Goal: Transaction & Acquisition: Purchase product/service

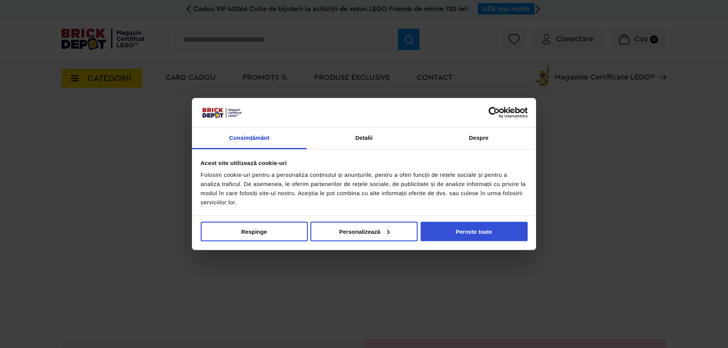
click at [480, 233] on button "Permite toate" at bounding box center [474, 232] width 107 height 20
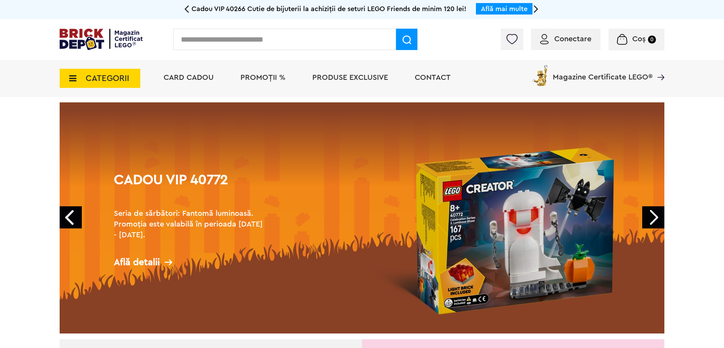
click at [571, 39] on span "Conectare" at bounding box center [572, 39] width 37 height 8
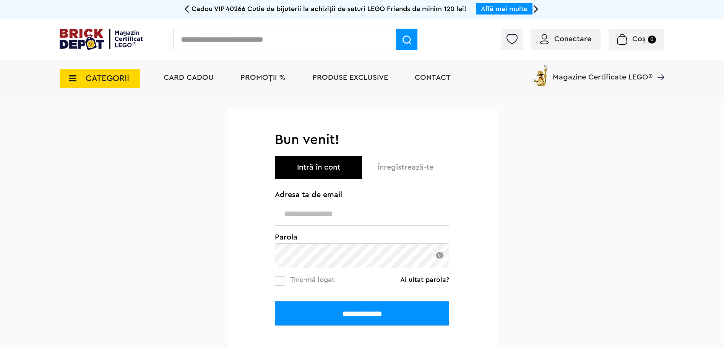
type input "**********"
click at [364, 315] on input "**********" at bounding box center [362, 313] width 174 height 25
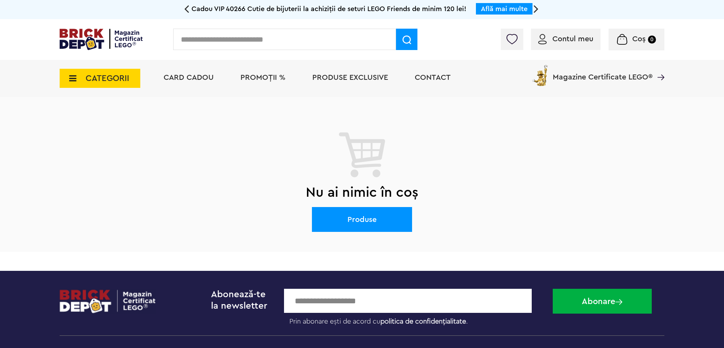
click at [112, 83] on span "CATEGORII" at bounding box center [108, 78] width 44 height 8
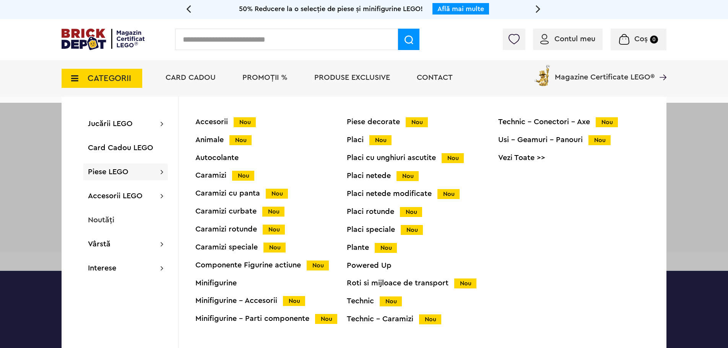
click at [419, 280] on div "Roti si mijloace de transport Nou" at bounding box center [422, 284] width 151 height 8
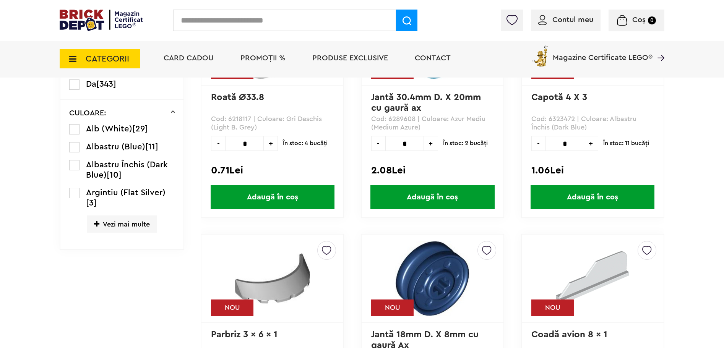
scroll to position [344, 0]
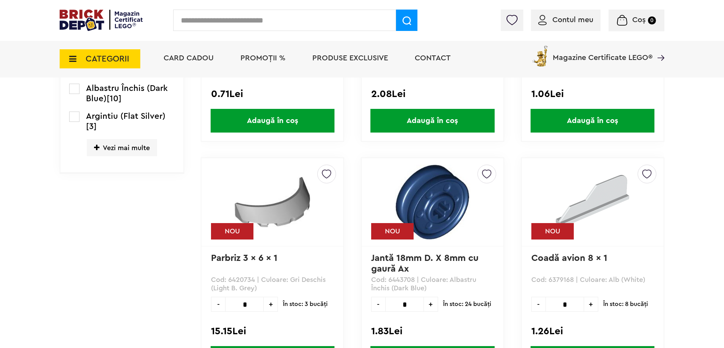
drag, startPoint x: 136, startPoint y: 145, endPoint x: 161, endPoint y: 151, distance: 26.1
click at [136, 145] on span "Vezi mai multe" at bounding box center [122, 147] width 70 height 17
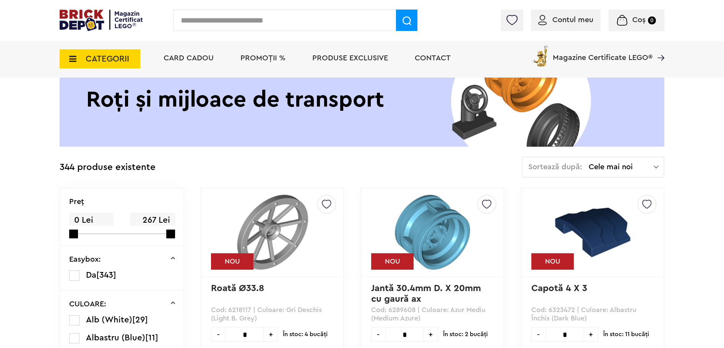
scroll to position [38, 0]
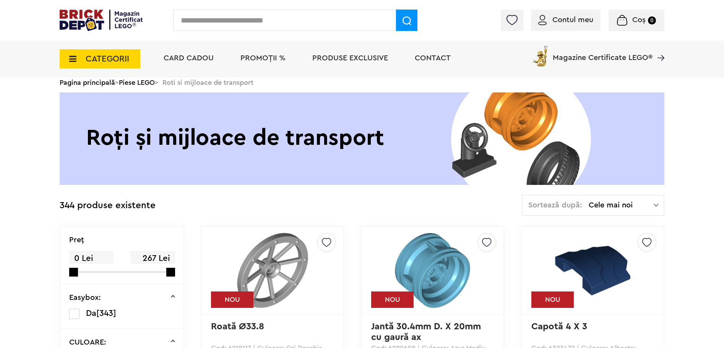
click at [613, 208] on span "Cele mai noi" at bounding box center [621, 206] width 65 height 8
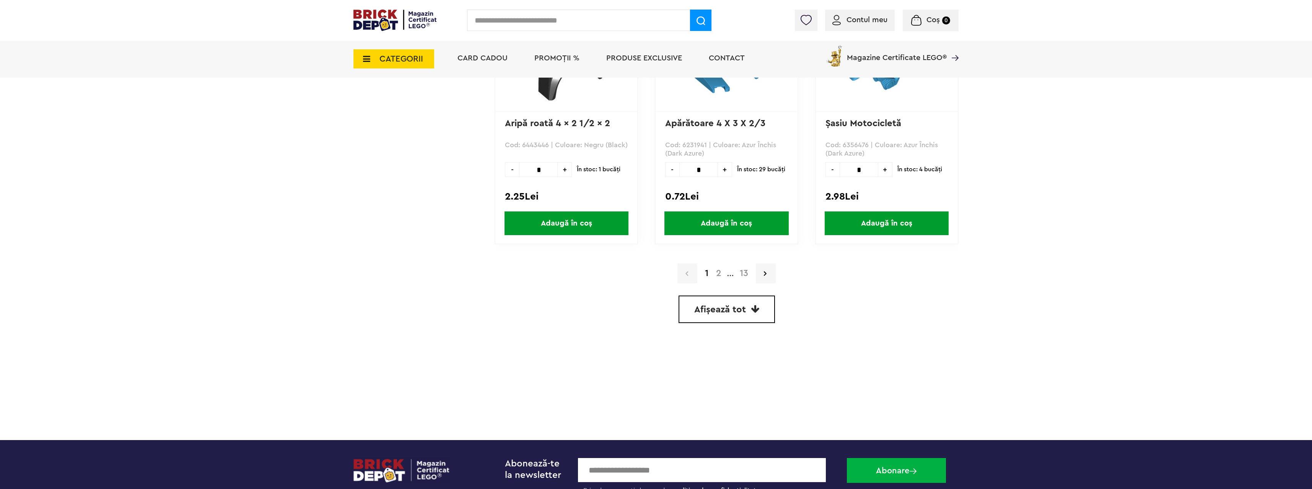
scroll to position [2256, 0]
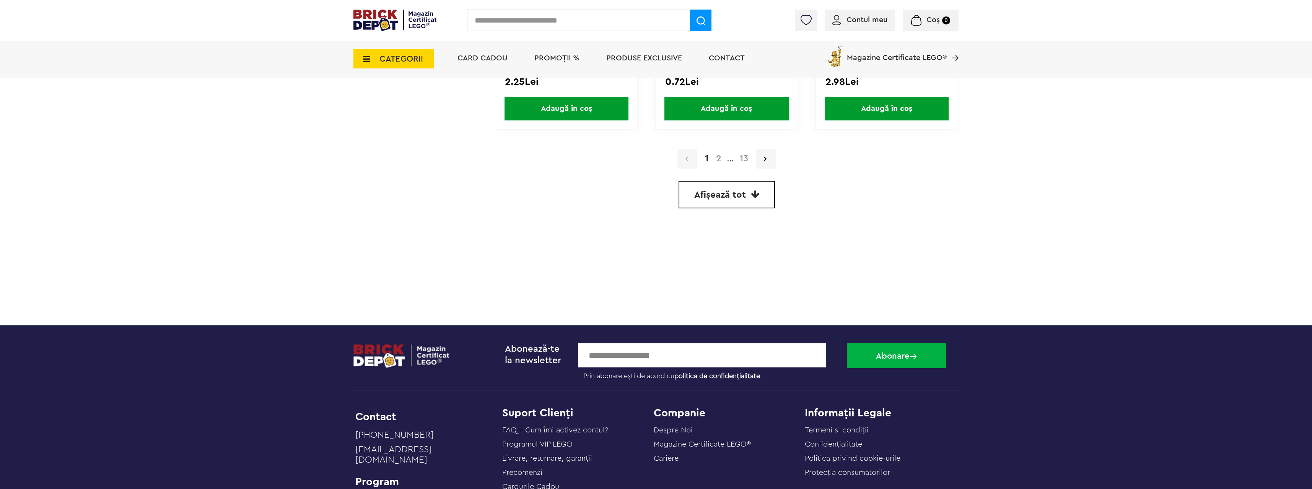
click at [728, 195] on icon at bounding box center [755, 194] width 8 height 9
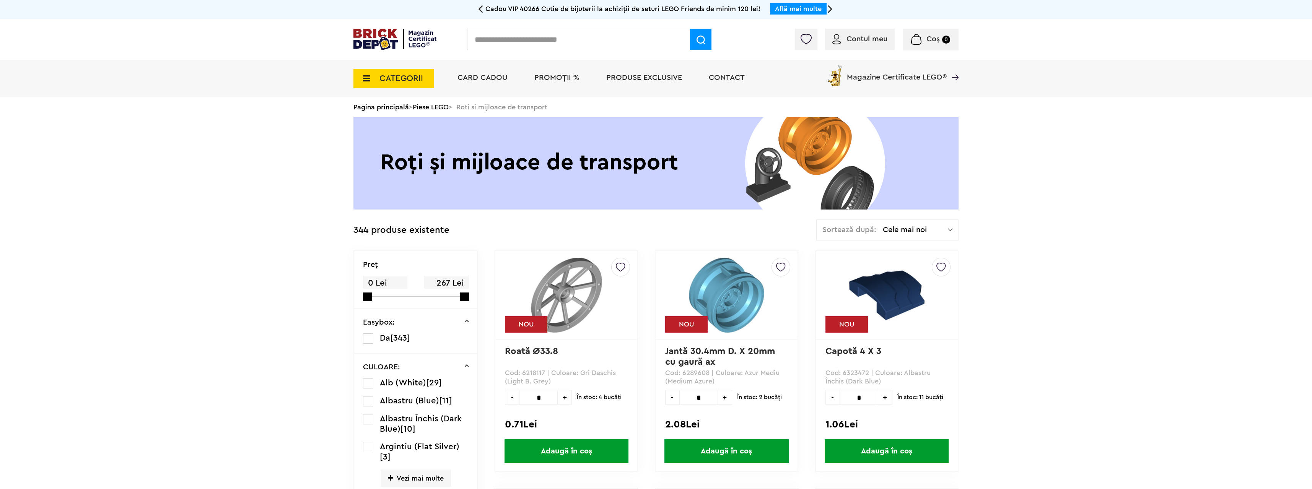
drag, startPoint x: 446, startPoint y: 106, endPoint x: 539, endPoint y: 114, distance: 93.3
click at [446, 106] on link "Piese LEGO" at bounding box center [431, 107] width 36 height 7
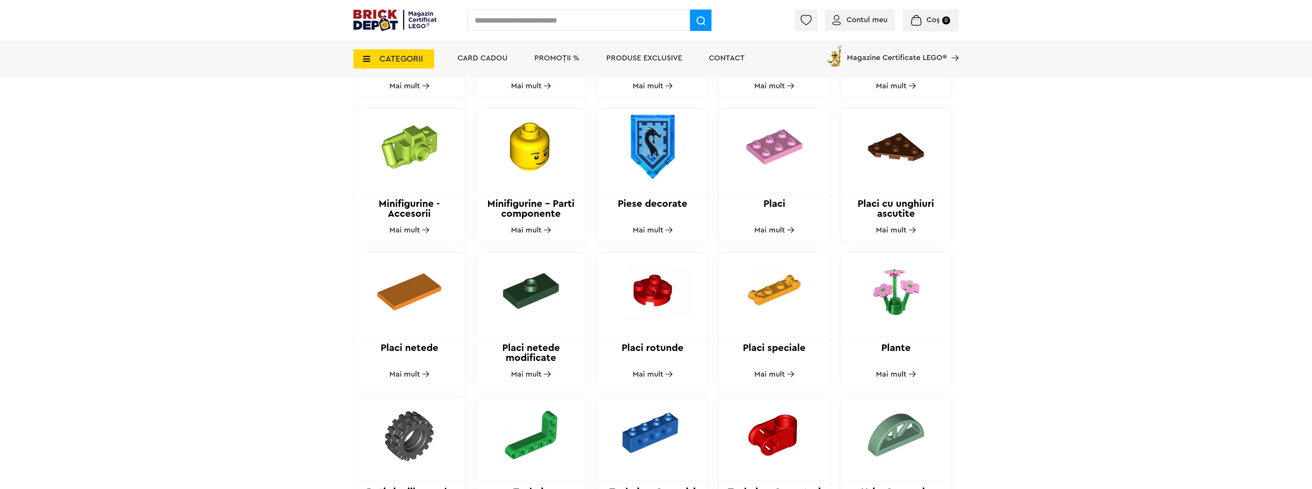
scroll to position [497, 0]
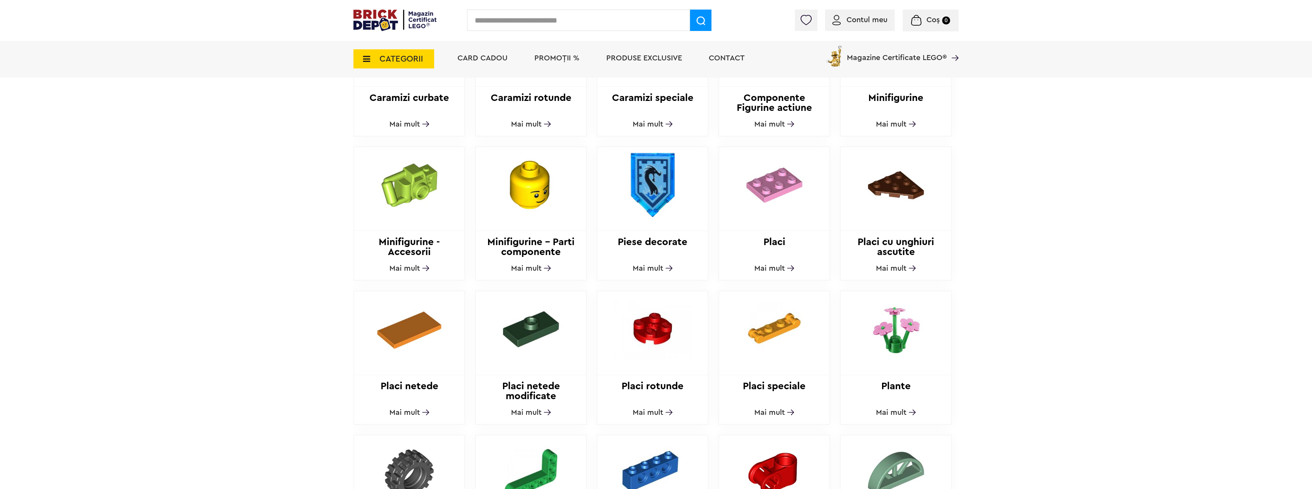
click at [663, 171] on img at bounding box center [652, 185] width 104 height 76
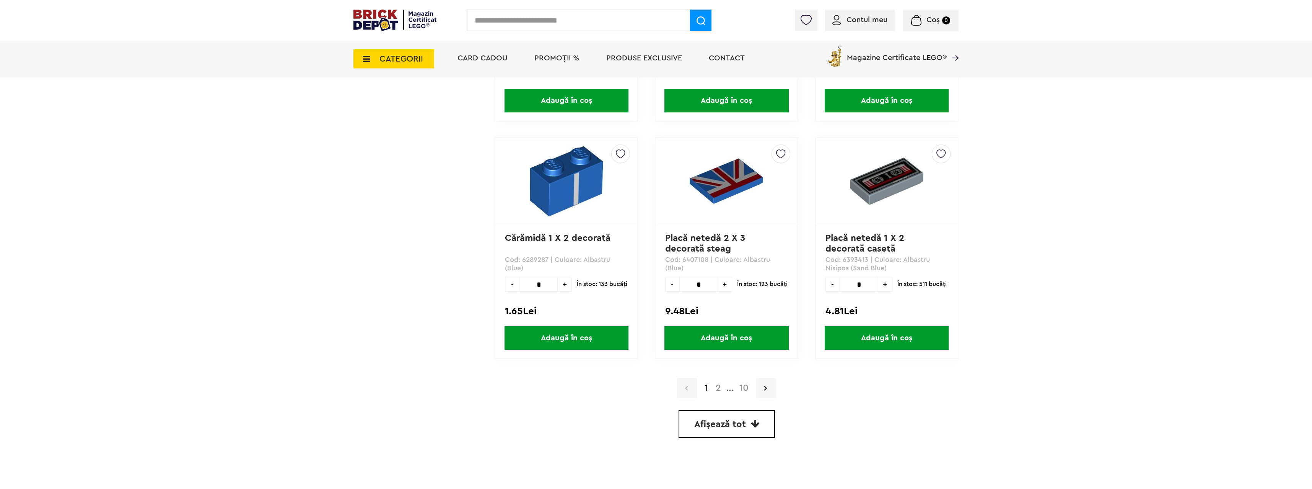
scroll to position [1874, 0]
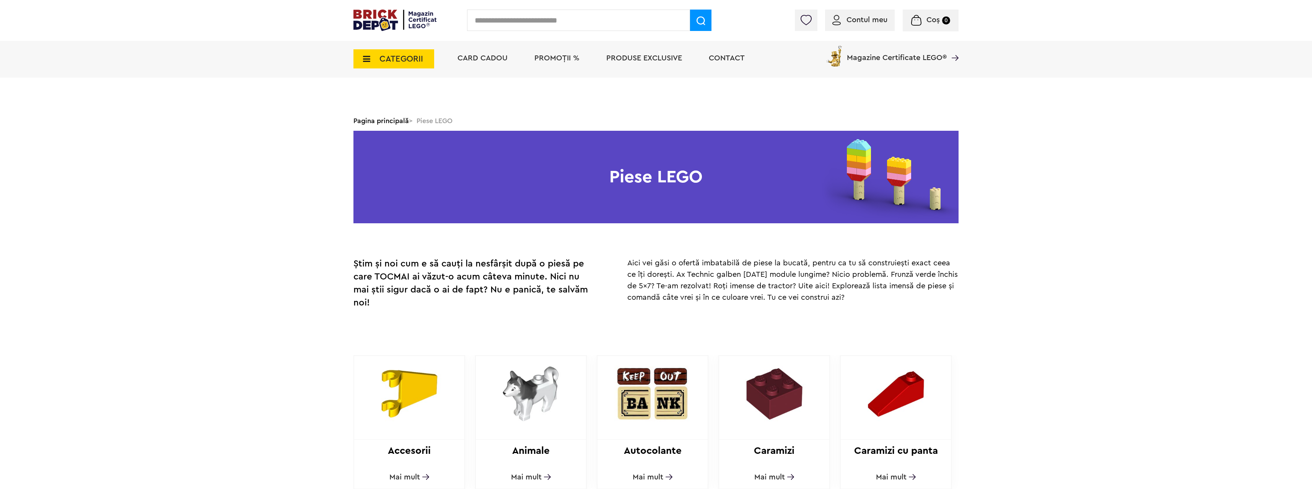
scroll to position [153, 0]
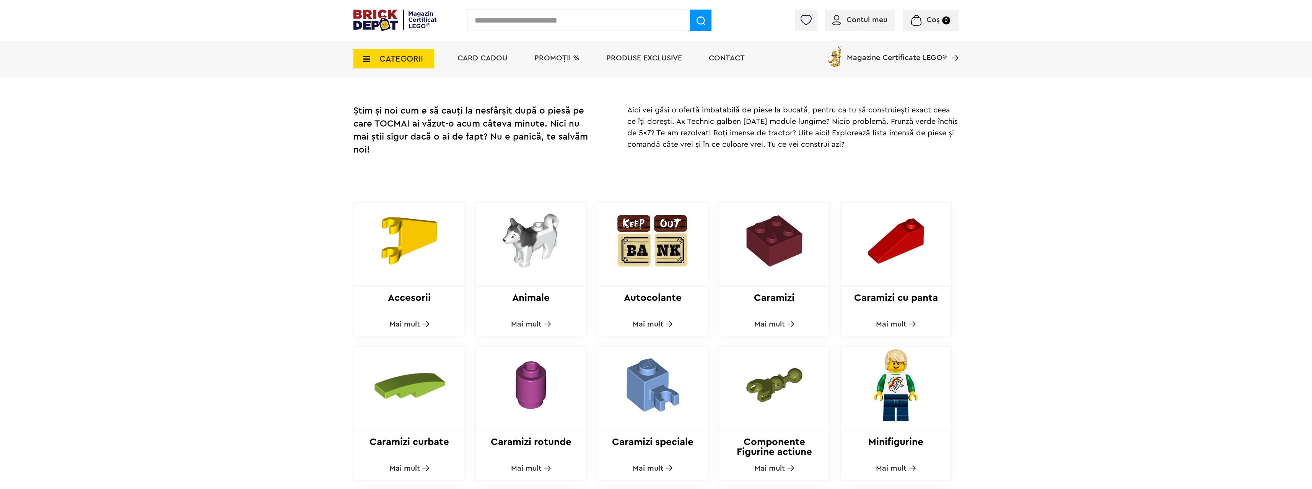
click at [772, 236] on img at bounding box center [774, 241] width 104 height 76
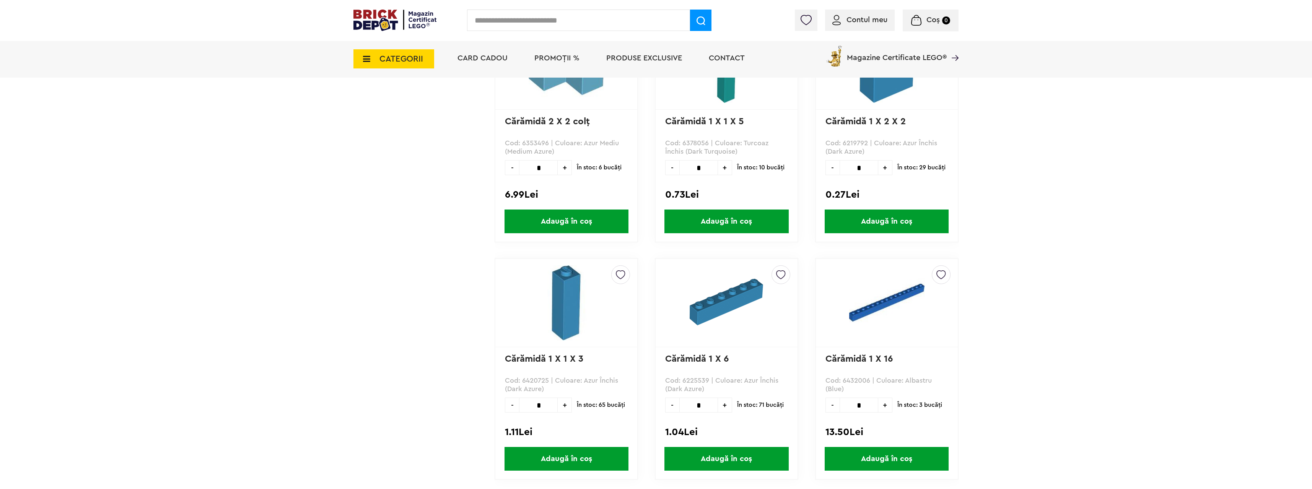
scroll to position [1224, 0]
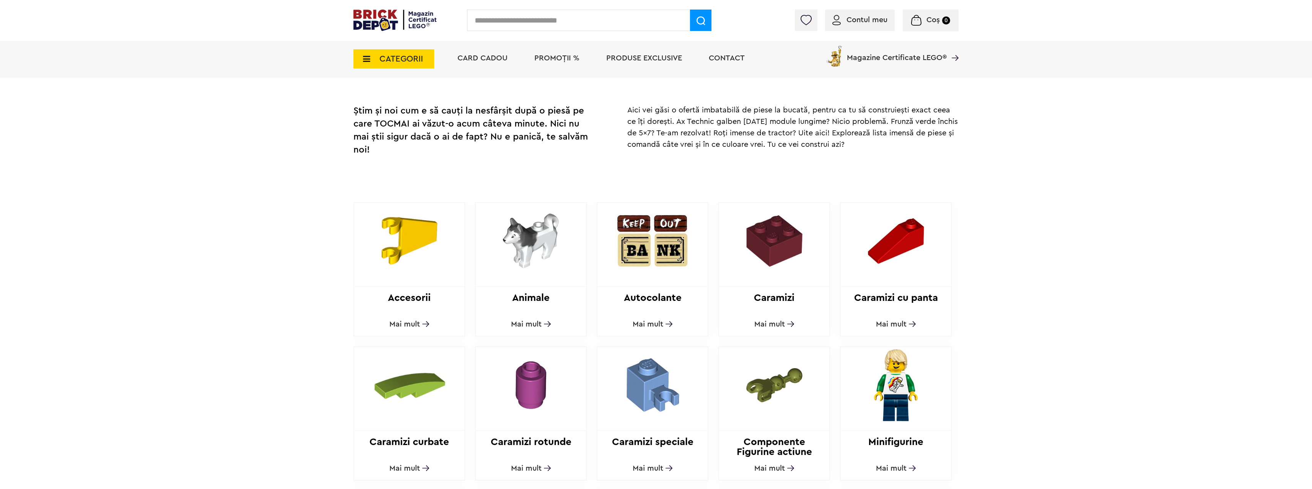
scroll to position [344, 0]
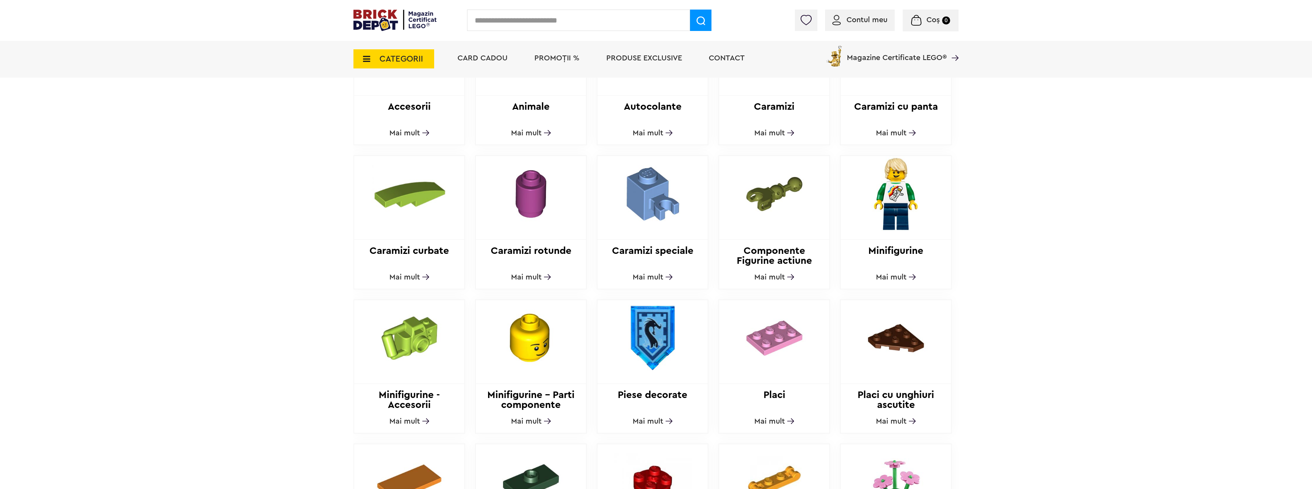
click at [662, 200] on img at bounding box center [652, 194] width 104 height 76
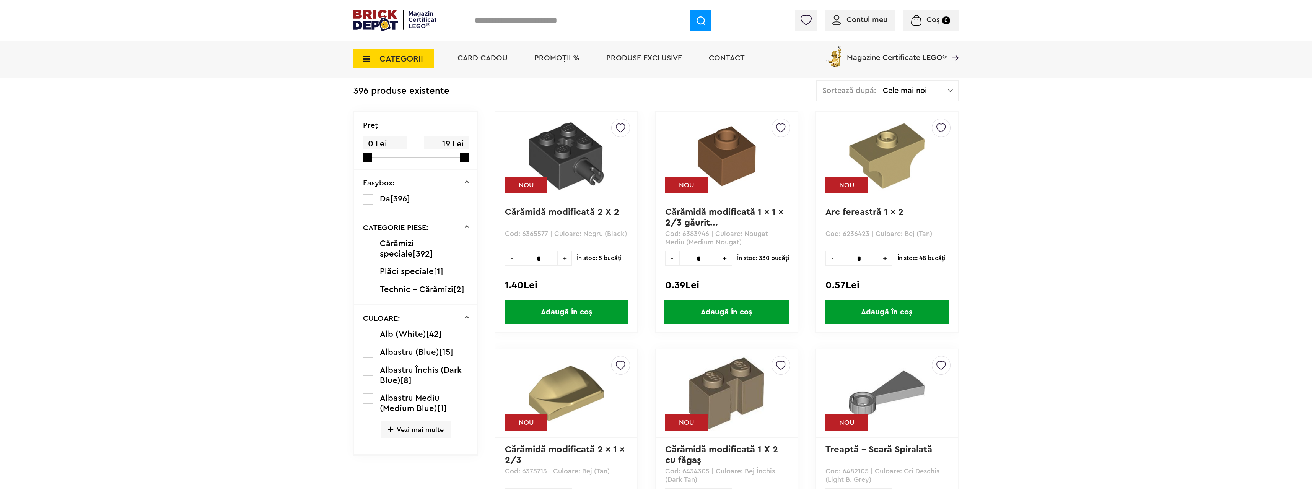
scroll to position [191, 0]
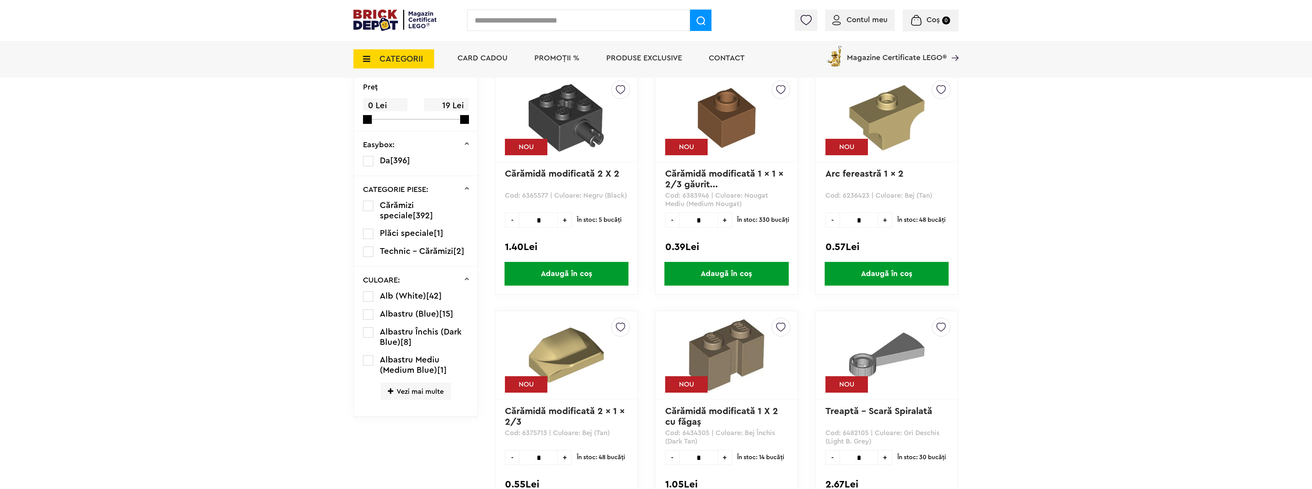
click at [409, 390] on span "Vezi mai multe" at bounding box center [415, 391] width 70 height 17
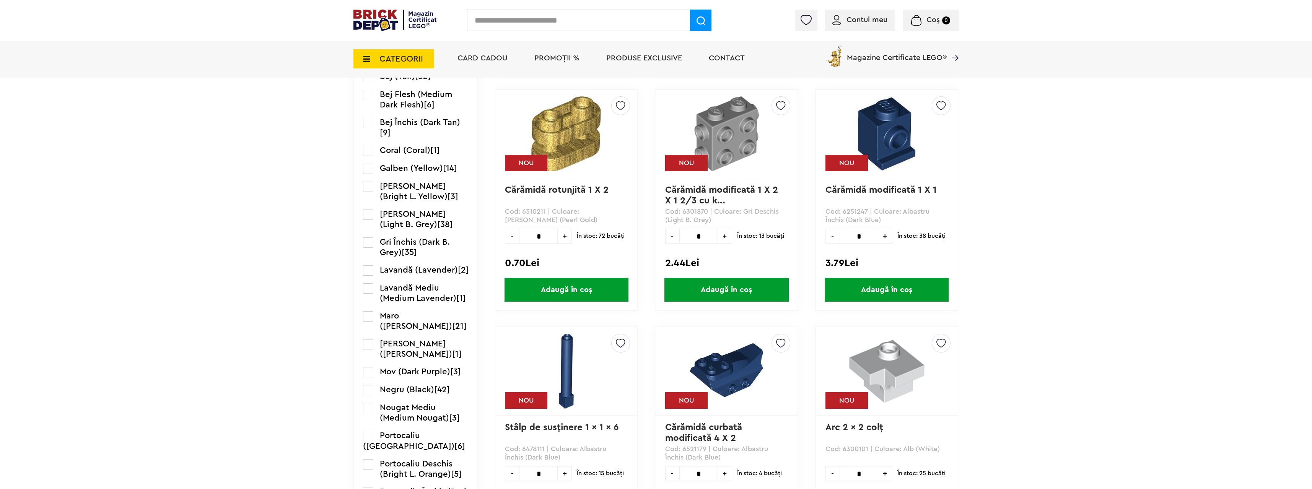
scroll to position [841, 0]
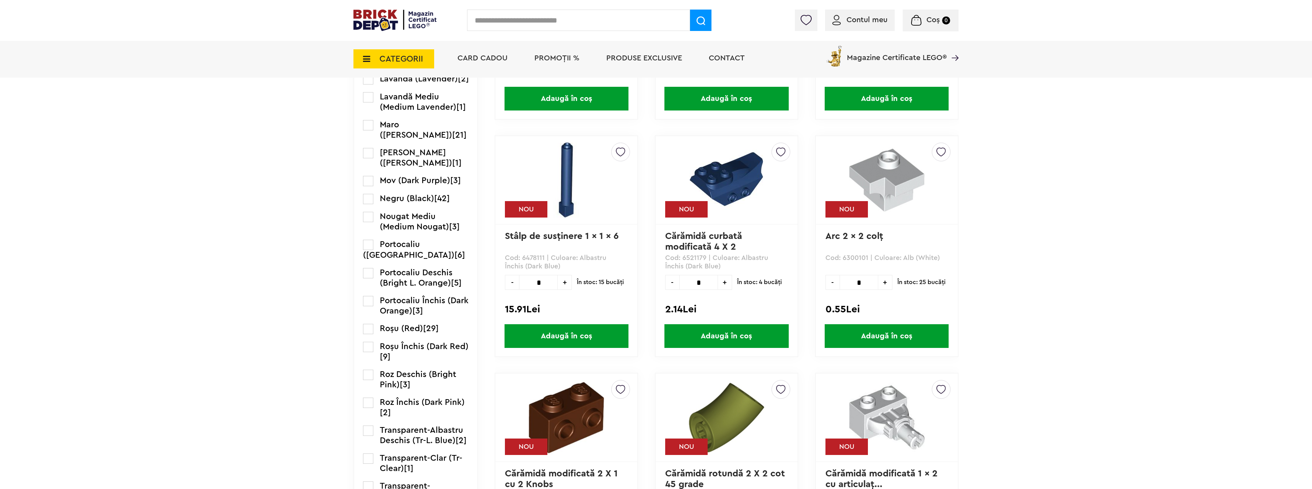
drag, startPoint x: 371, startPoint y: 348, endPoint x: 377, endPoint y: 348, distance: 5.7
click at [371, 334] on label at bounding box center [368, 329] width 10 height 10
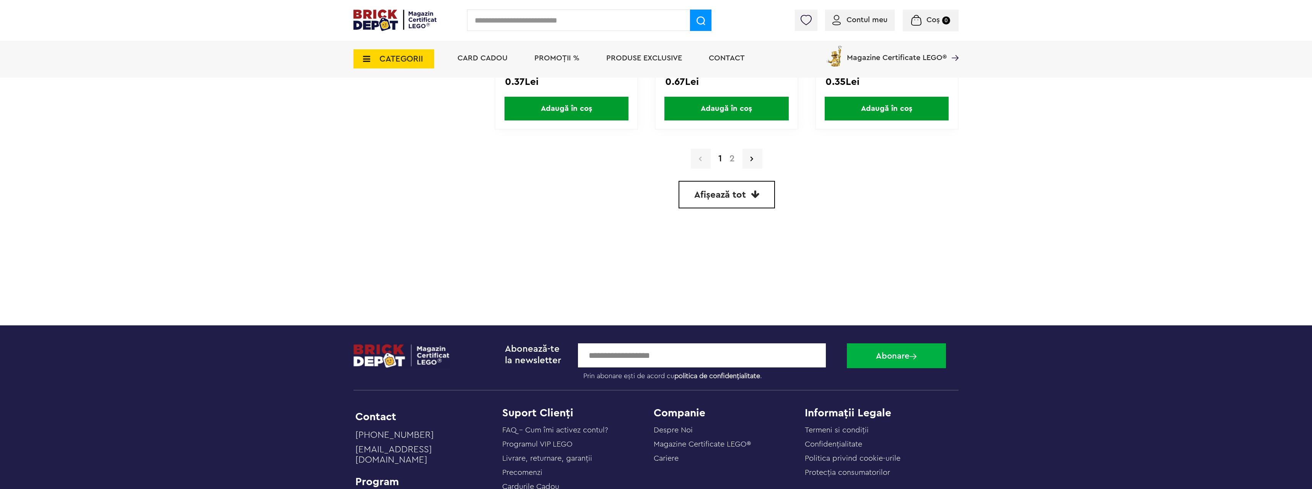
scroll to position [2065, 0]
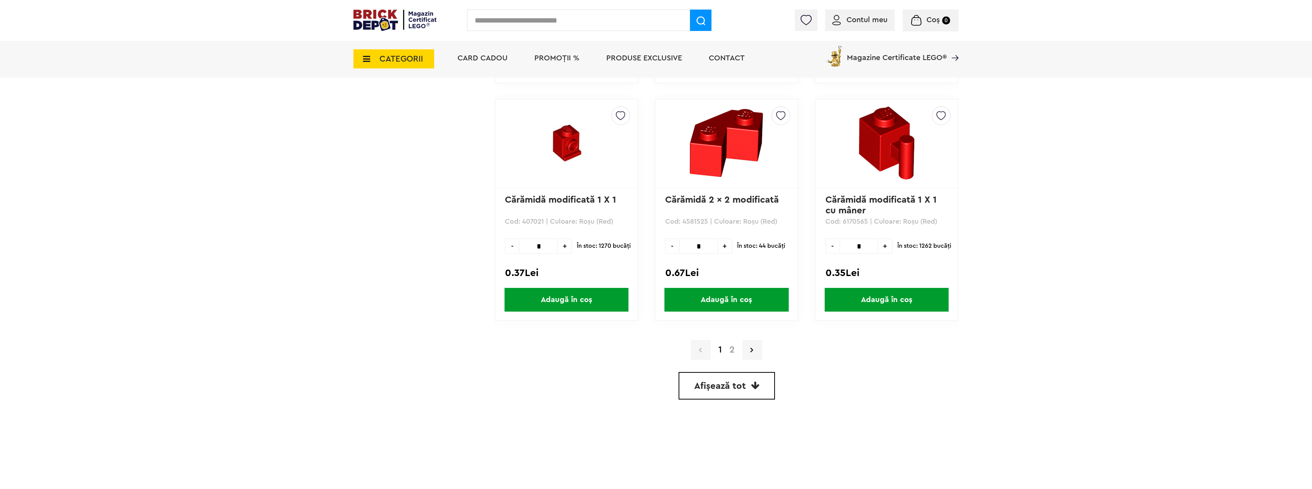
click at [730, 384] on span "Afișează tot" at bounding box center [720, 386] width 52 height 9
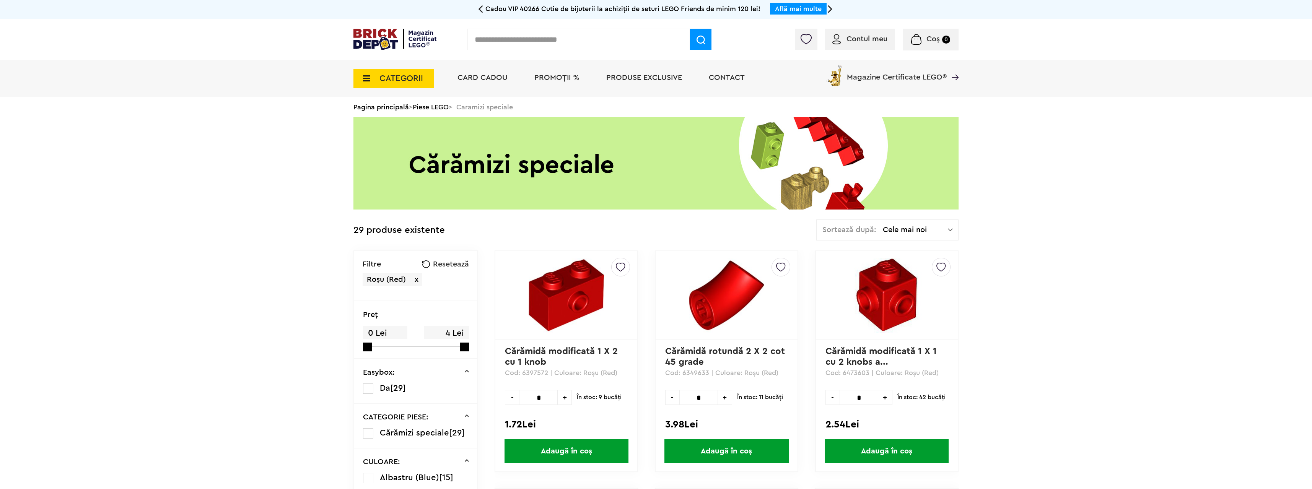
click at [402, 75] on span "CATEGORII" at bounding box center [401, 78] width 44 height 8
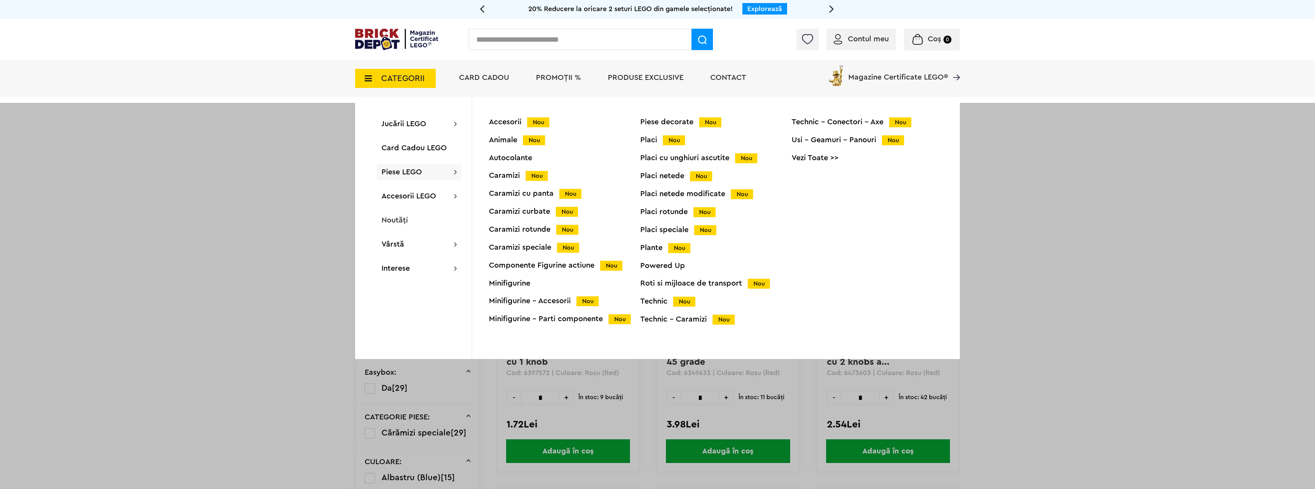
drag, startPoint x: 676, startPoint y: 230, endPoint x: 694, endPoint y: 230, distance: 18.0
click at [676, 230] on div "Placi speciale Nou" at bounding box center [716, 230] width 151 height 8
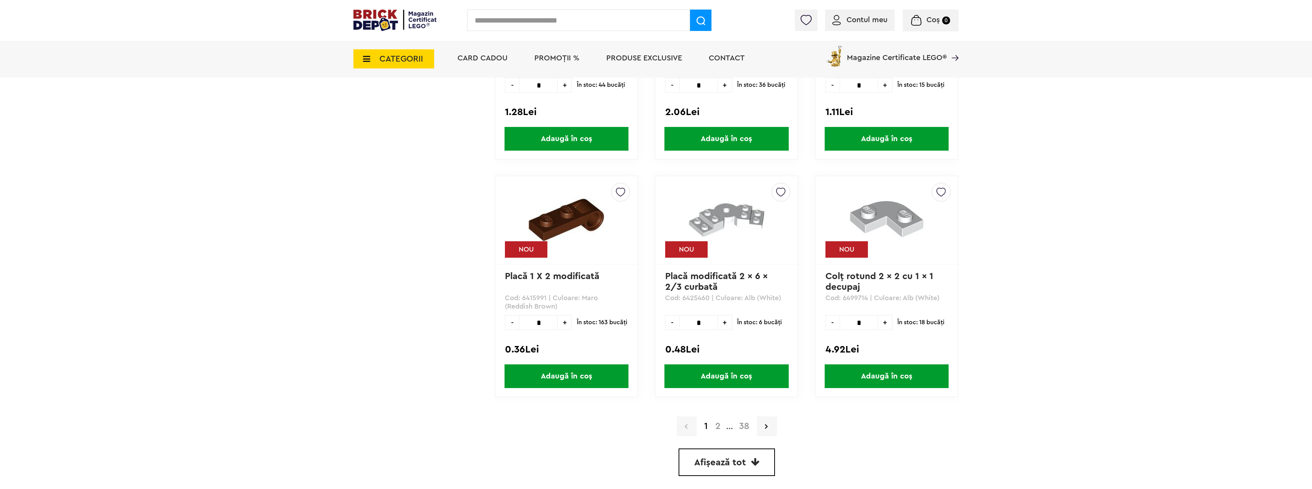
scroll to position [2065, 0]
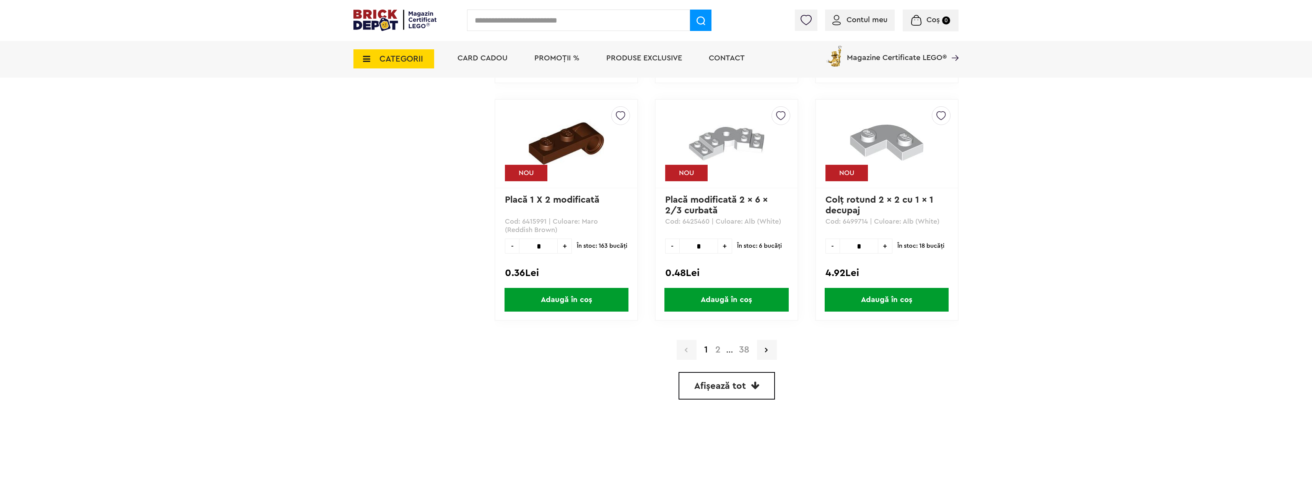
drag, startPoint x: 750, startPoint y: 387, endPoint x: 776, endPoint y: 382, distance: 26.5
click at [750, 387] on link "Afișează tot" at bounding box center [726, 386] width 96 height 28
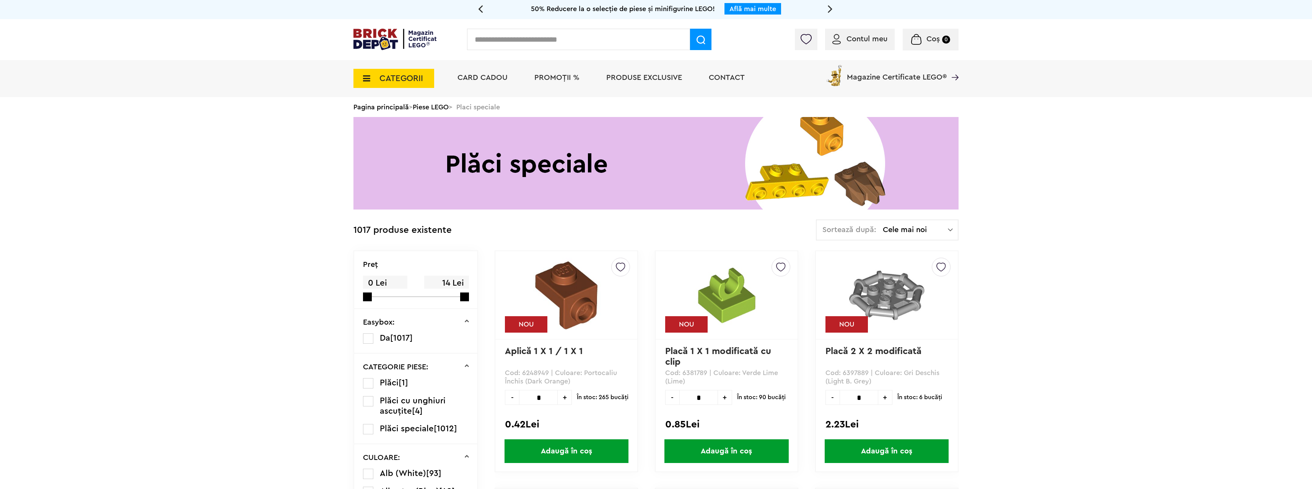
click at [637, 42] on input "text" at bounding box center [578, 39] width 223 height 21
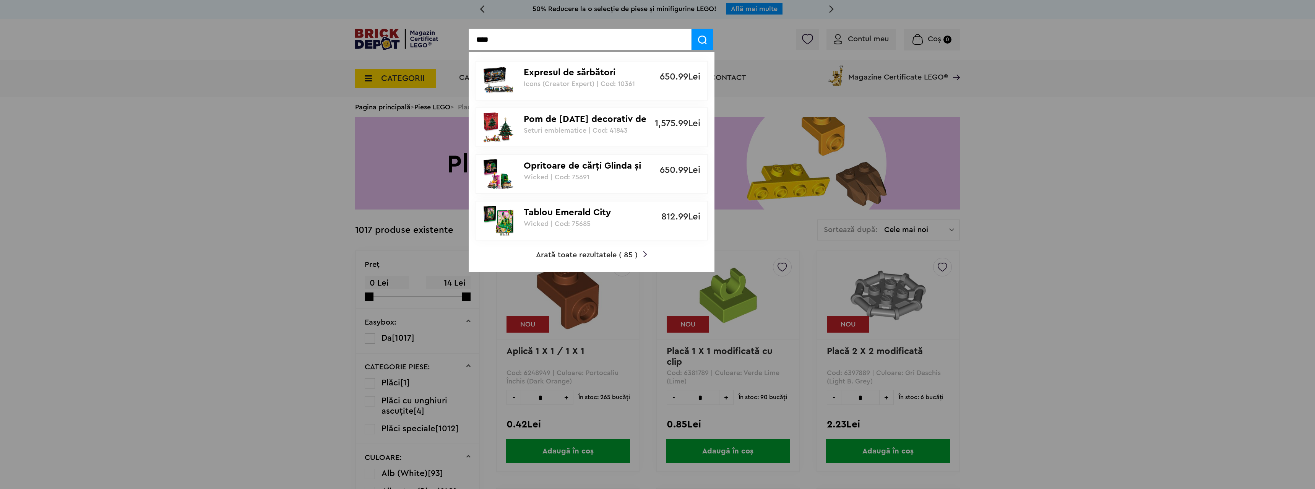
type input "****"
drag, startPoint x: 614, startPoint y: 256, endPoint x: 740, endPoint y: 203, distance: 136.9
click at [614, 256] on span "Arată toate rezultatele ( 85 )" at bounding box center [587, 255] width 102 height 8
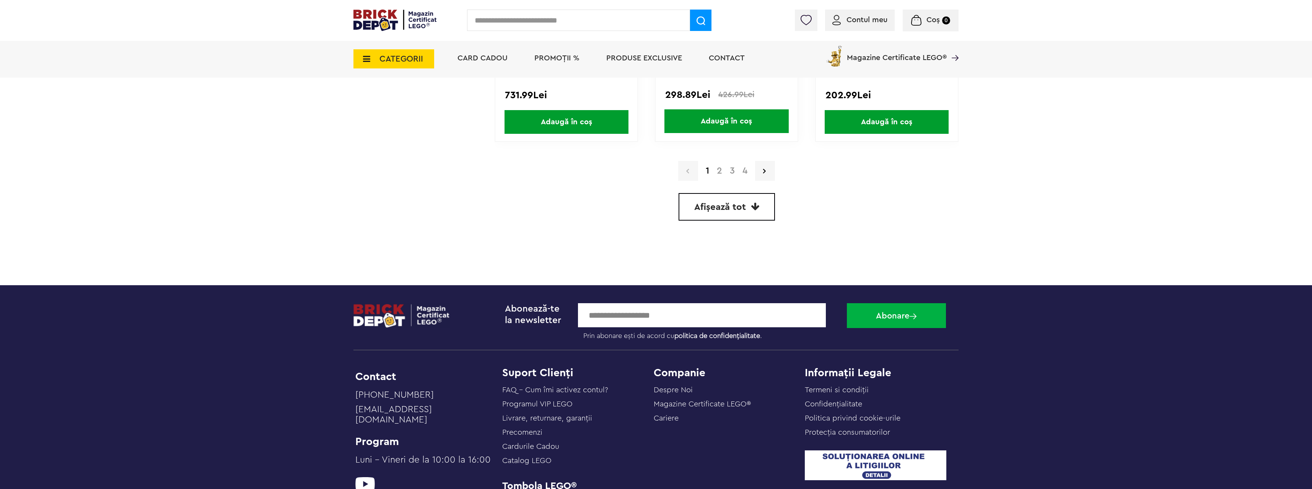
scroll to position [1950, 0]
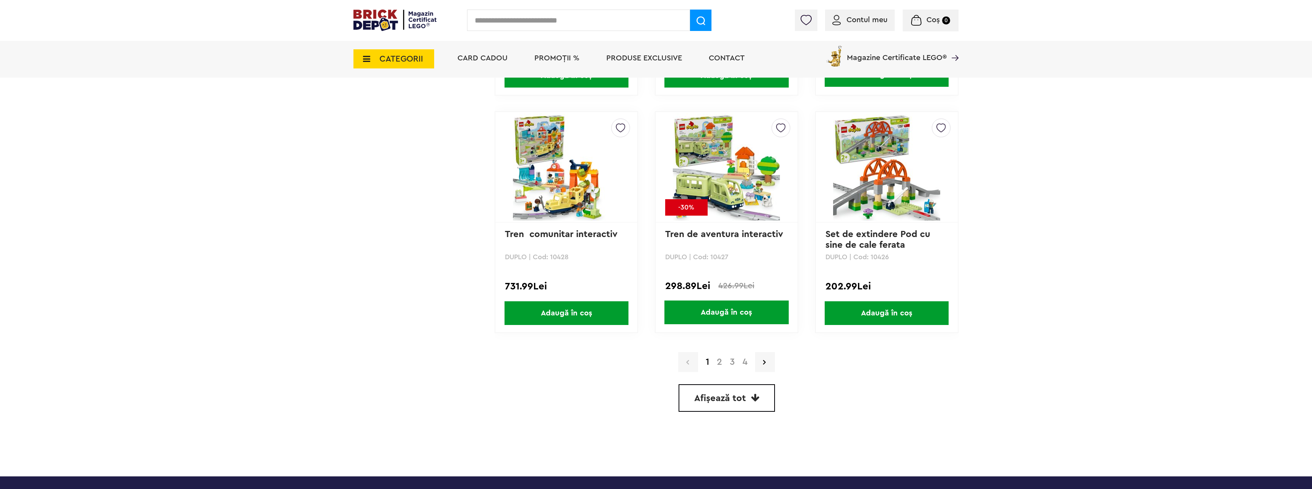
click at [719, 364] on link "2" at bounding box center [719, 362] width 13 height 9
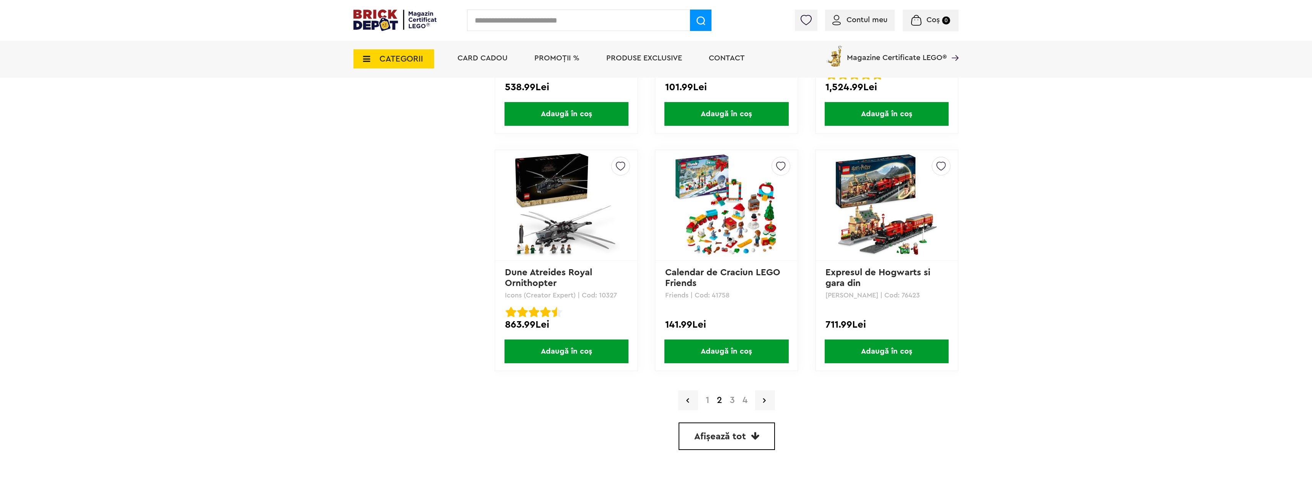
scroll to position [1989, 0]
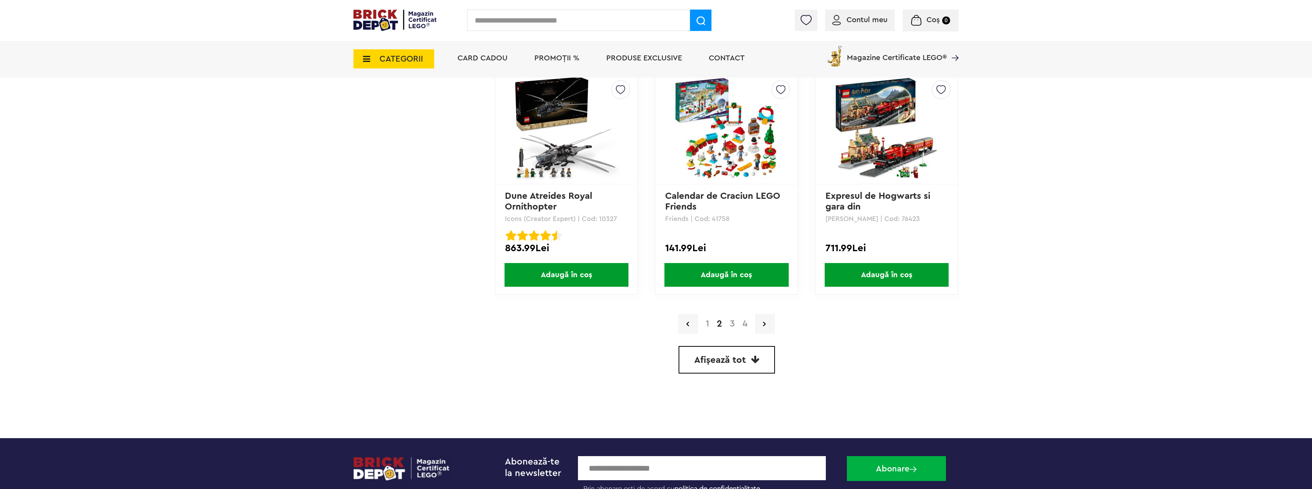
click at [733, 325] on link "3" at bounding box center [732, 323] width 13 height 9
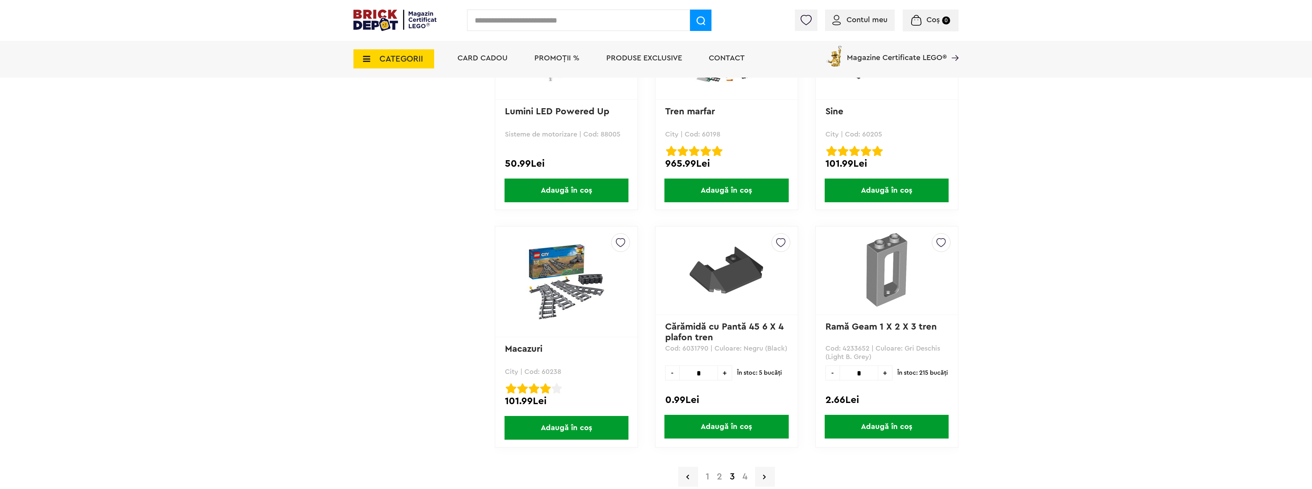
scroll to position [1912, 0]
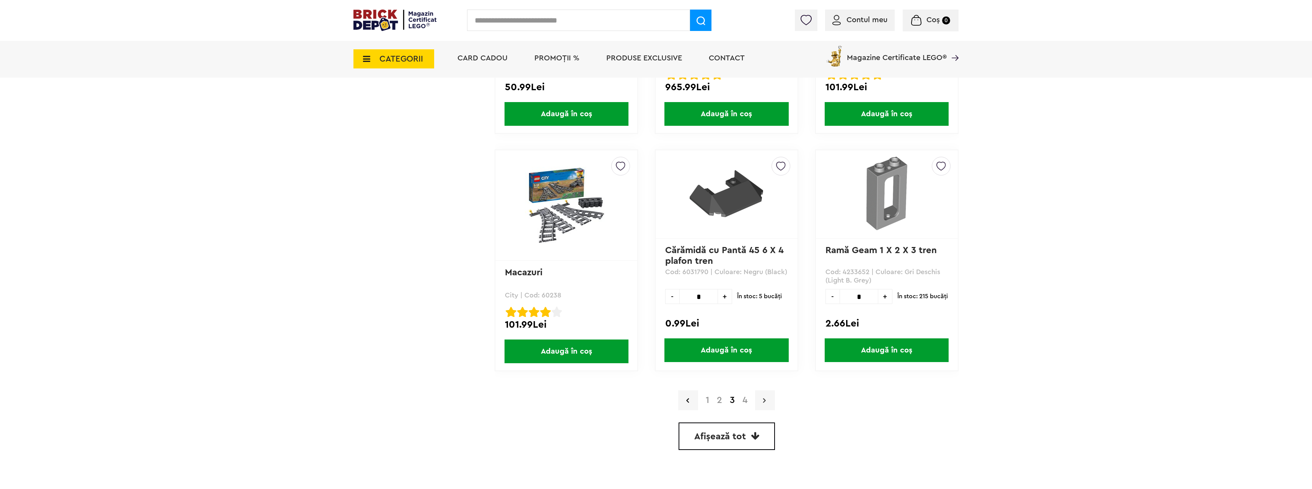
click at [759, 401] on link at bounding box center [765, 400] width 20 height 20
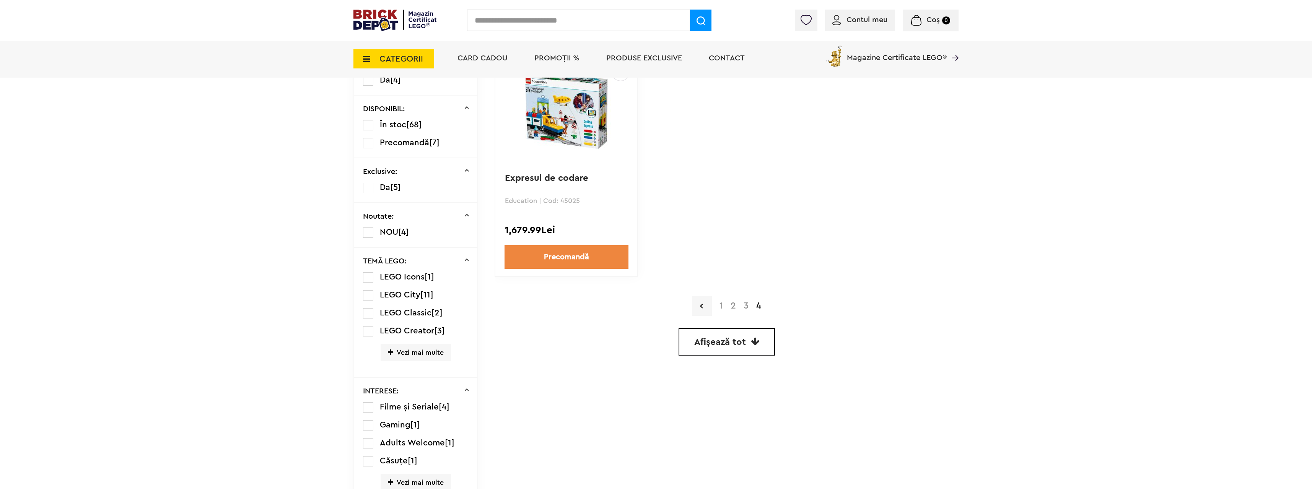
scroll to position [382, 0]
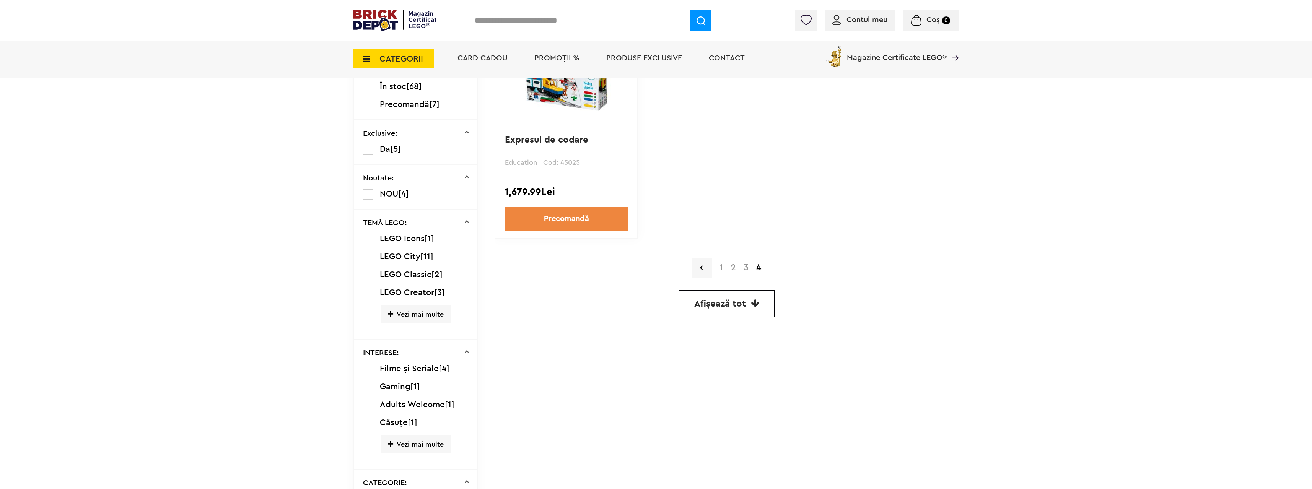
click at [746, 271] on link "3" at bounding box center [746, 267] width 13 height 9
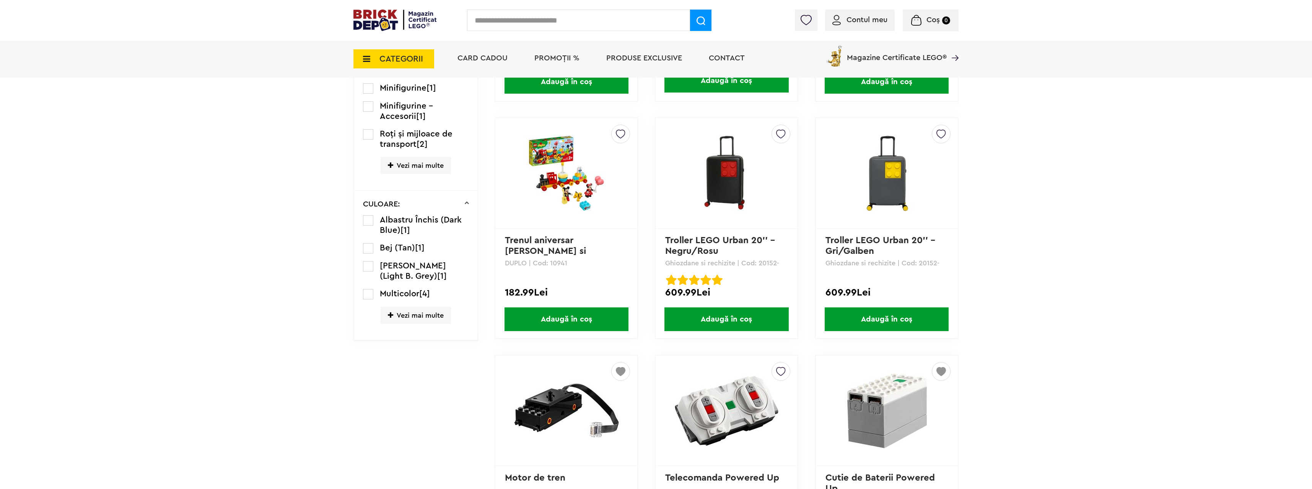
scroll to position [1300, 0]
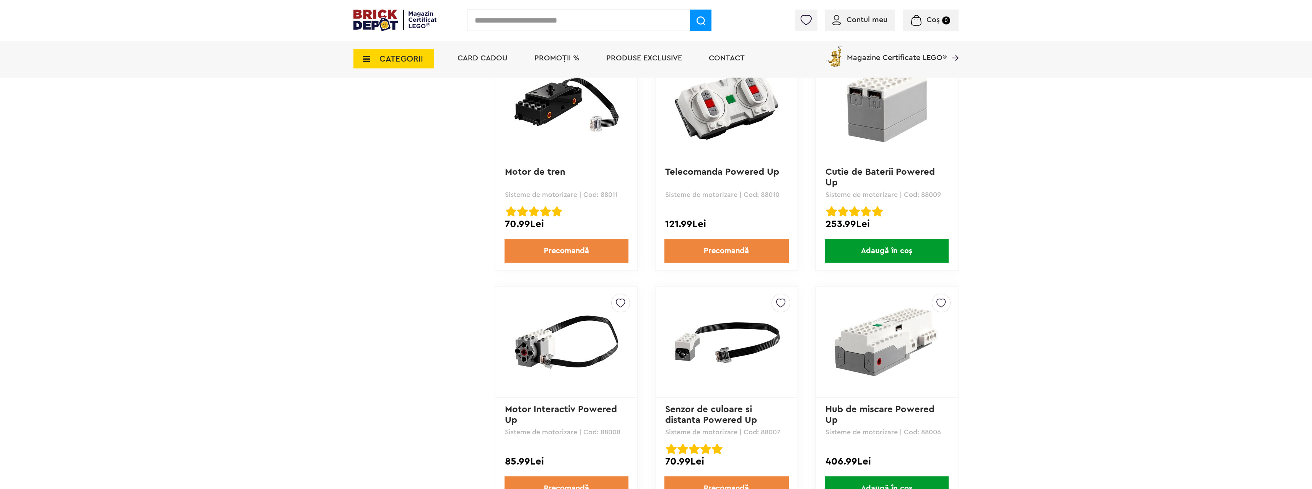
click at [552, 118] on img at bounding box center [566, 104] width 107 height 77
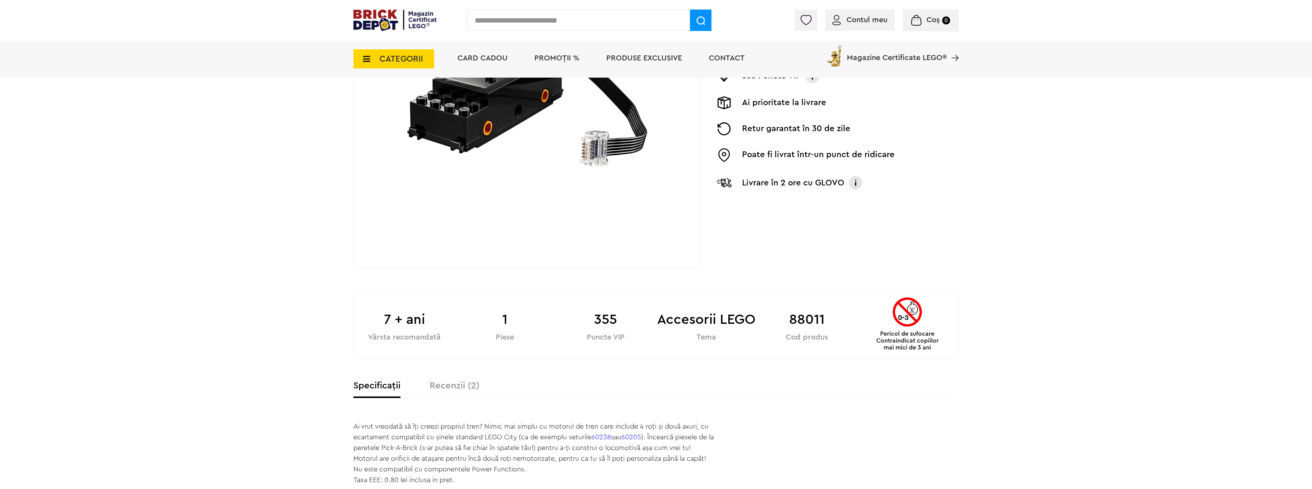
scroll to position [229, 0]
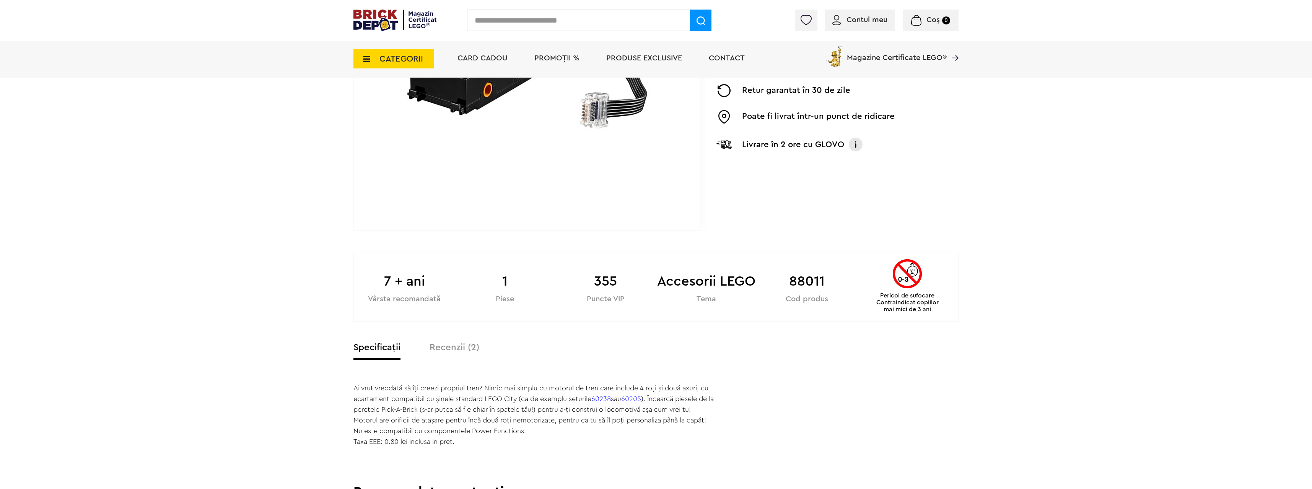
drag, startPoint x: 450, startPoint y: 343, endPoint x: 458, endPoint y: 343, distance: 7.3
click at [450, 343] on label "Recenzii (2)" at bounding box center [454, 347] width 50 height 9
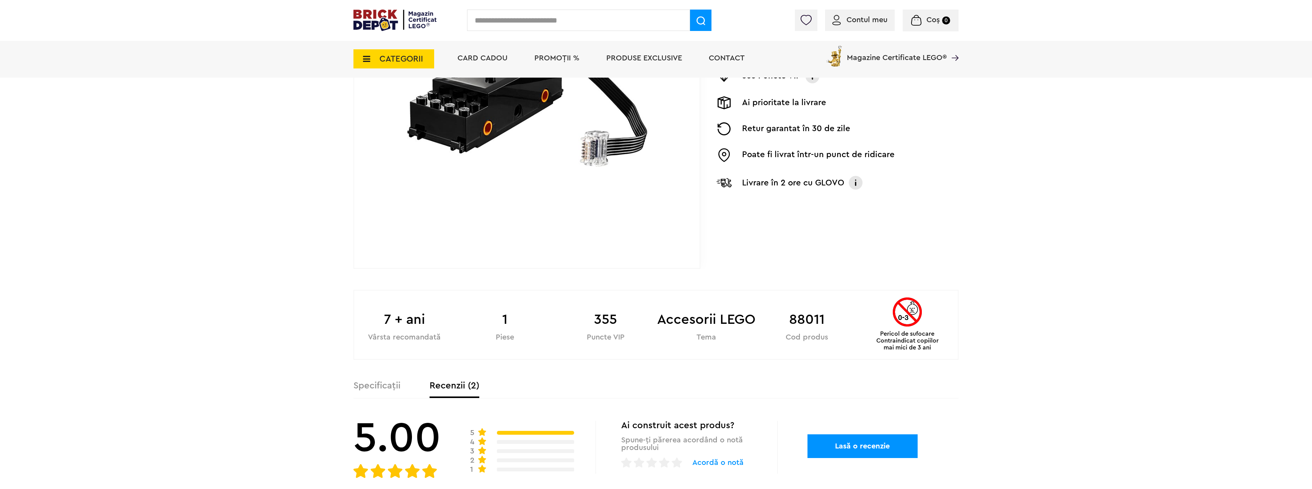
scroll to position [0, 0]
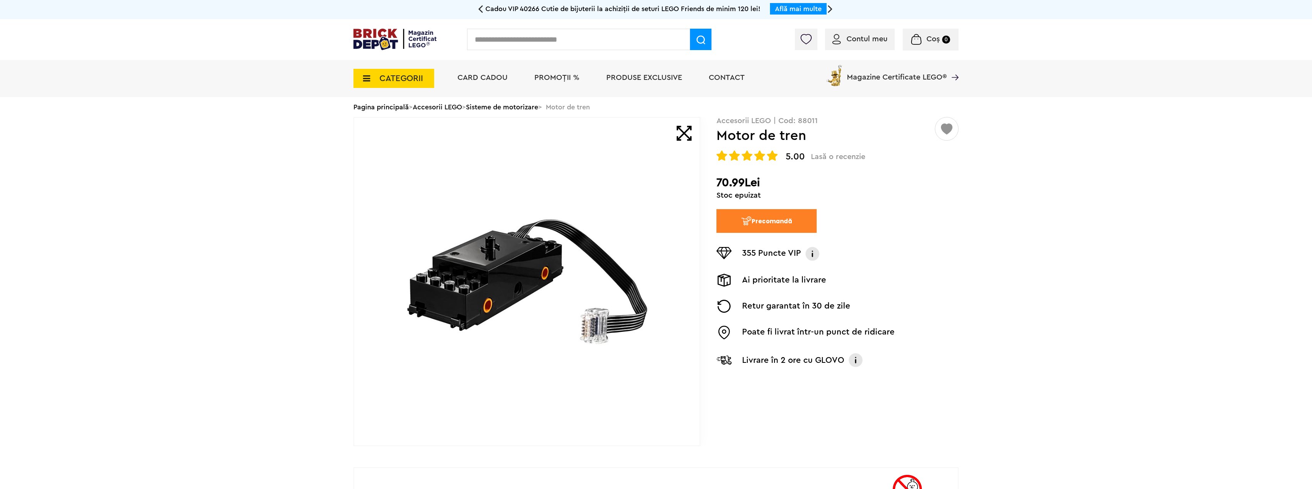
click at [403, 75] on span "CATEGORII" at bounding box center [401, 78] width 44 height 8
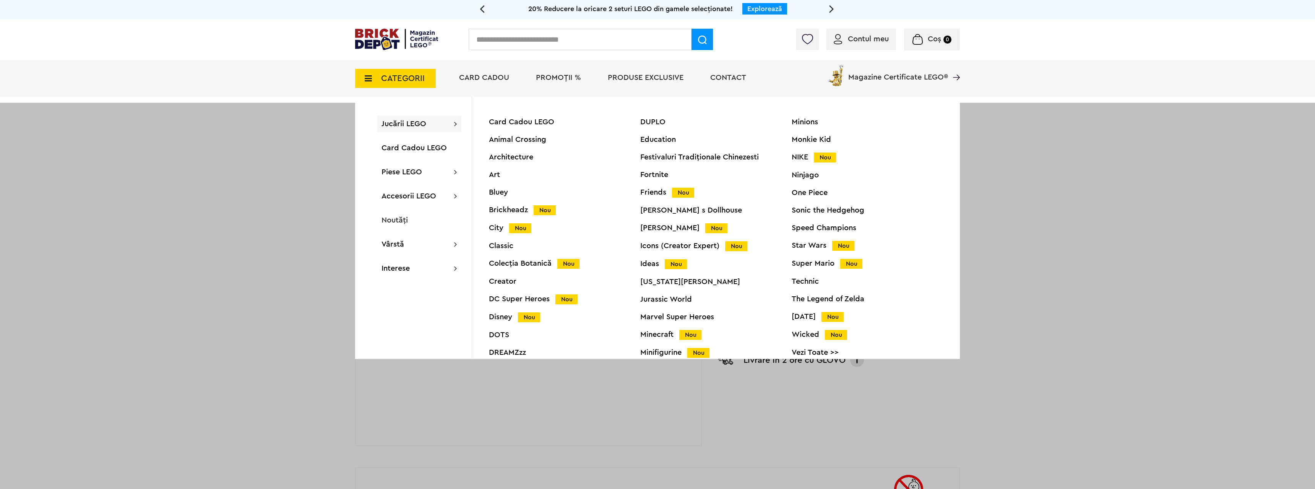
click at [667, 225] on div "Harry Potter Nou" at bounding box center [716, 228] width 151 height 8
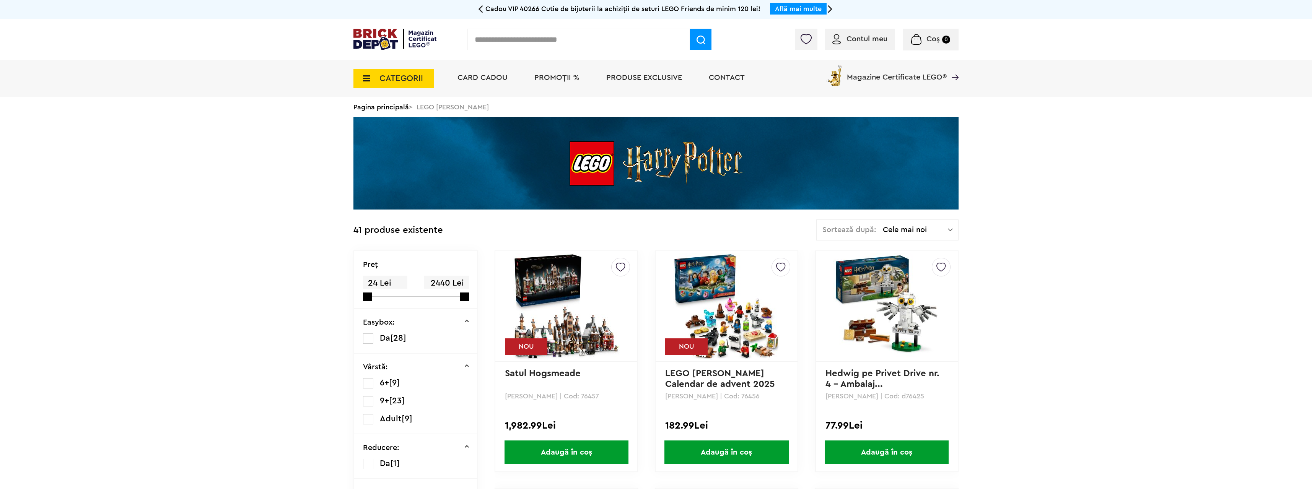
drag, startPoint x: 745, startPoint y: 342, endPoint x: 772, endPoint y: 386, distance: 51.7
click at [745, 342] on img at bounding box center [726, 306] width 107 height 107
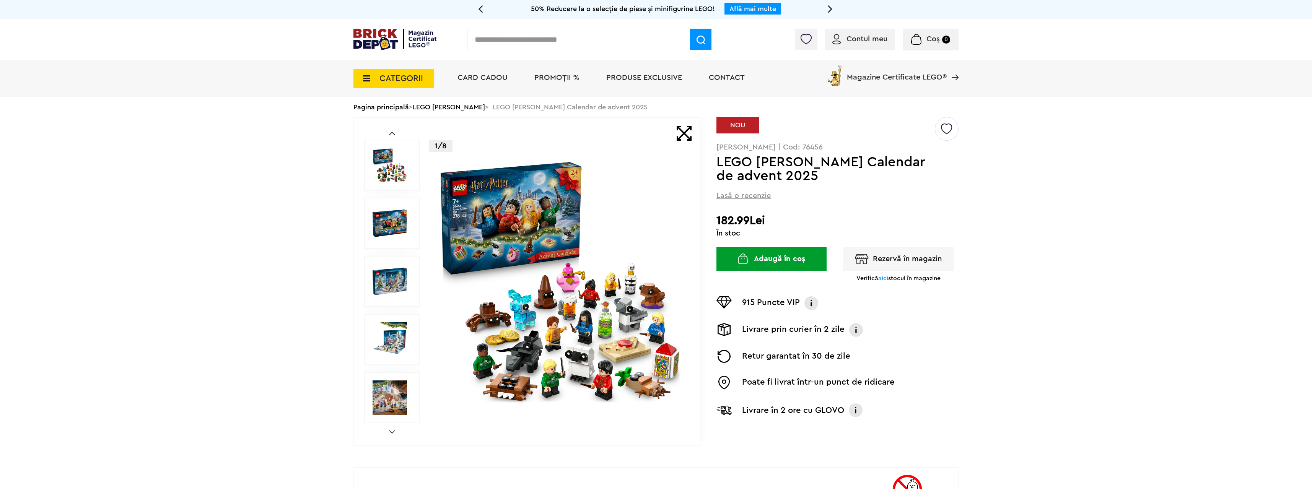
click at [381, 229] on img at bounding box center [389, 223] width 34 height 34
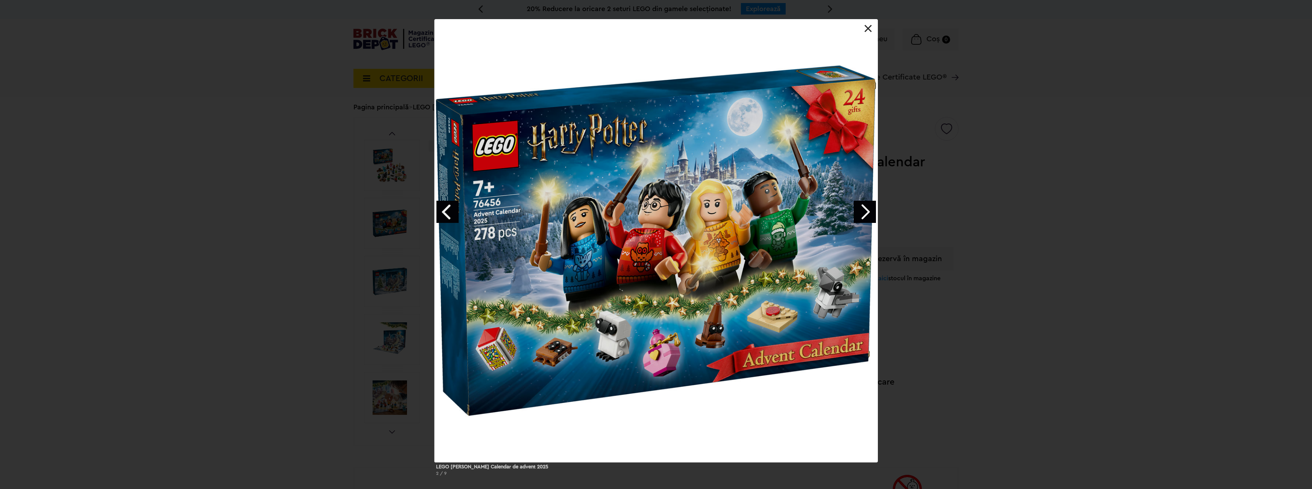
click at [866, 208] on link "Next image" at bounding box center [865, 212] width 22 height 22
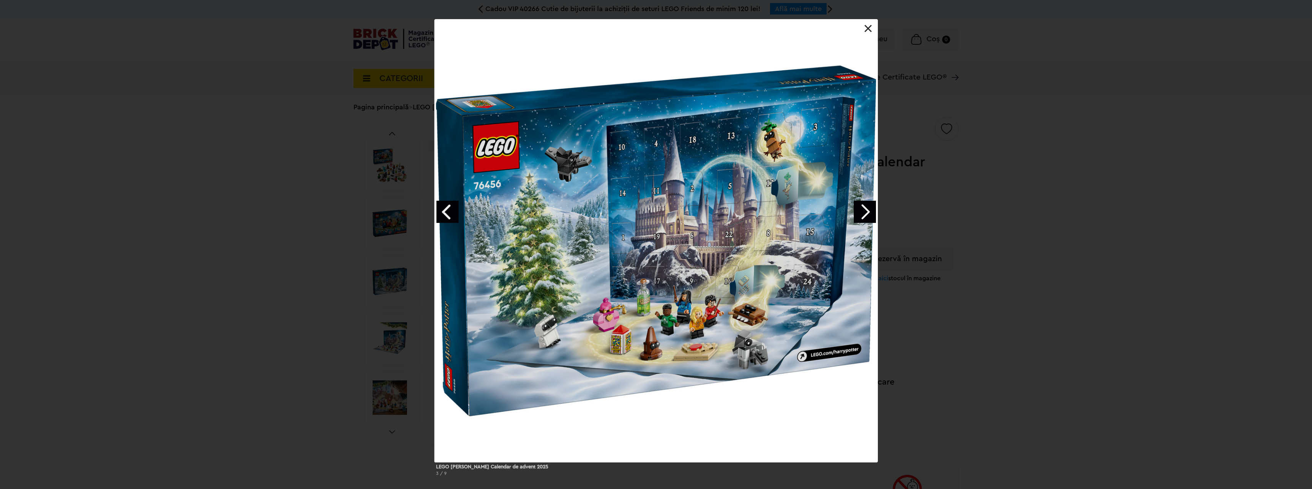
click at [866, 208] on link "Next image" at bounding box center [865, 212] width 22 height 22
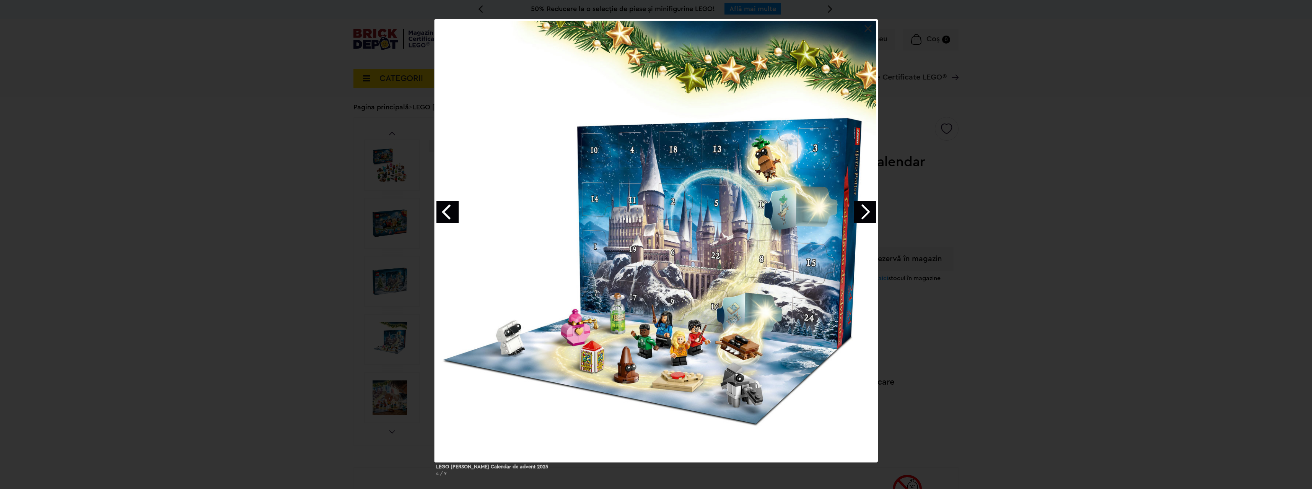
click at [866, 208] on link "Next image" at bounding box center [865, 212] width 22 height 22
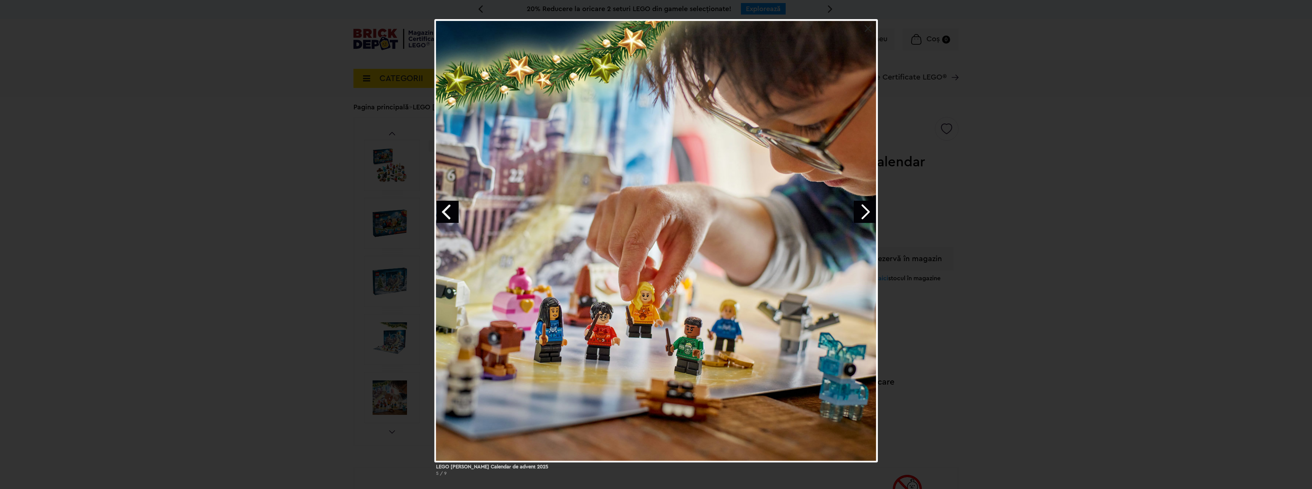
click at [866, 208] on link "Next image" at bounding box center [865, 212] width 22 height 22
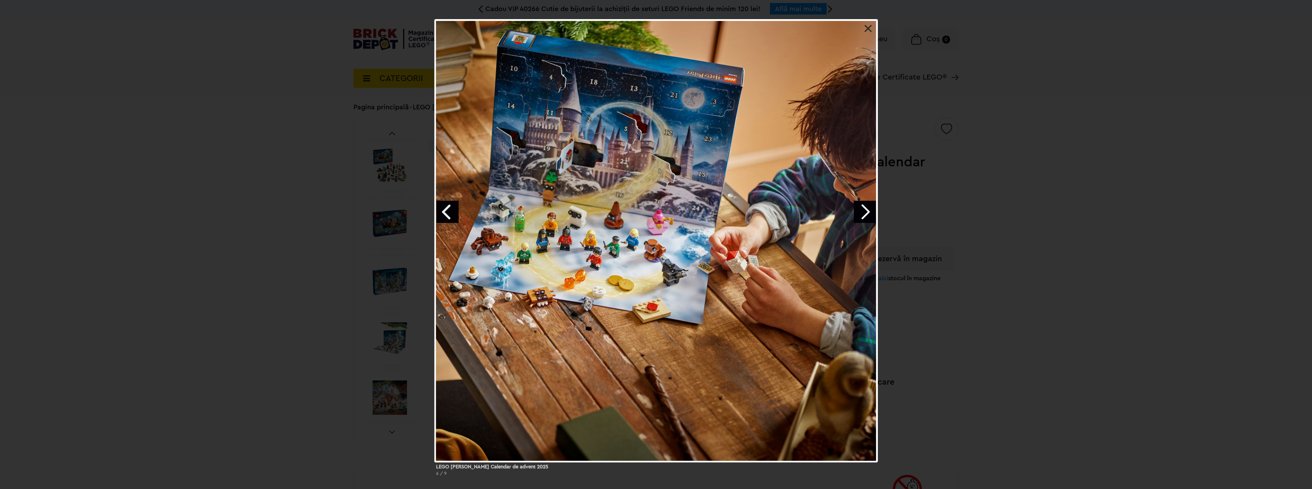
click at [866, 208] on link "Next image" at bounding box center [865, 212] width 22 height 22
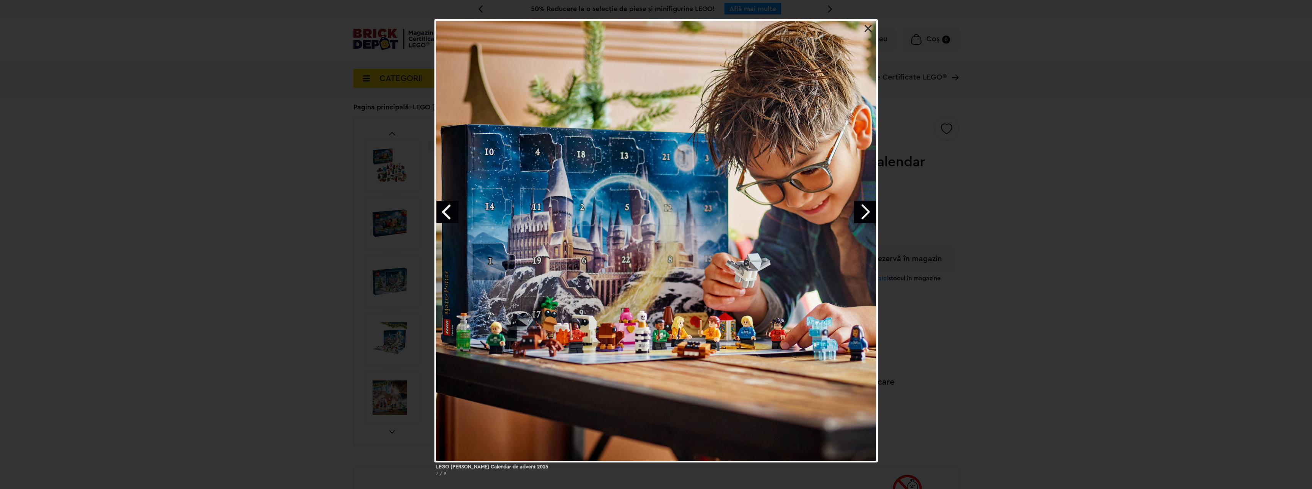
click at [867, 26] on link at bounding box center [868, 29] width 8 height 8
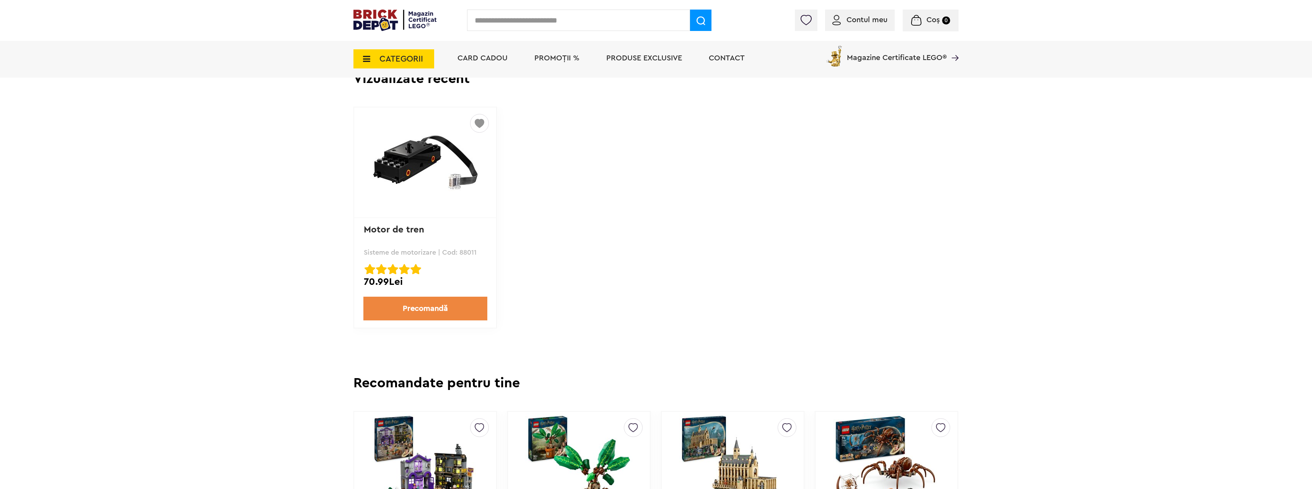
scroll to position [1683, 0]
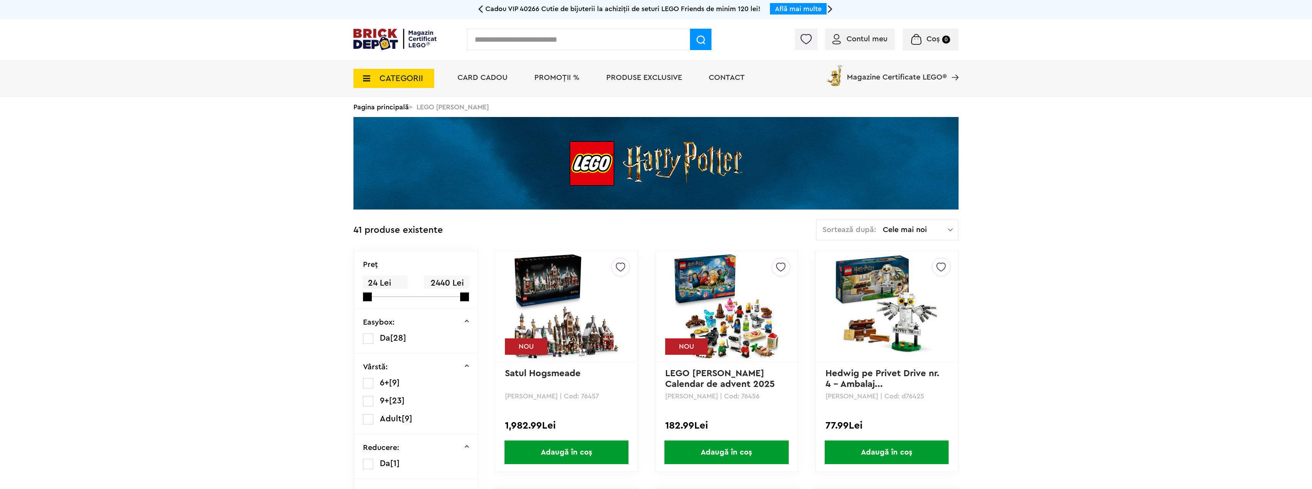
click at [414, 80] on span "CATEGORII" at bounding box center [401, 78] width 44 height 8
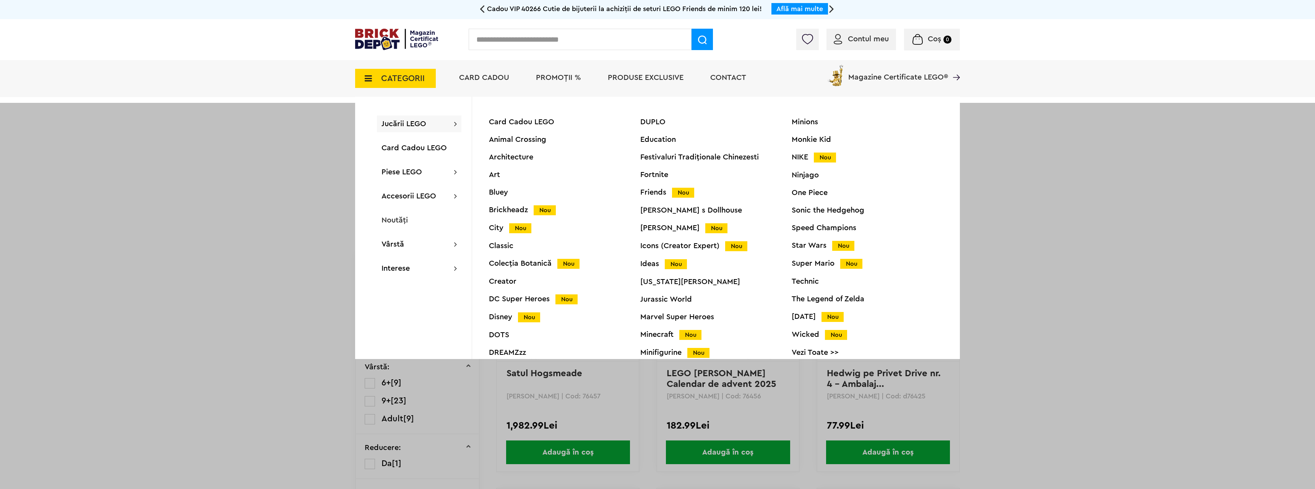
click at [820, 228] on div "Speed Champions" at bounding box center [867, 228] width 151 height 8
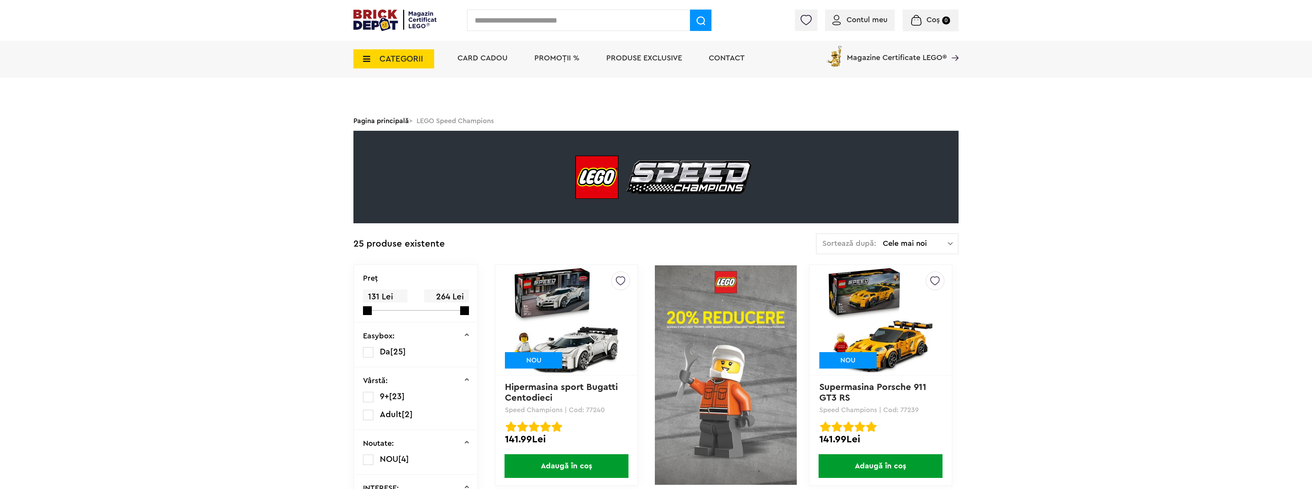
scroll to position [229, 0]
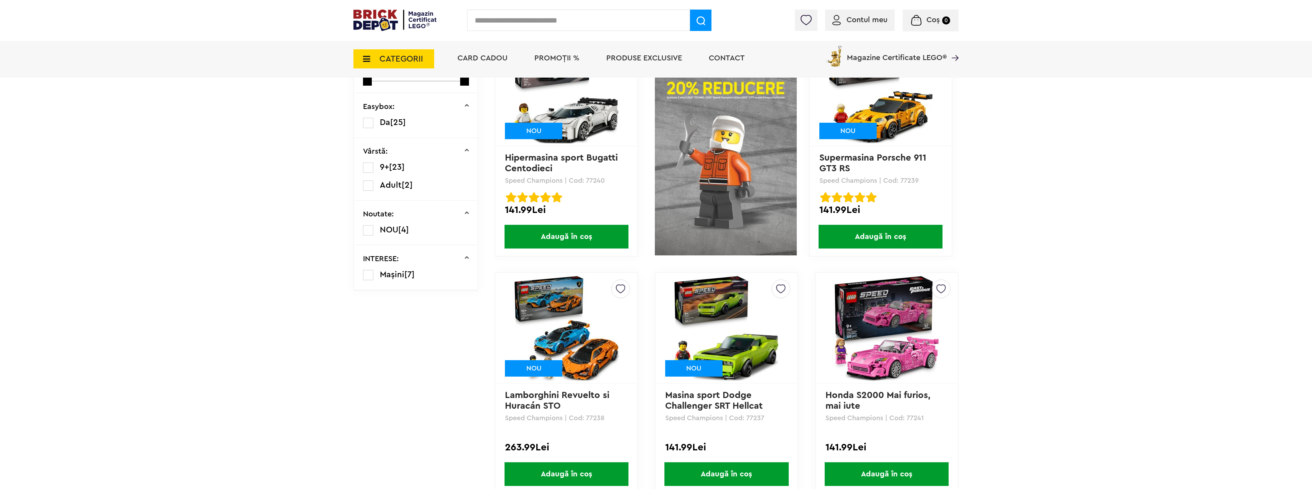
click at [757, 351] on img at bounding box center [726, 328] width 107 height 107
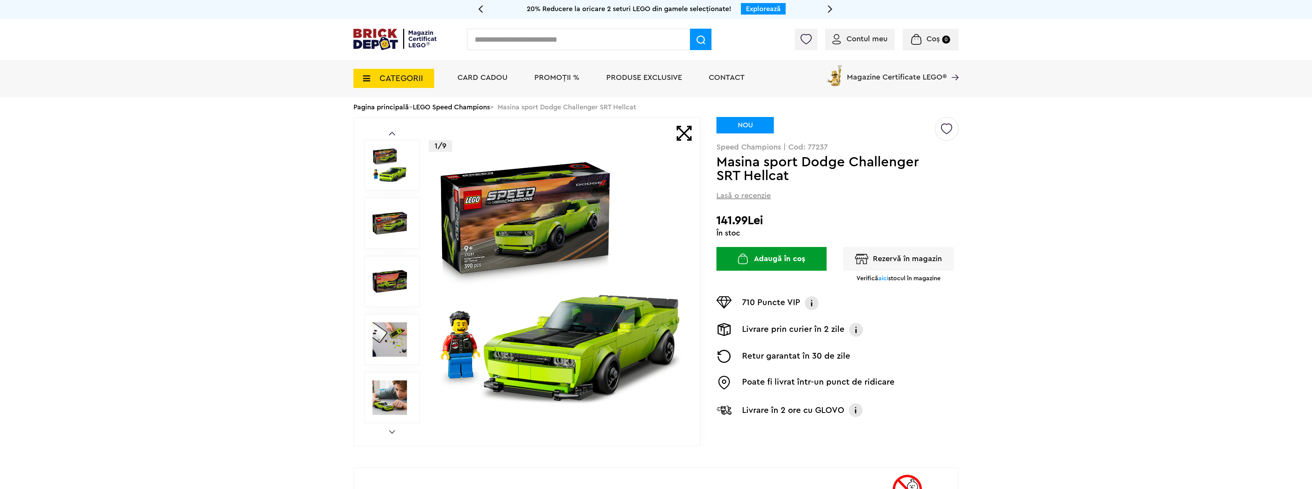
click at [385, 219] on img at bounding box center [389, 223] width 34 height 34
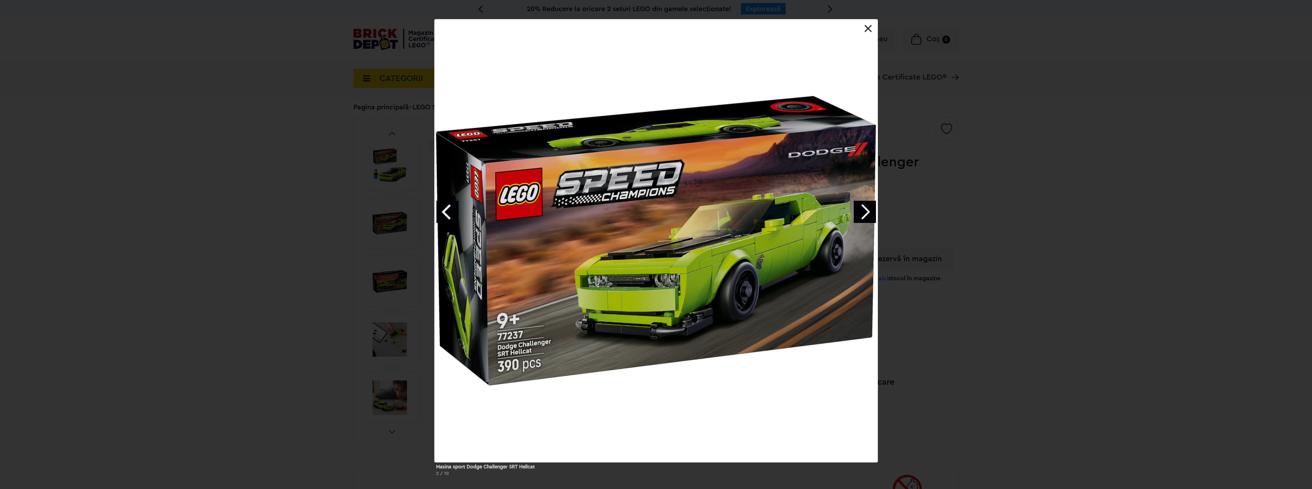
click at [382, 223] on div "Masina sport Dodge Challenger SRT Hellcat 2 / 10" at bounding box center [656, 250] width 1312 height 463
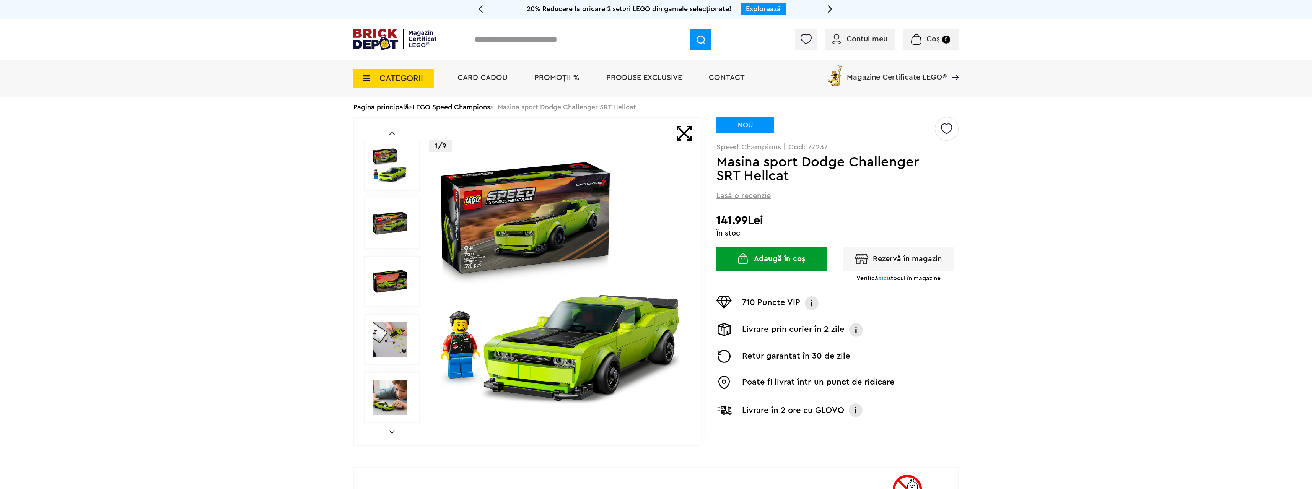
click at [389, 293] on img at bounding box center [389, 281] width 34 height 34
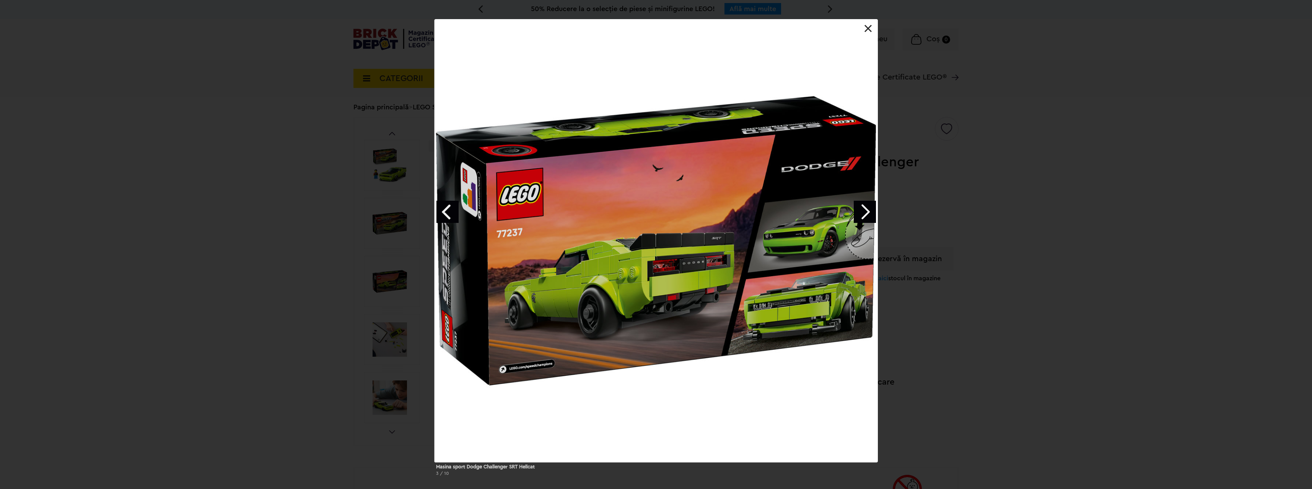
click at [869, 208] on link "Next image" at bounding box center [865, 212] width 22 height 22
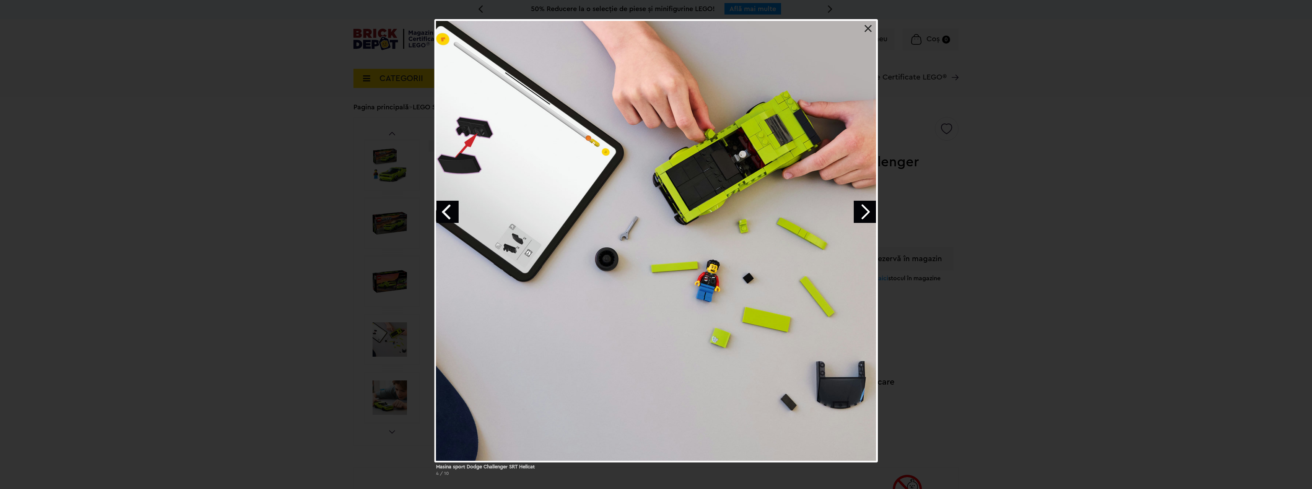
click at [869, 207] on link "Next image" at bounding box center [865, 212] width 22 height 22
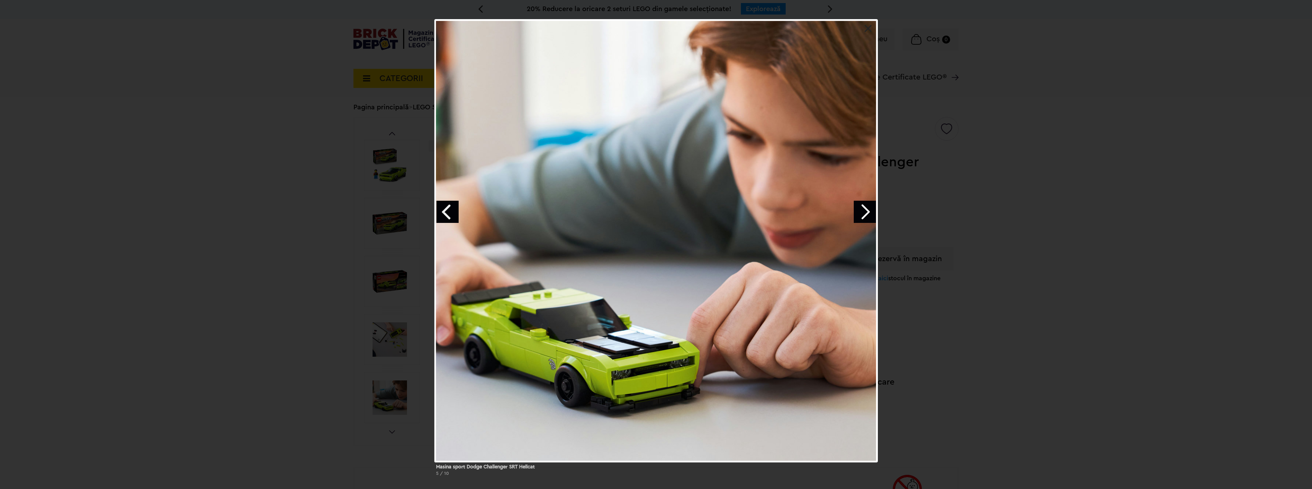
click at [869, 207] on link "Next image" at bounding box center [865, 212] width 22 height 22
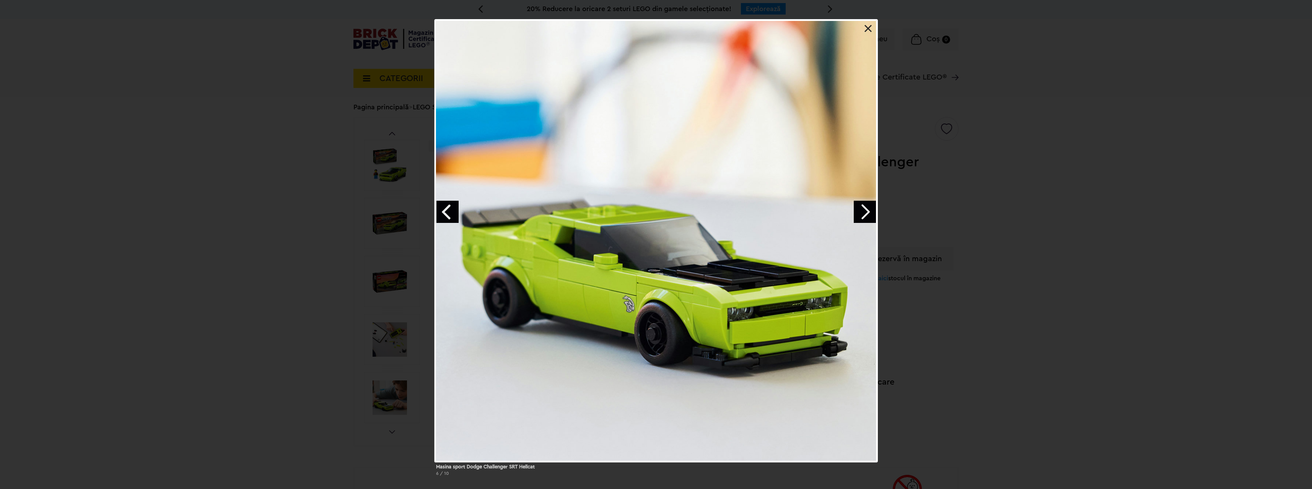
click at [869, 207] on link "Next image" at bounding box center [865, 212] width 22 height 22
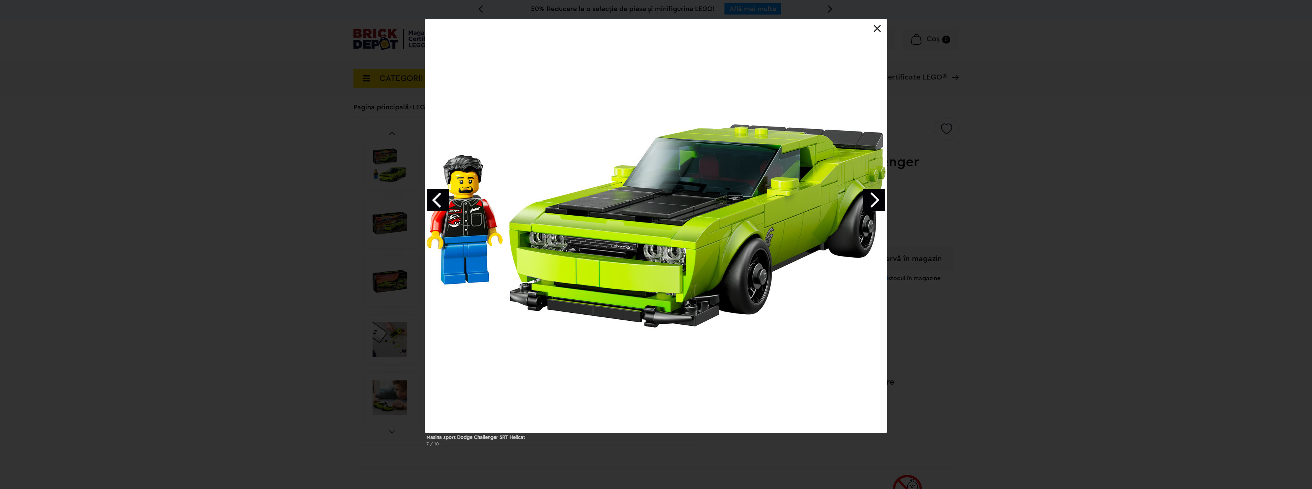
click at [868, 208] on link "Next image" at bounding box center [874, 200] width 22 height 22
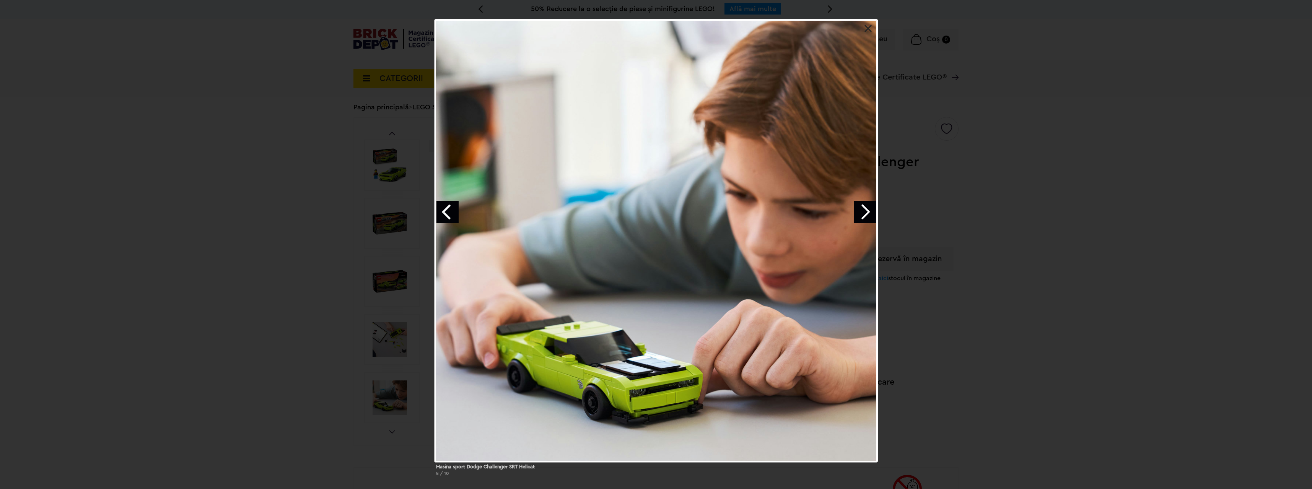
click at [868, 28] on link at bounding box center [868, 29] width 8 height 8
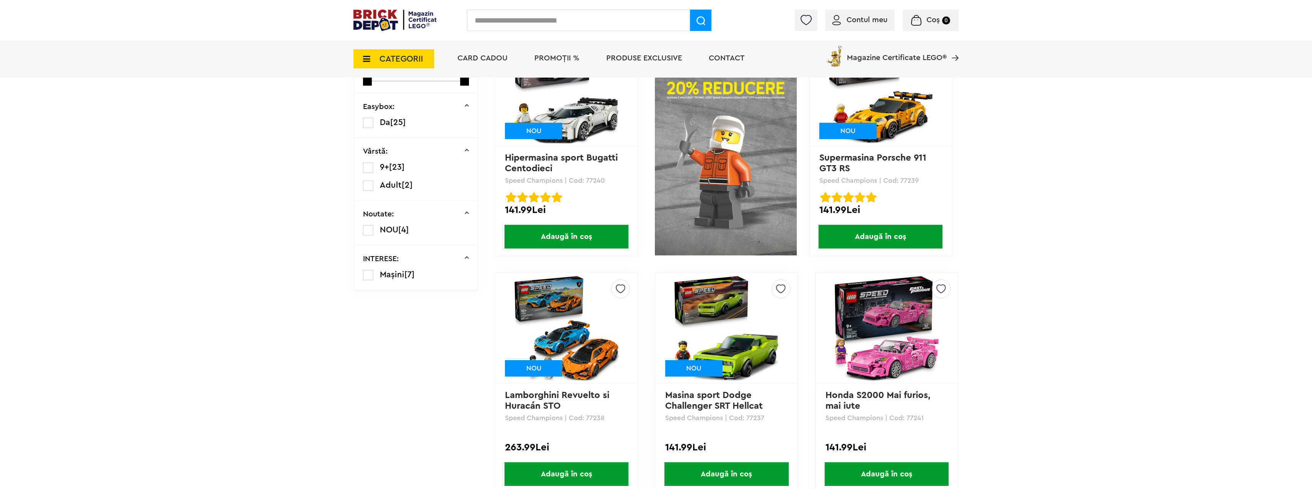
click at [901, 361] on img at bounding box center [886, 328] width 107 height 107
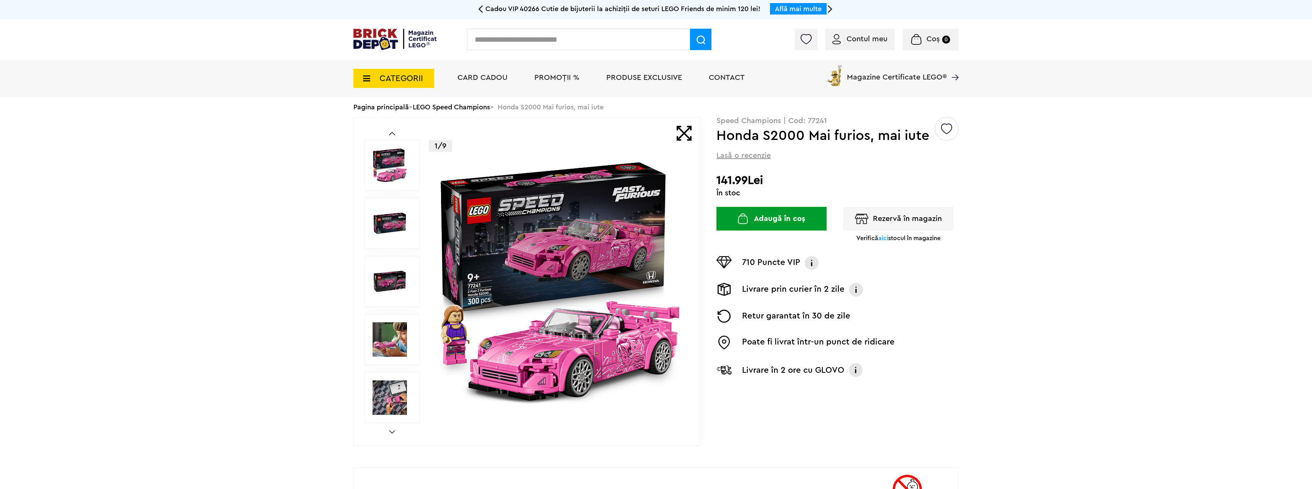
click at [391, 217] on img at bounding box center [389, 223] width 34 height 34
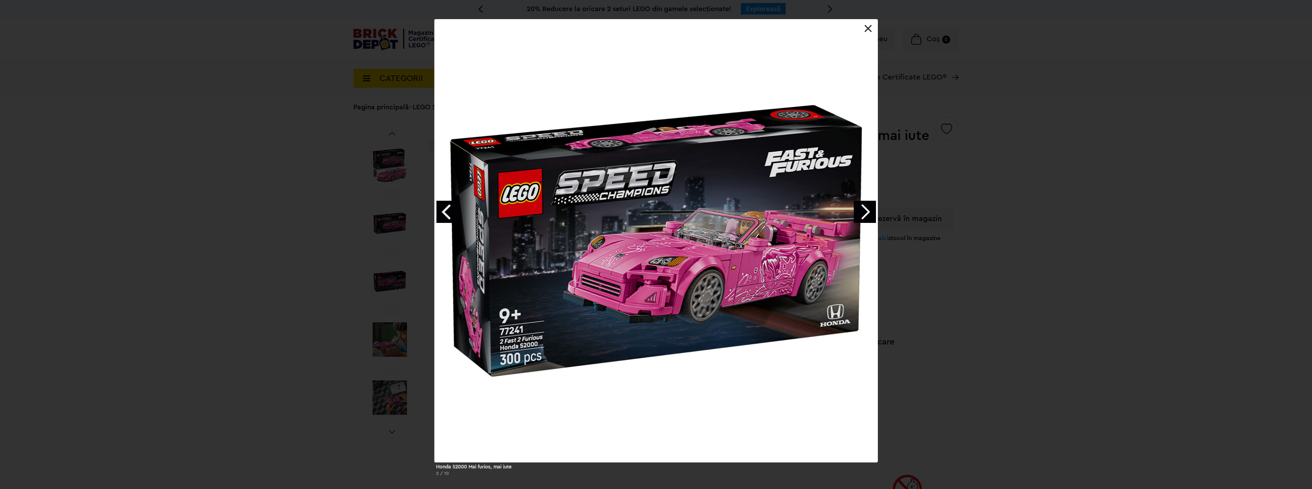
click at [862, 210] on link "Next image" at bounding box center [865, 212] width 22 height 22
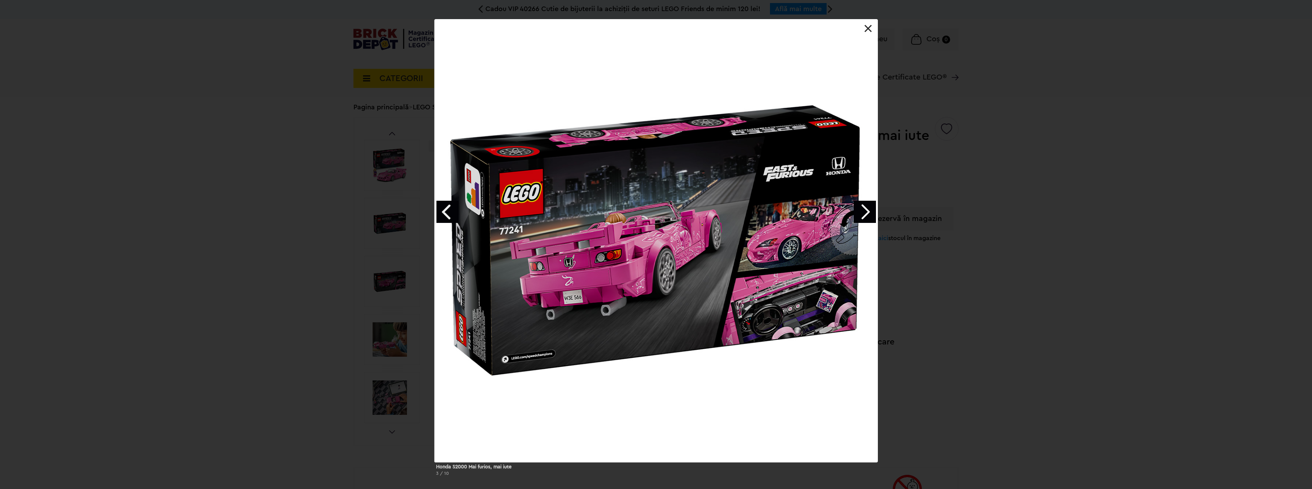
click at [862, 210] on link "Next image" at bounding box center [865, 212] width 22 height 22
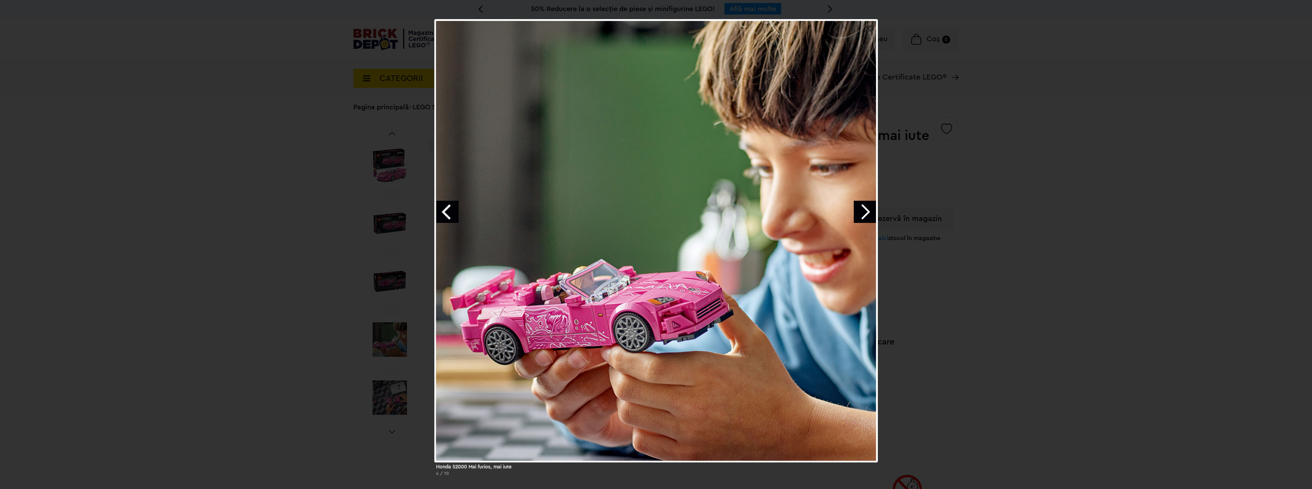
click at [862, 210] on link "Next image" at bounding box center [865, 212] width 22 height 22
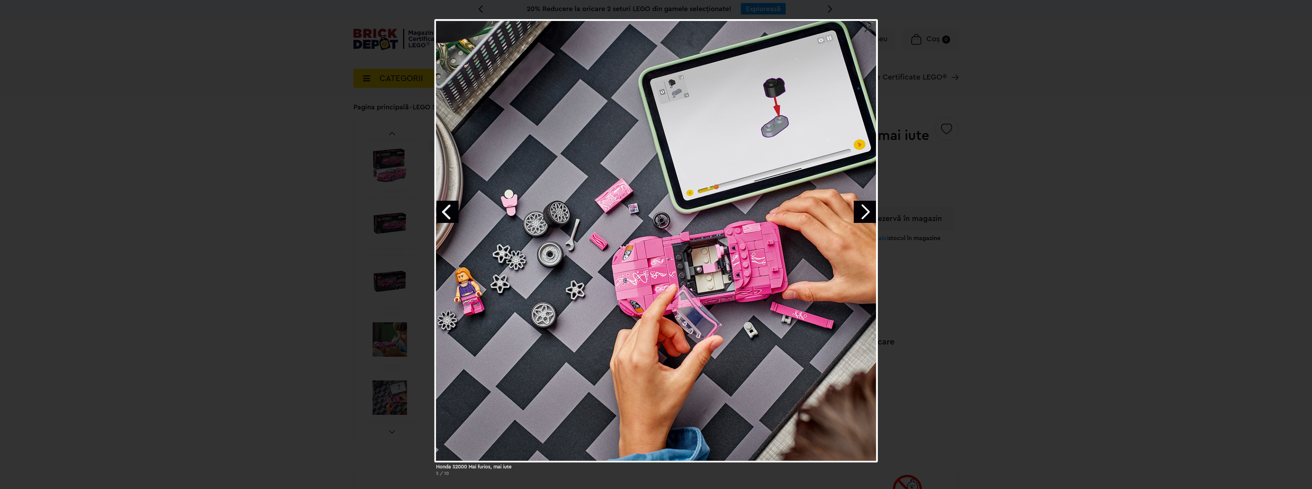
click at [862, 210] on link "Next image" at bounding box center [865, 212] width 22 height 22
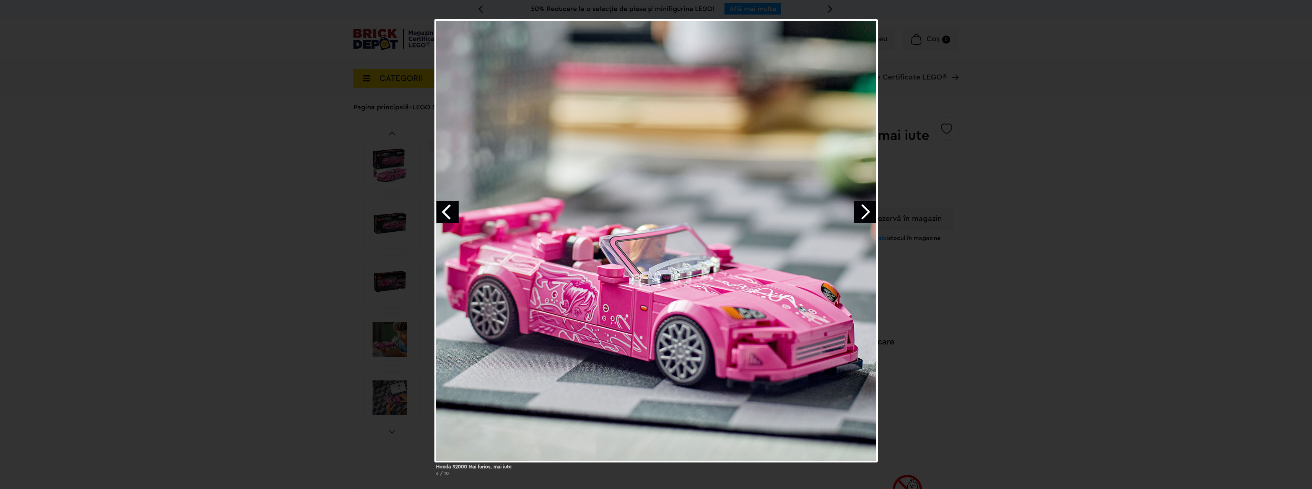
click at [862, 211] on link "Next image" at bounding box center [865, 212] width 22 height 22
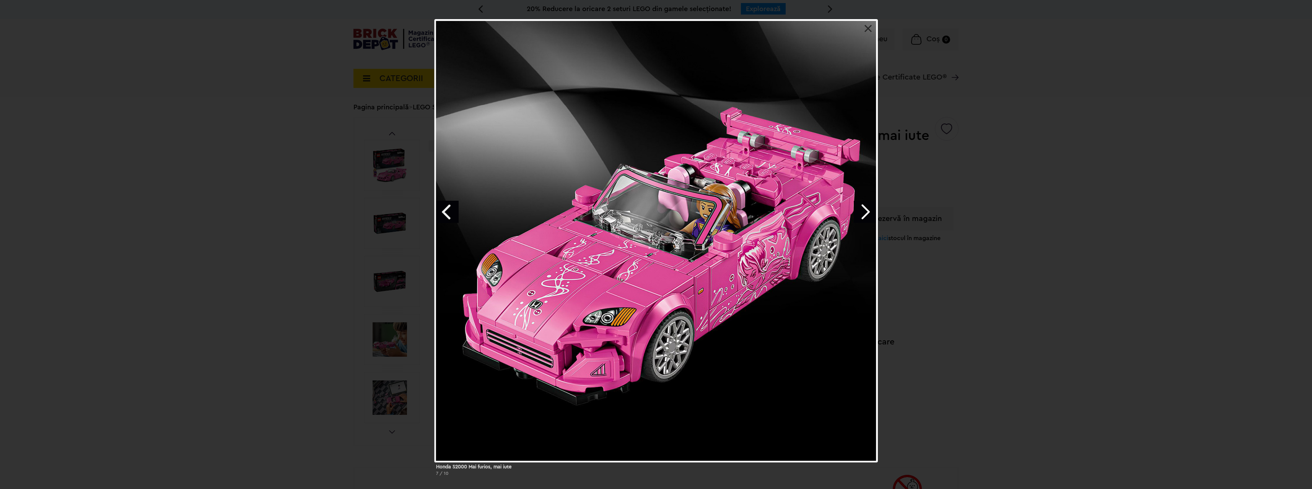
click at [862, 211] on link "Next image" at bounding box center [865, 212] width 22 height 22
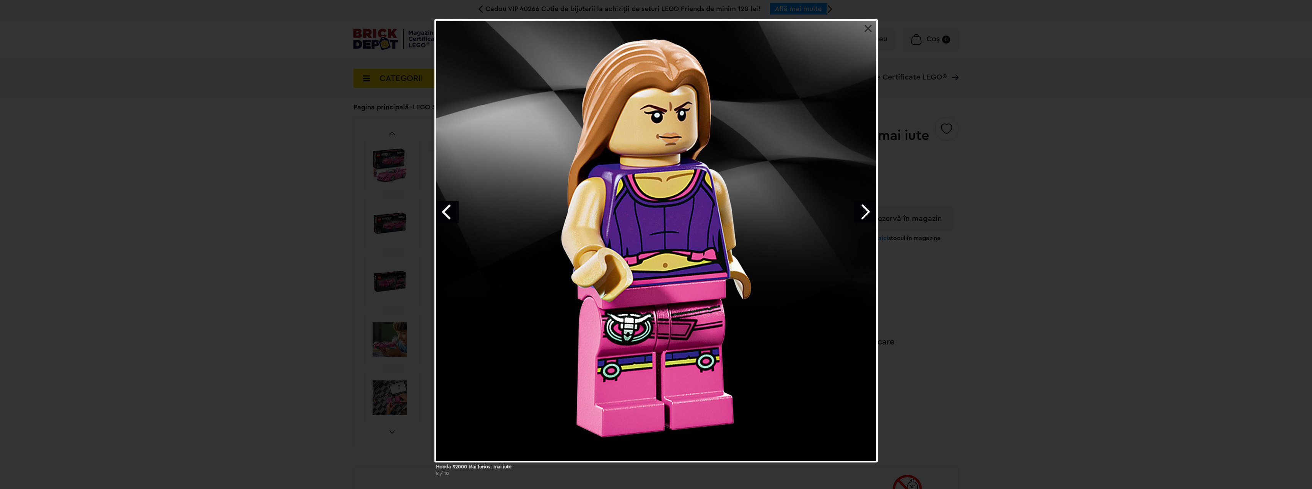
click at [862, 211] on link "Next image" at bounding box center [865, 212] width 22 height 22
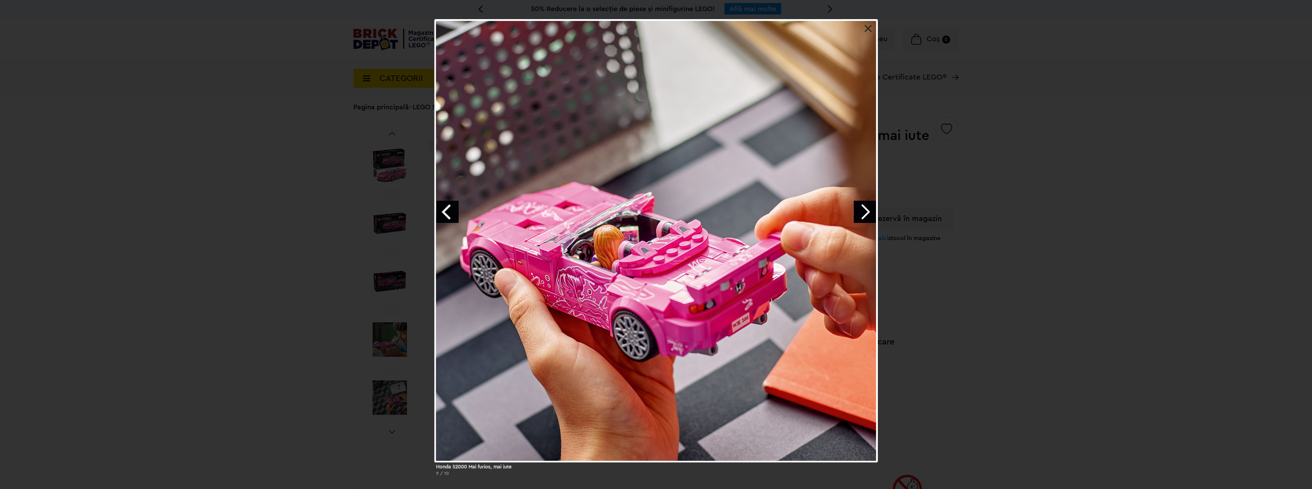
drag, startPoint x: 864, startPoint y: 29, endPoint x: 874, endPoint y: 49, distance: 22.2
click at [864, 29] on link at bounding box center [868, 29] width 8 height 8
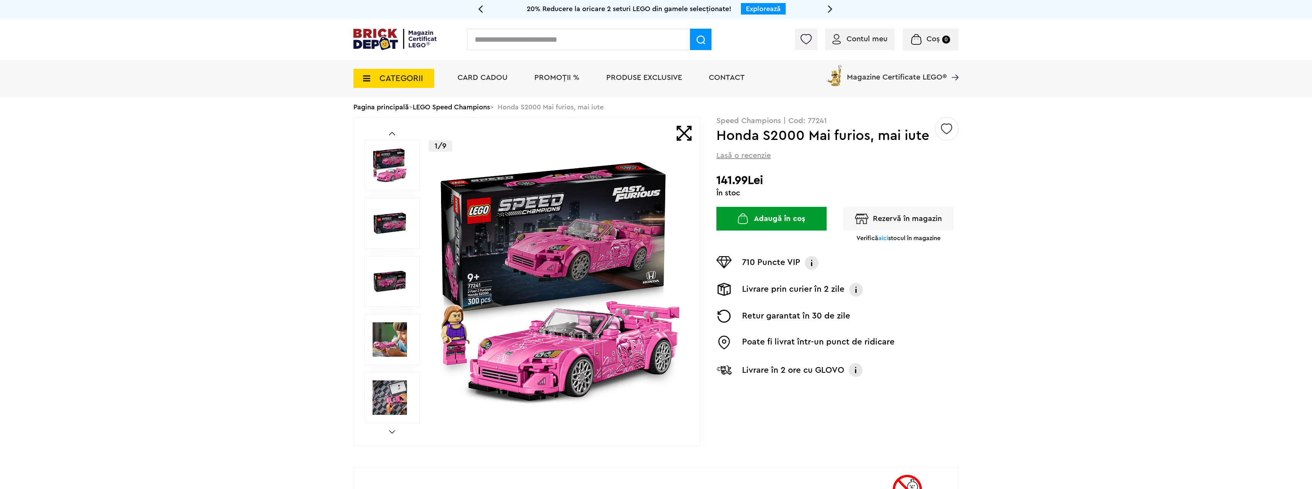
click at [393, 74] on span "CATEGORII" at bounding box center [401, 78] width 44 height 8
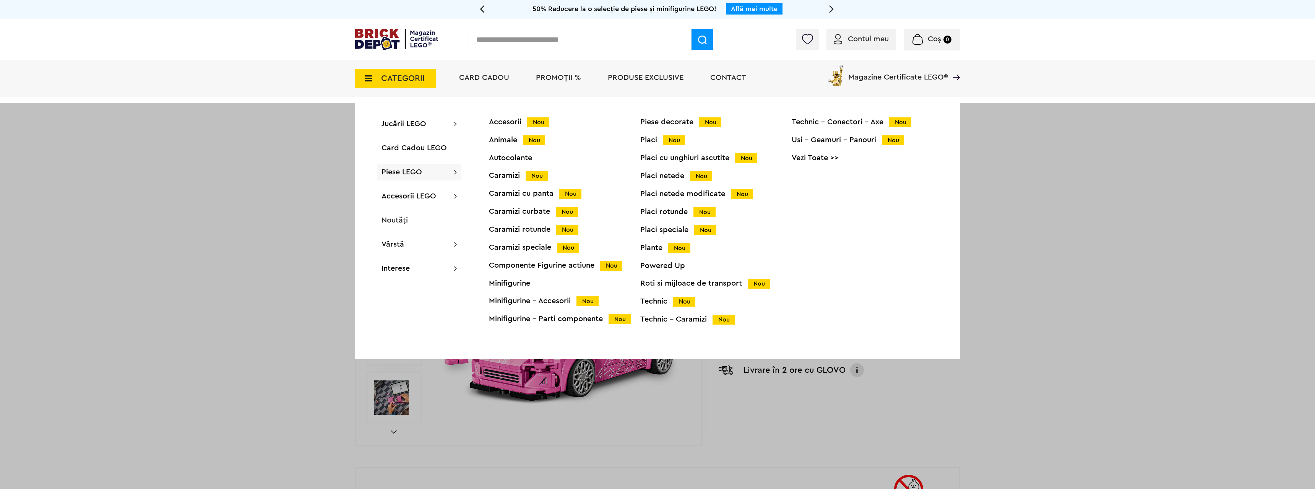
click at [651, 140] on div "Placi Nou" at bounding box center [716, 140] width 151 height 8
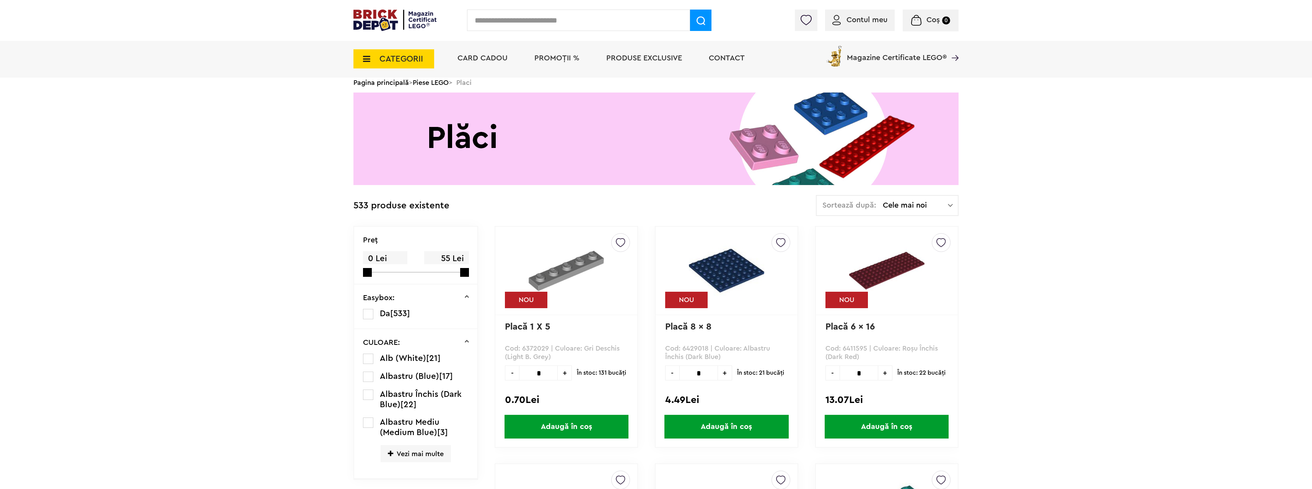
scroll to position [191, 0]
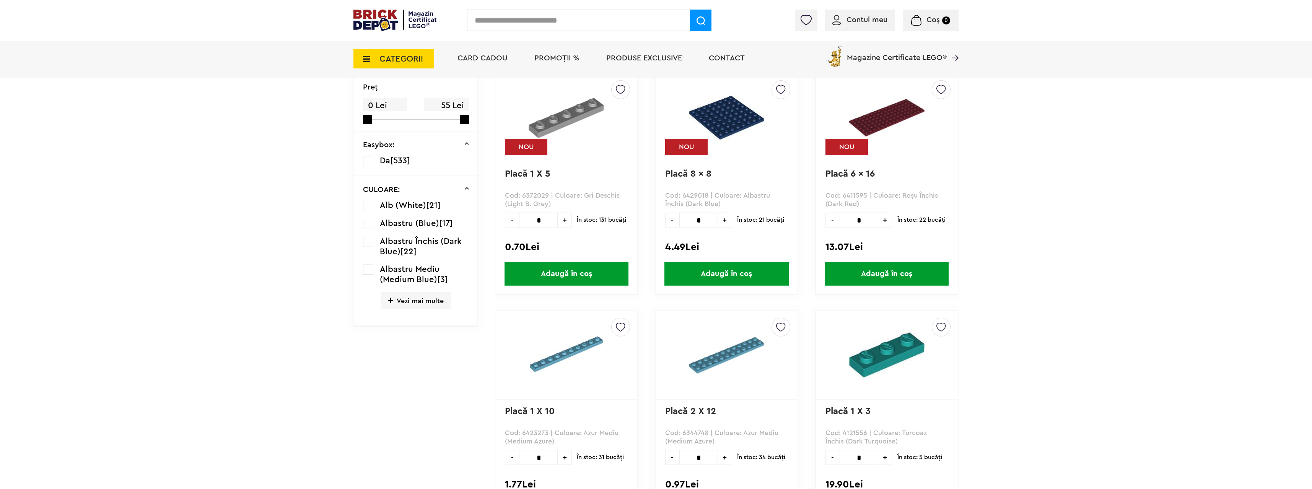
drag, startPoint x: 408, startPoint y: 302, endPoint x: 416, endPoint y: 305, distance: 8.6
click at [408, 302] on span "Vezi mai multe" at bounding box center [415, 300] width 70 height 17
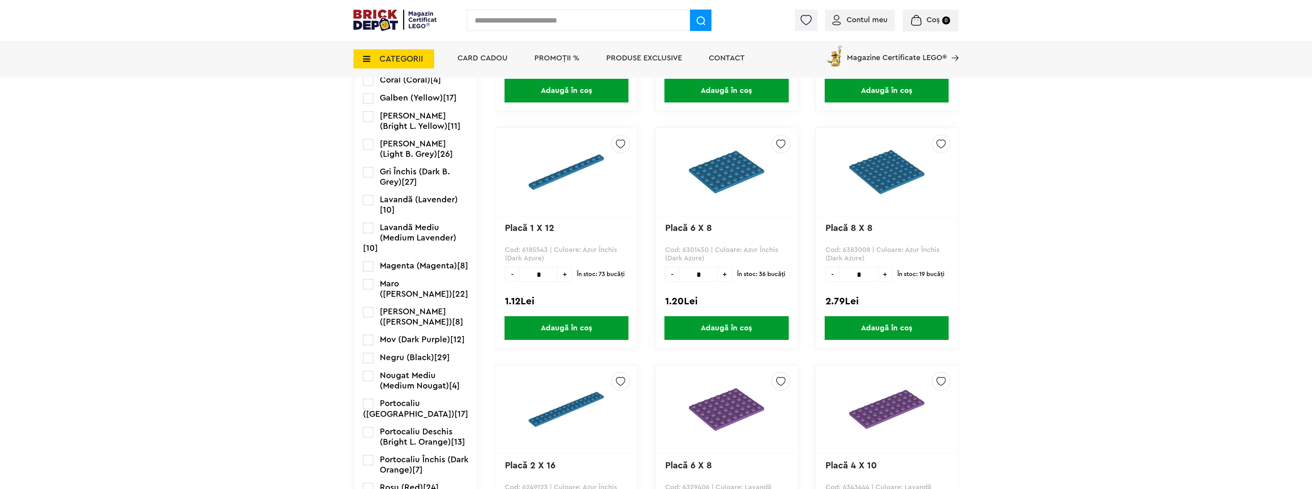
scroll to position [727, 0]
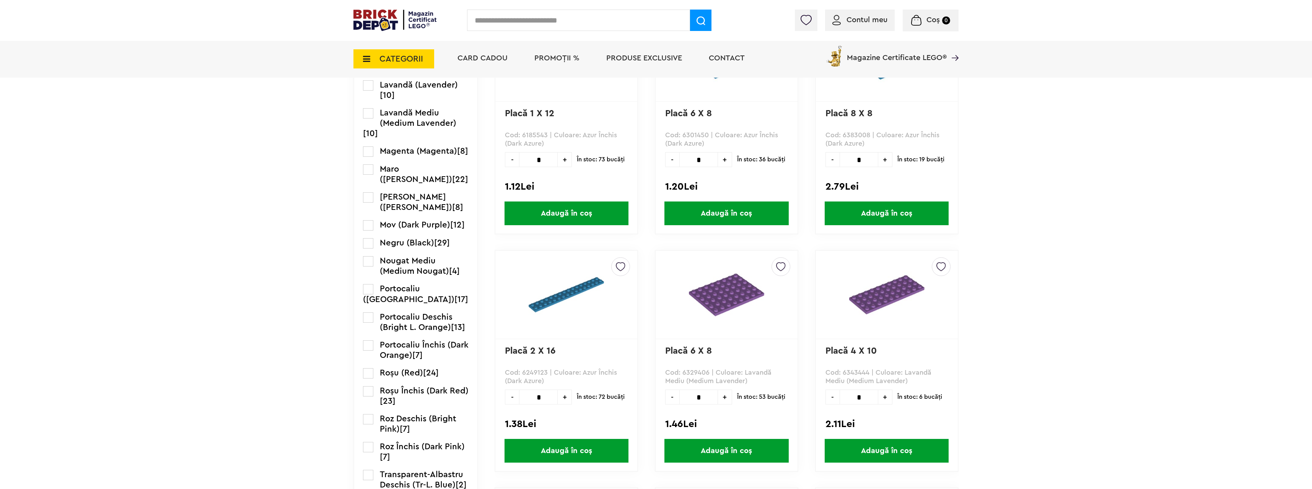
click at [367, 379] on label at bounding box center [368, 373] width 10 height 10
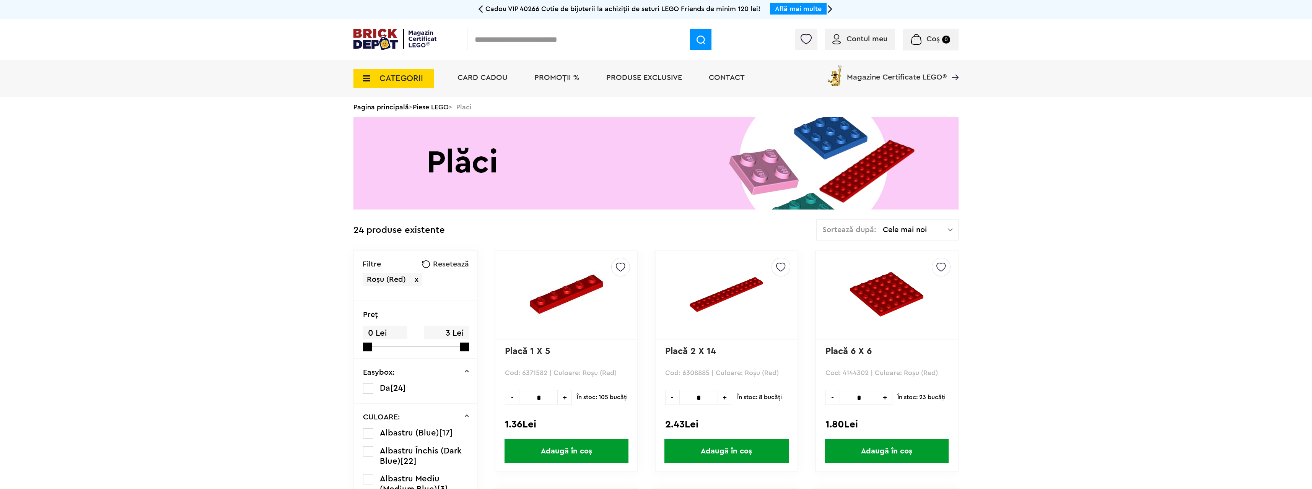
click at [397, 82] on span "CATEGORII" at bounding box center [401, 78] width 44 height 8
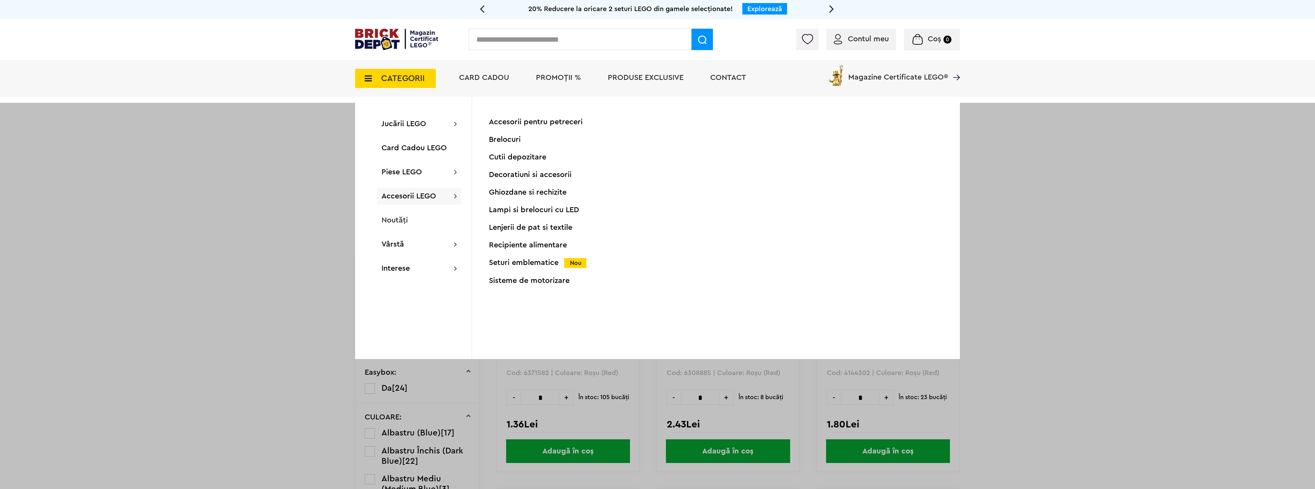
click at [552, 260] on div "Seturi emblematice Nou" at bounding box center [564, 263] width 151 height 8
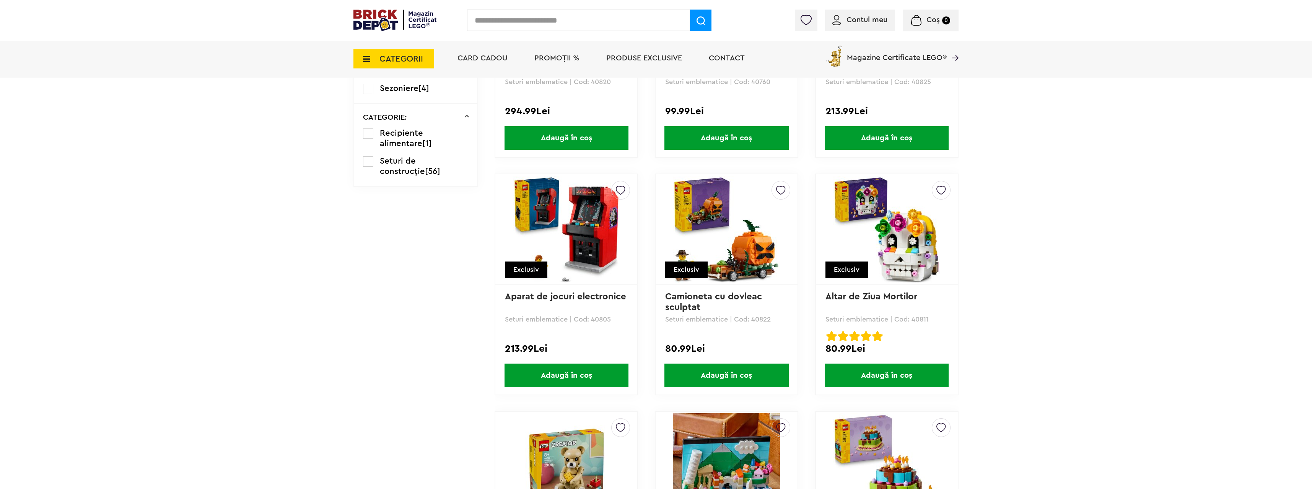
scroll to position [841, 0]
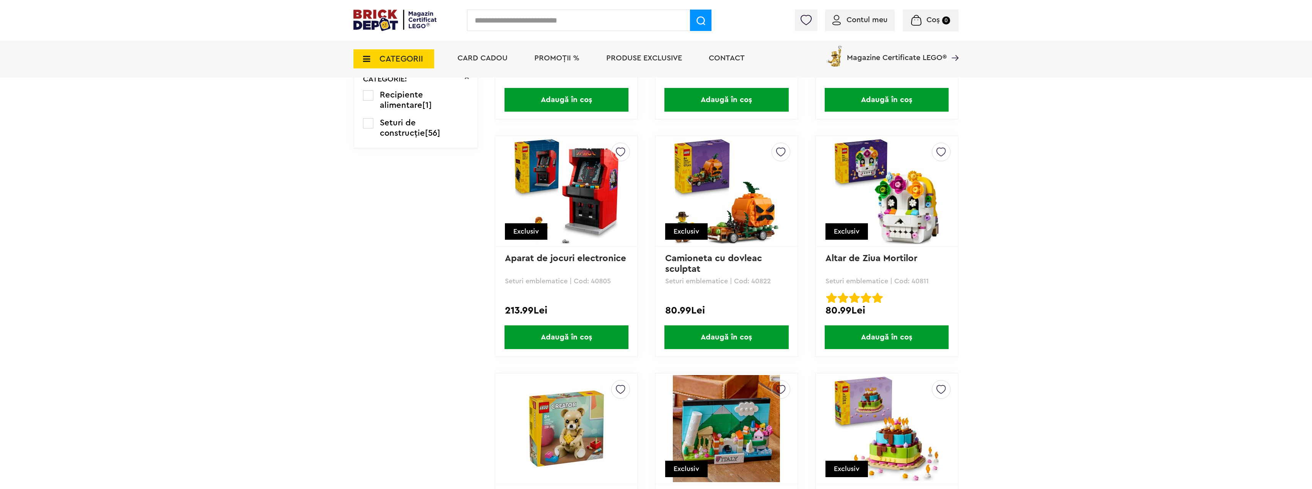
click at [686, 262] on link "Camioneta cu dovleac sculptat" at bounding box center [714, 264] width 99 height 20
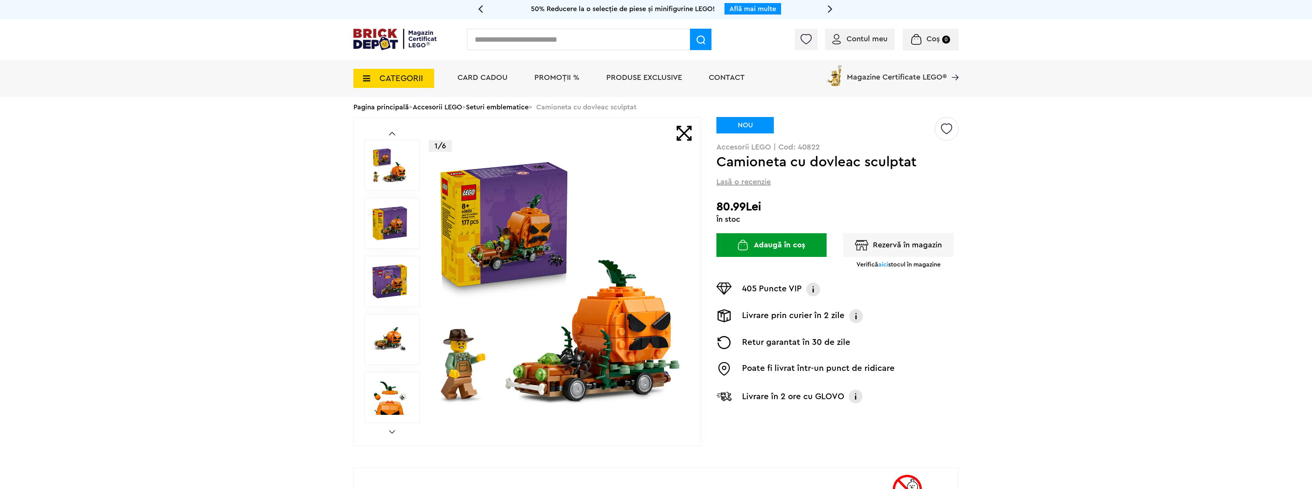
click at [500, 105] on link "Seturi emblematice" at bounding box center [497, 107] width 63 height 7
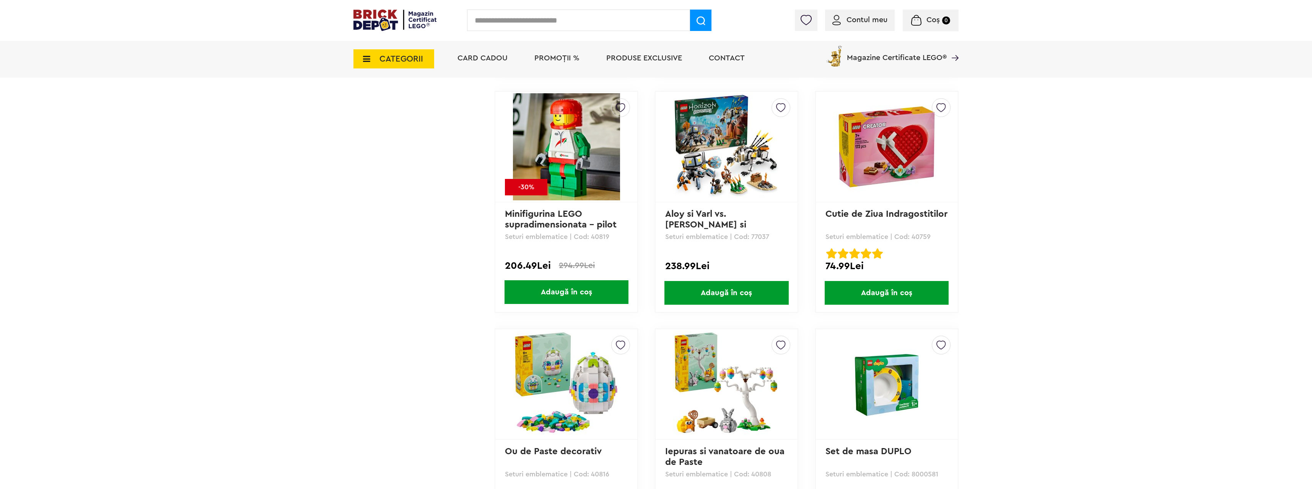
scroll to position [1989, 0]
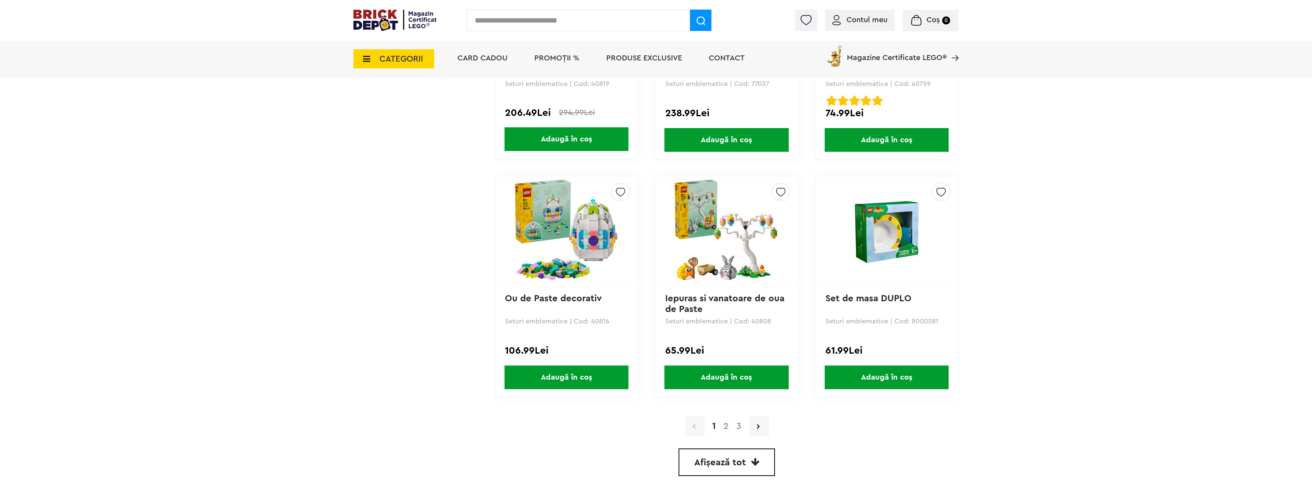
click at [734, 459] on span "Afișează tot" at bounding box center [720, 462] width 52 height 9
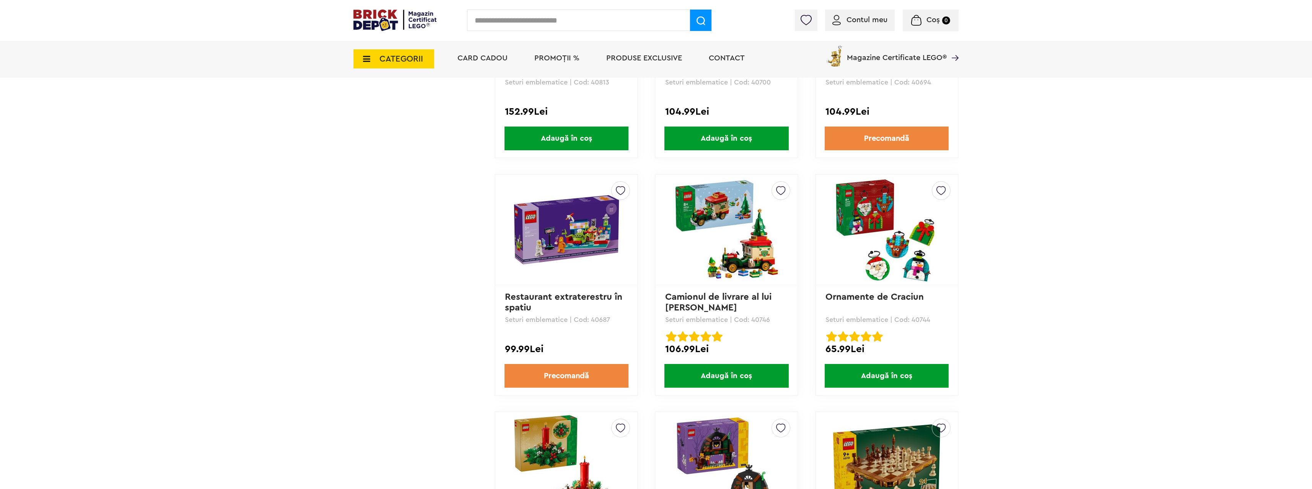
scroll to position [2894, 0]
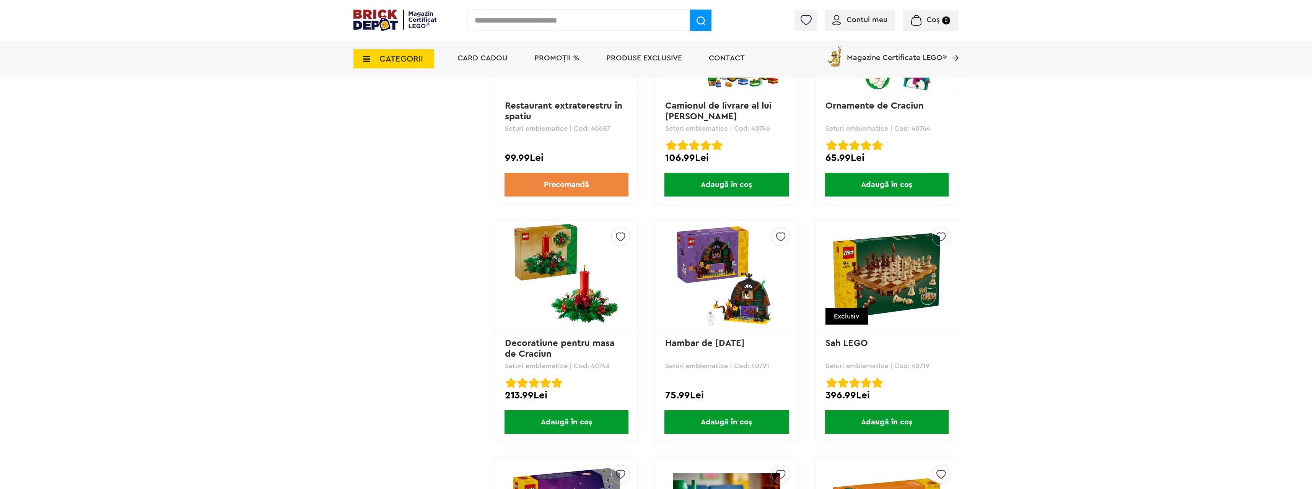
click at [704, 270] on img at bounding box center [726, 276] width 107 height 107
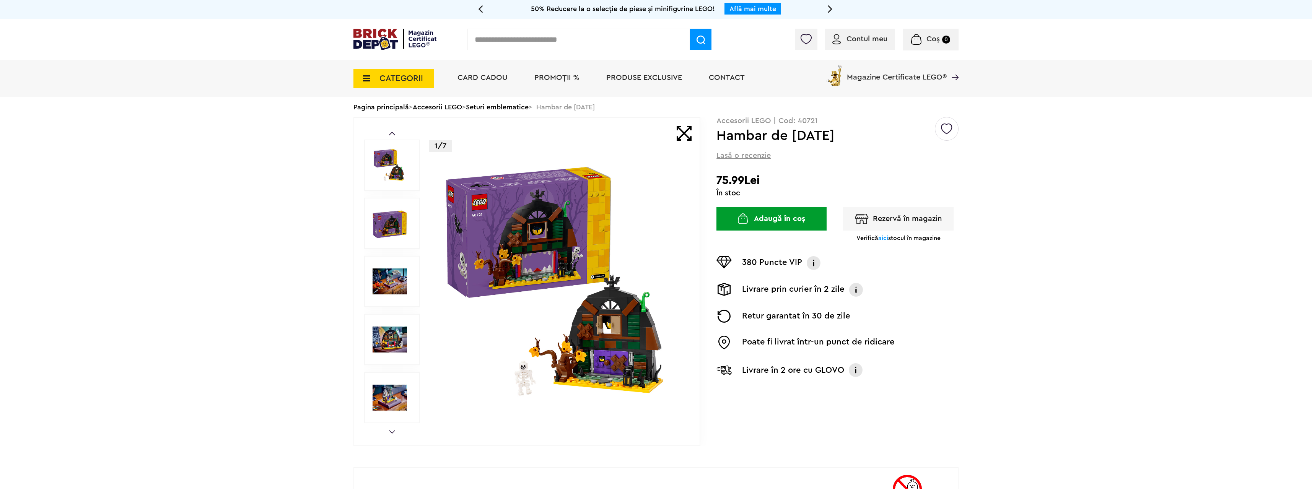
click at [387, 277] on img at bounding box center [389, 281] width 34 height 34
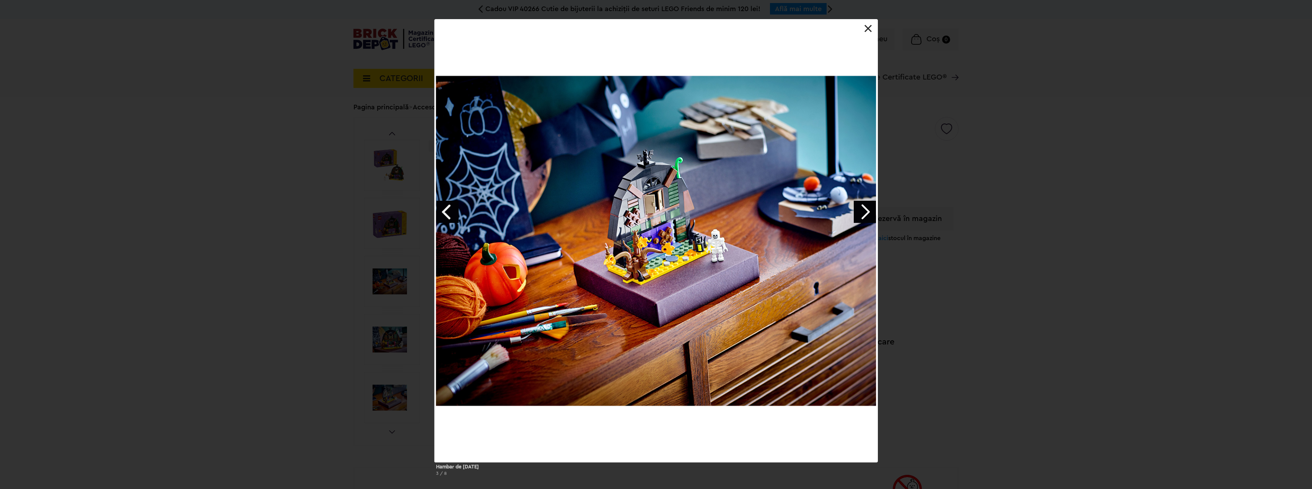
click at [867, 211] on link "Next image" at bounding box center [865, 212] width 22 height 22
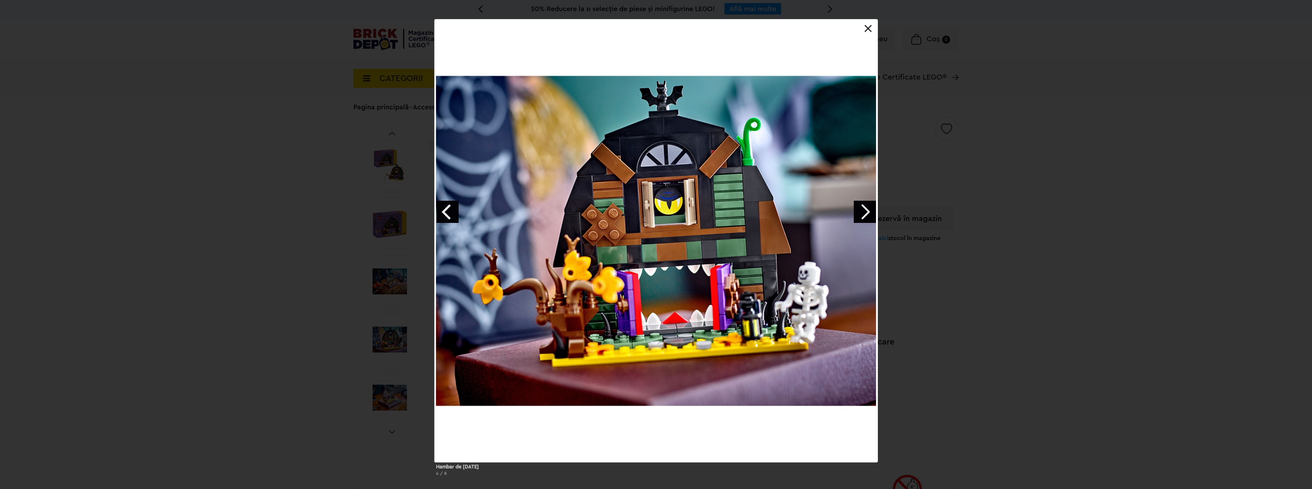
click at [867, 213] on link "Next image" at bounding box center [865, 212] width 22 height 22
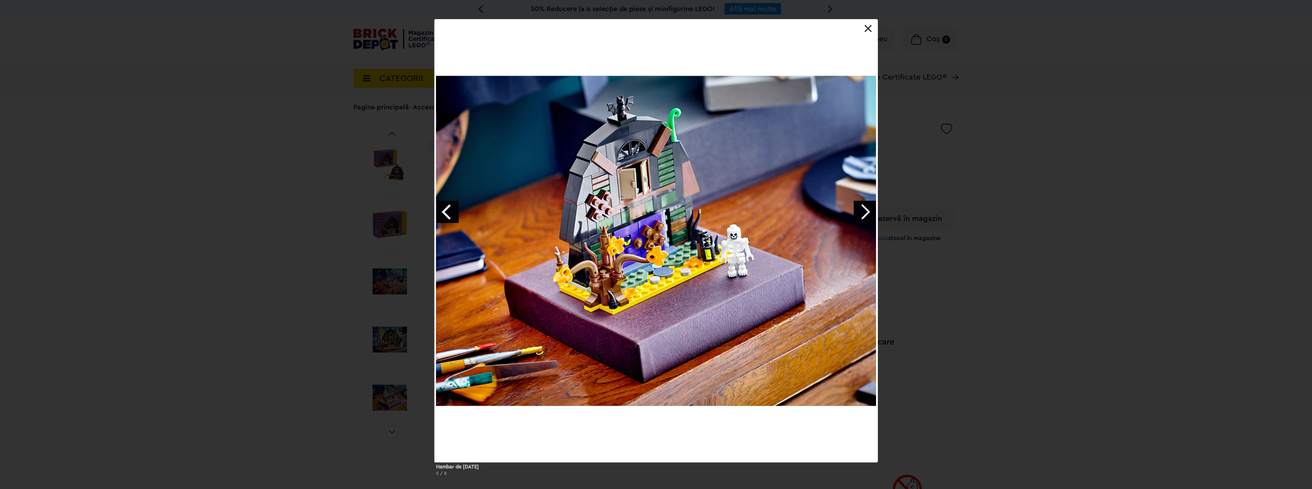
click at [867, 213] on link "Next image" at bounding box center [865, 212] width 22 height 22
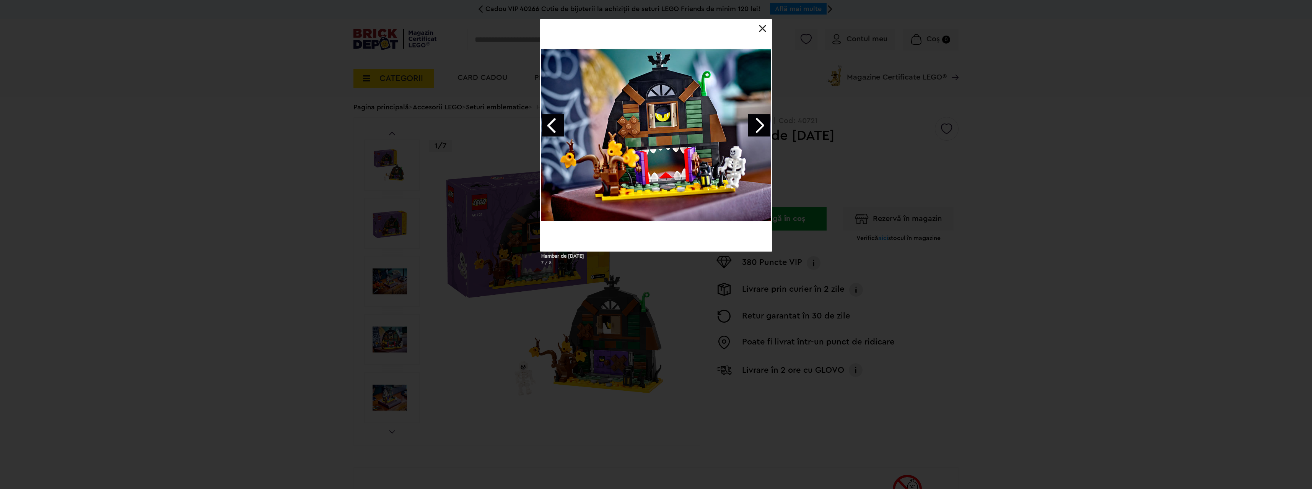
click at [756, 124] on link "Next image" at bounding box center [759, 125] width 22 height 22
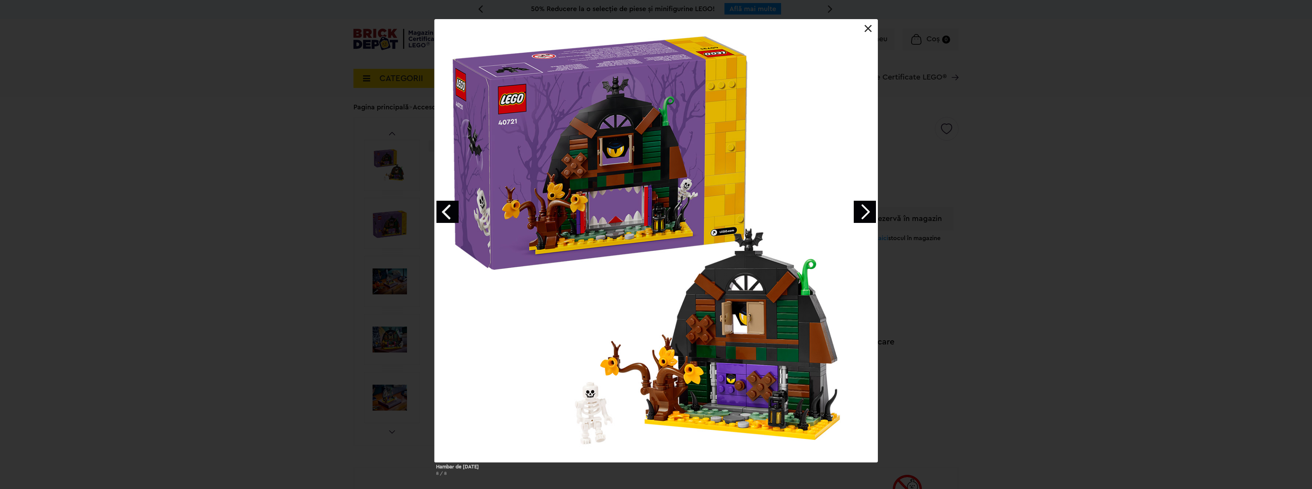
click at [866, 29] on link at bounding box center [868, 29] width 8 height 8
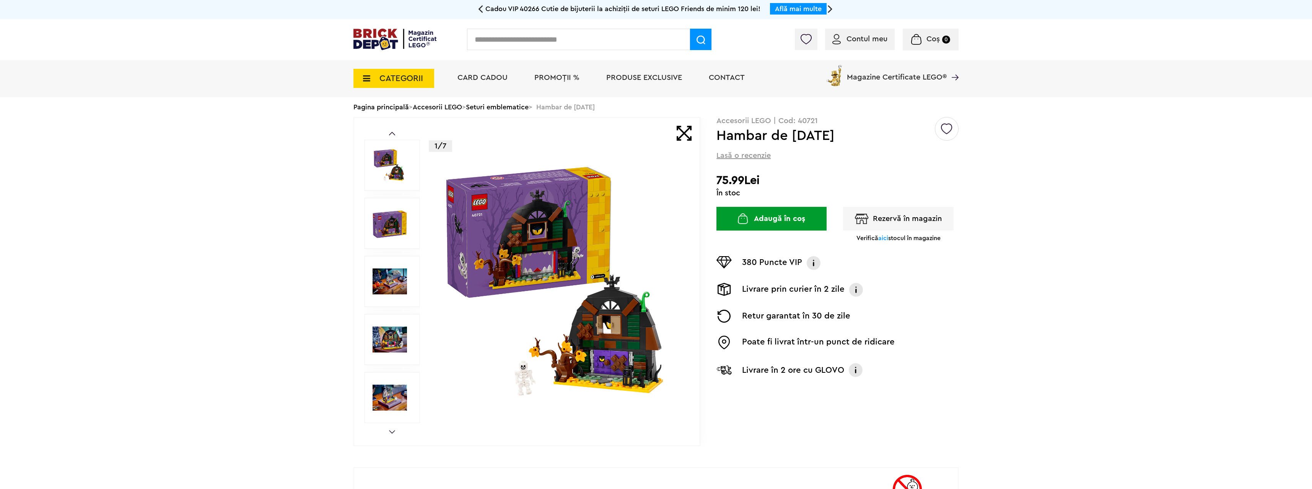
click at [454, 105] on link "Accesorii LEGO" at bounding box center [437, 107] width 49 height 7
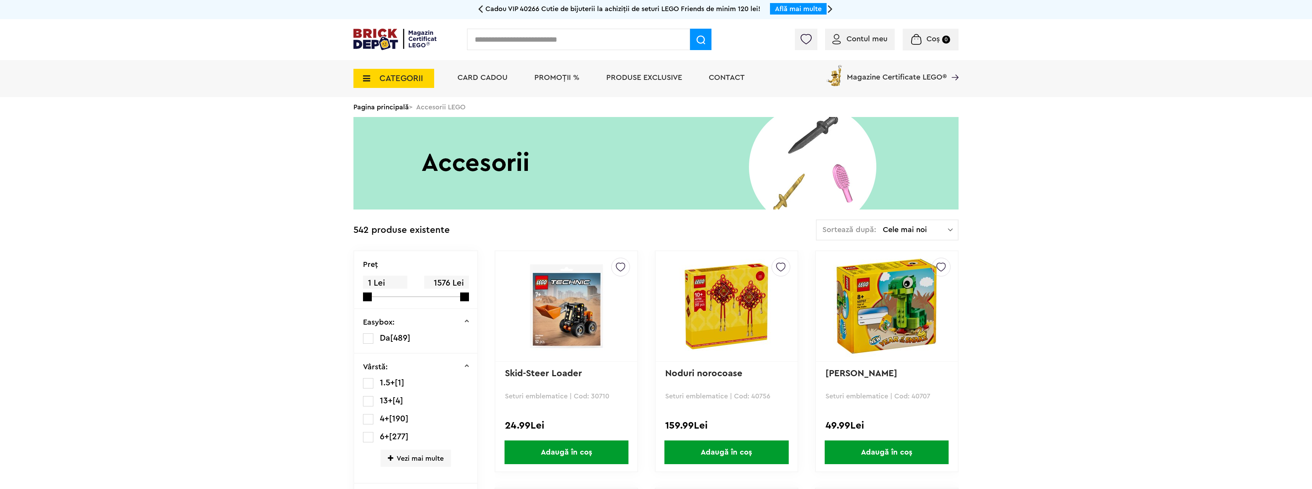
click at [399, 77] on span "CATEGORII" at bounding box center [401, 78] width 44 height 8
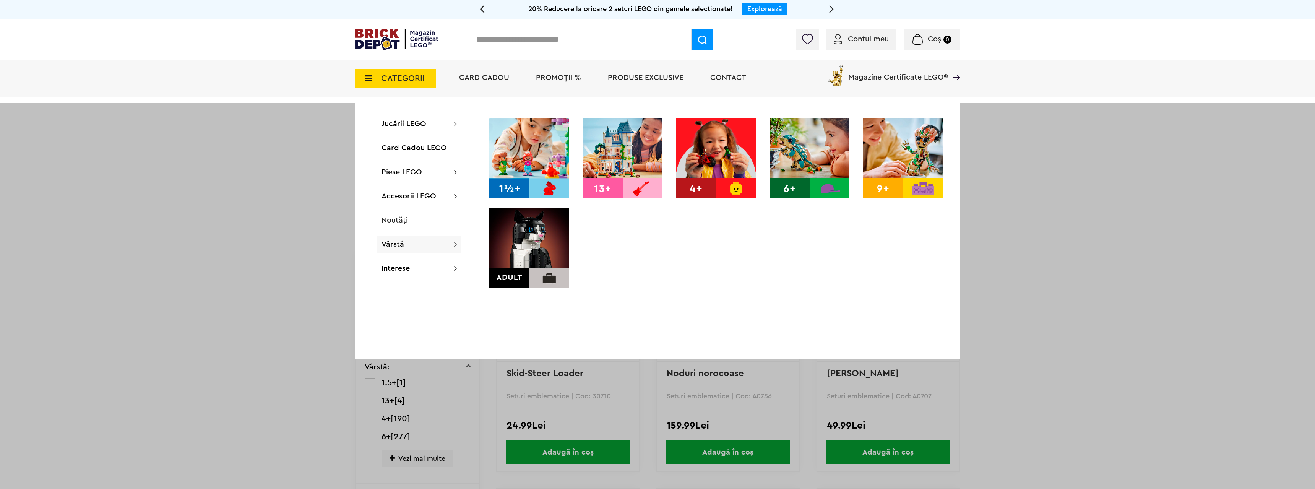
click at [569, 78] on span "PROMOȚII %" at bounding box center [558, 78] width 45 height 8
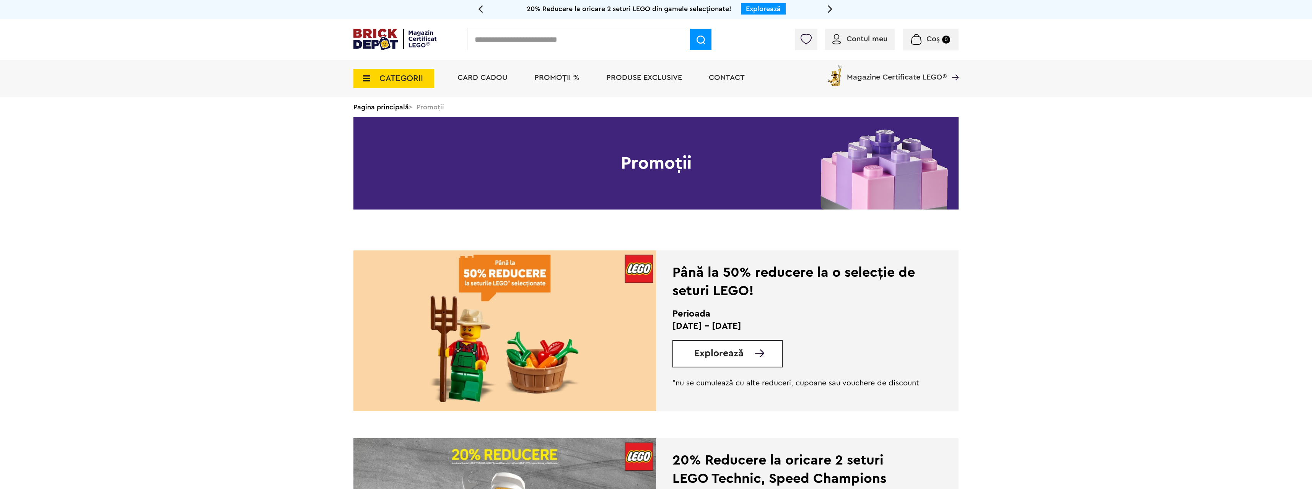
click at [725, 353] on span "Explorează" at bounding box center [718, 354] width 49 height 10
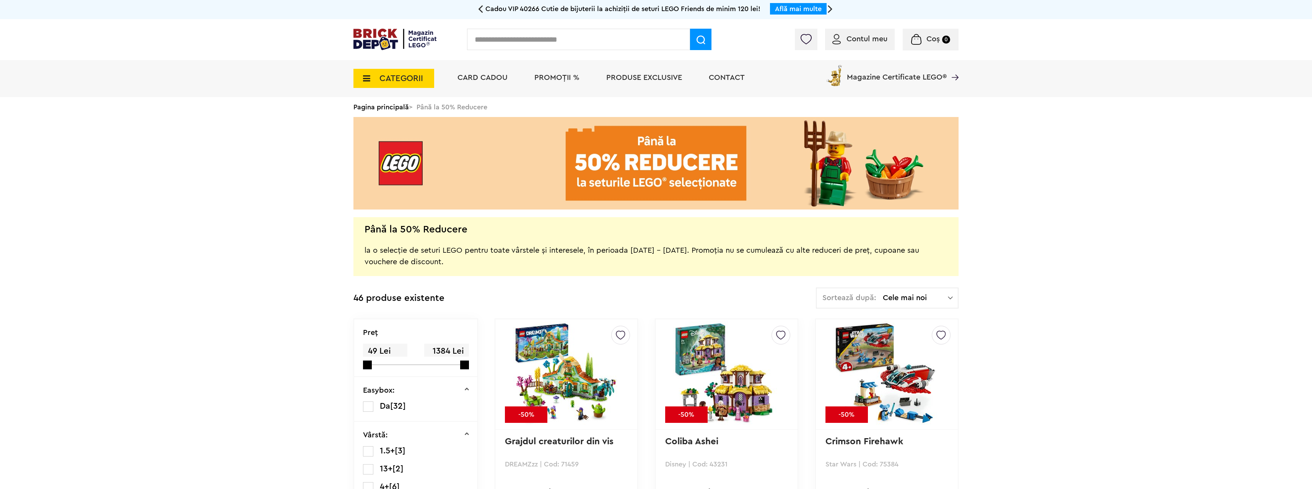
click at [558, 77] on span "PROMOȚII %" at bounding box center [556, 78] width 45 height 8
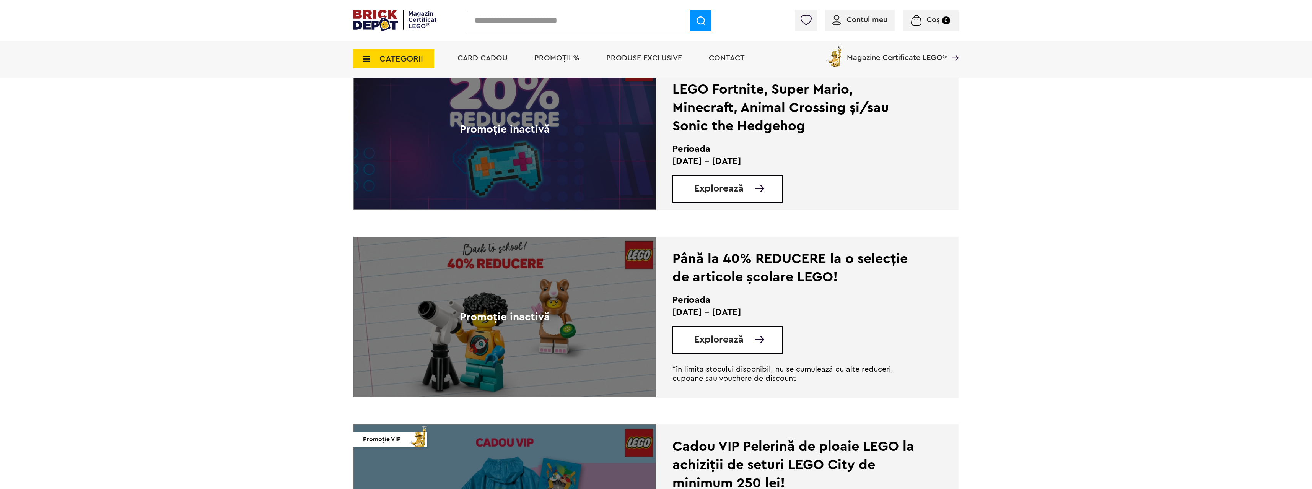
scroll to position [1338, 0]
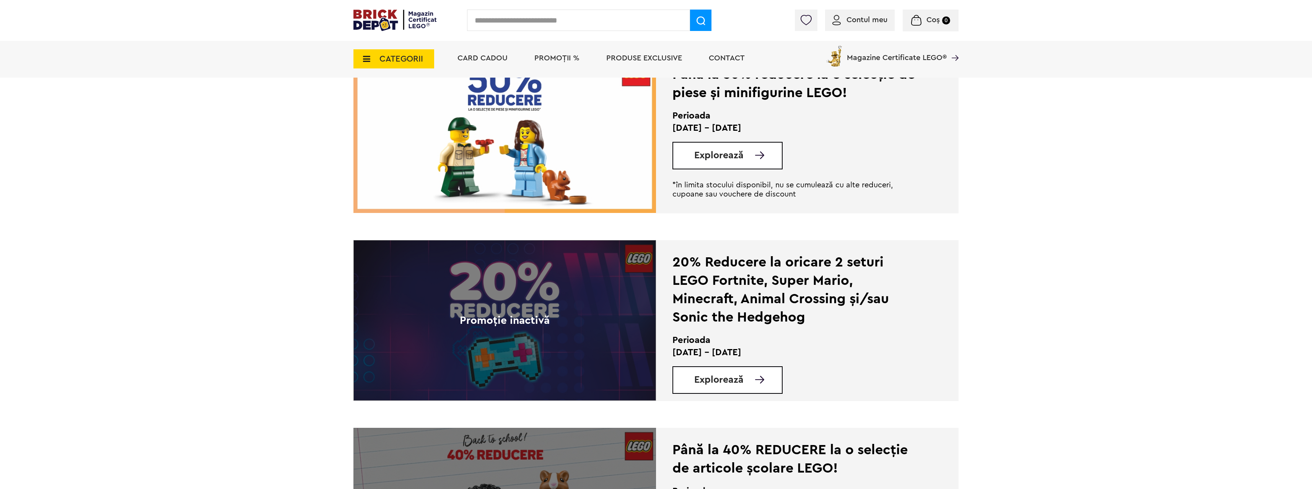
click at [745, 153] on link "Explorează" at bounding box center [738, 156] width 88 height 10
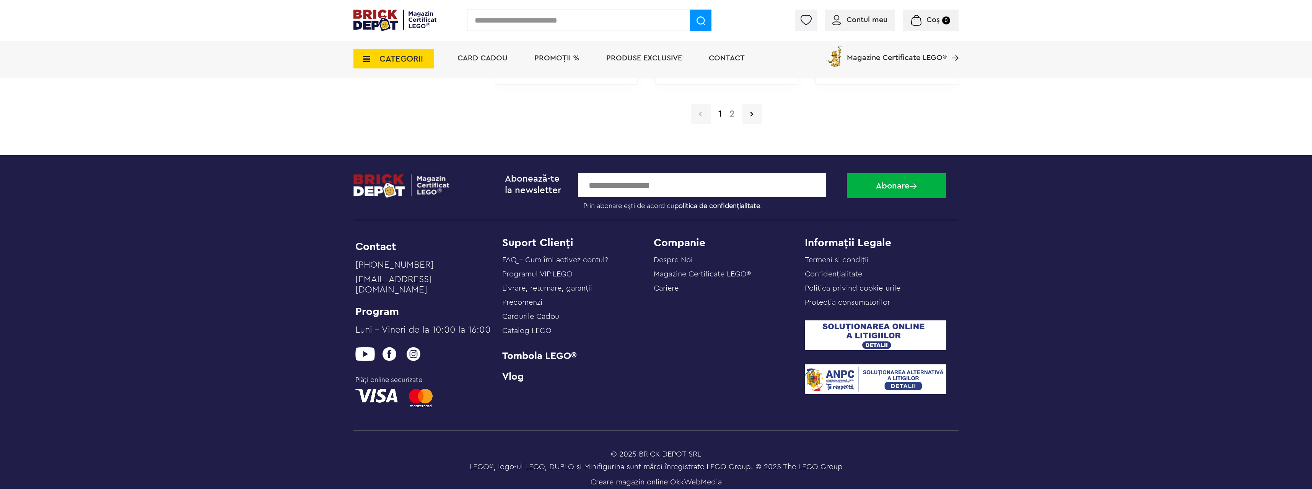
scroll to position [7326, 0]
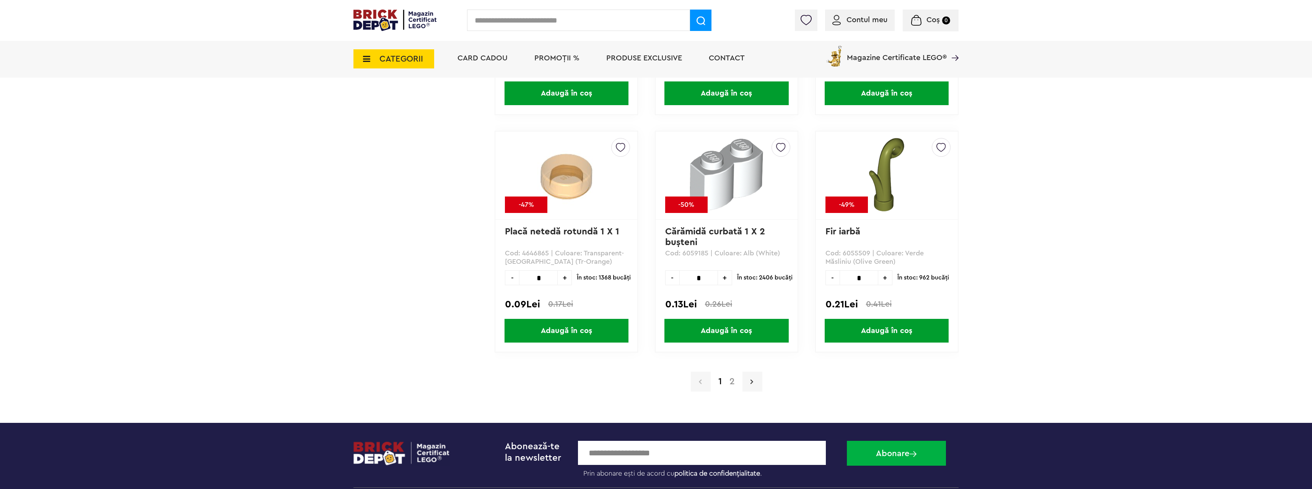
click at [756, 379] on link at bounding box center [752, 382] width 20 height 20
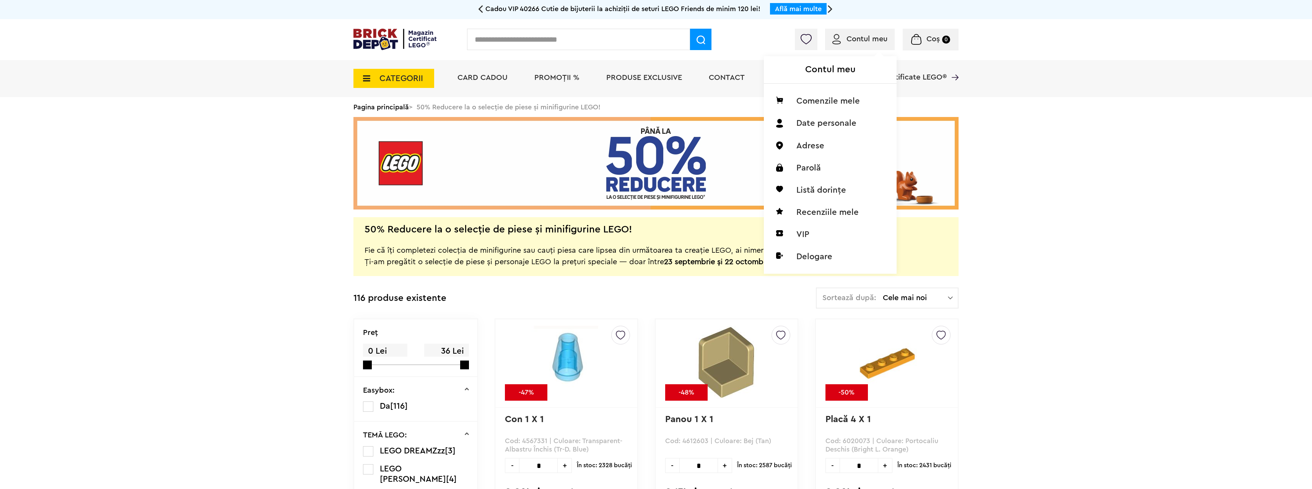
click at [860, 37] on span "Contul meu" at bounding box center [866, 39] width 41 height 8
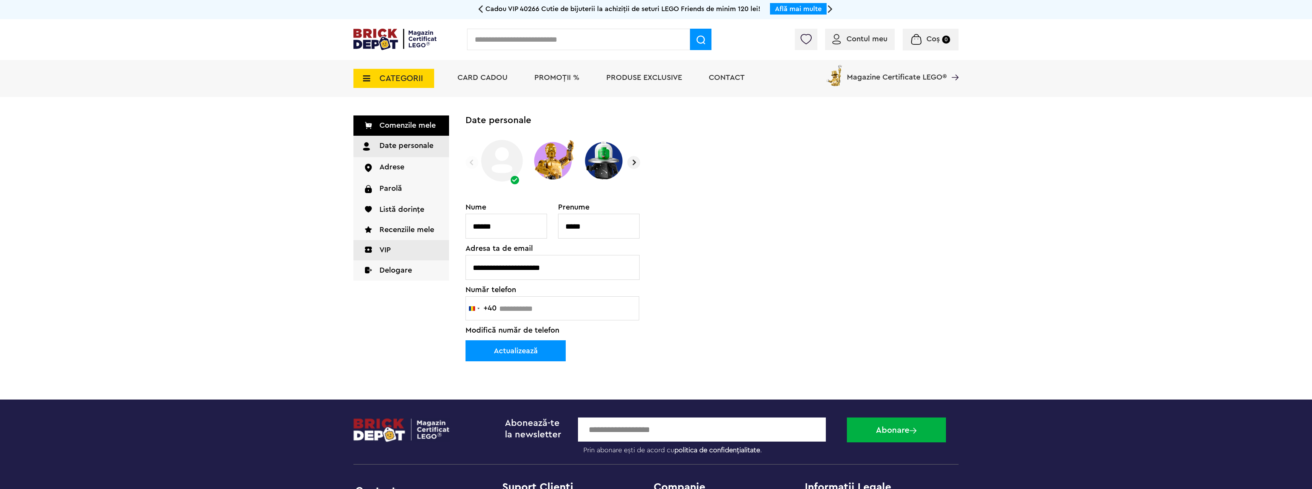
click at [382, 252] on link "VIP" at bounding box center [401, 250] width 96 height 20
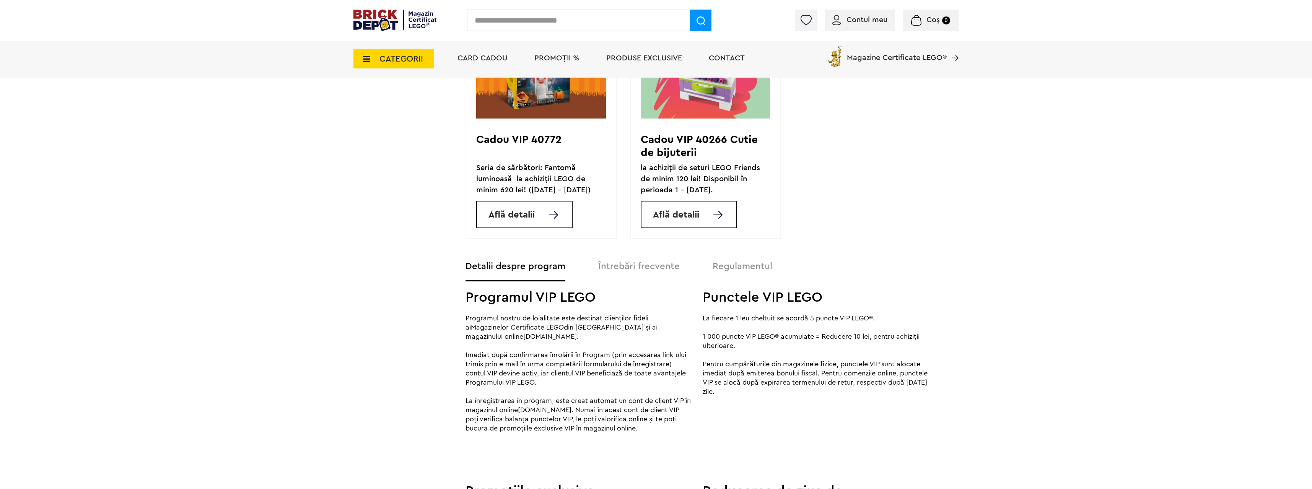
scroll to position [803, 0]
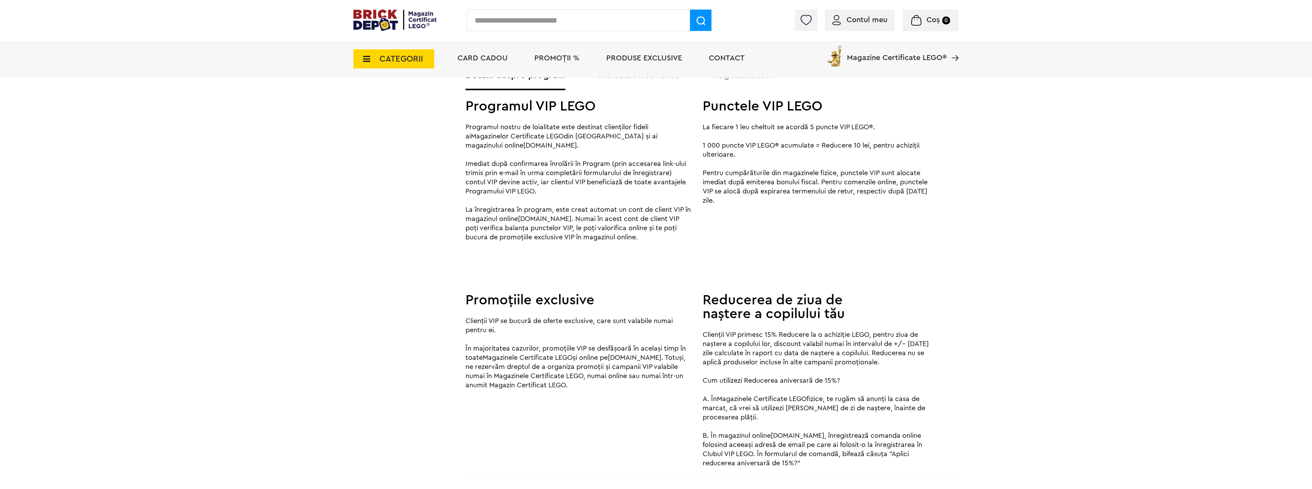
drag, startPoint x: 838, startPoint y: 135, endPoint x: 922, endPoint y: 145, distance: 84.8
click at [917, 143] on p "La fiecare 1 leu cheltuit se acordă 5 puncte VIP LEGO®. 1 000 puncte VIP LEGO® …" at bounding box center [816, 163] width 228 height 83
click at [843, 181] on p "La fiecare 1 leu cheltuit se acordă 5 puncte VIP LEGO®. 1 000 puncte VIP LEGO® …" at bounding box center [816, 163] width 228 height 83
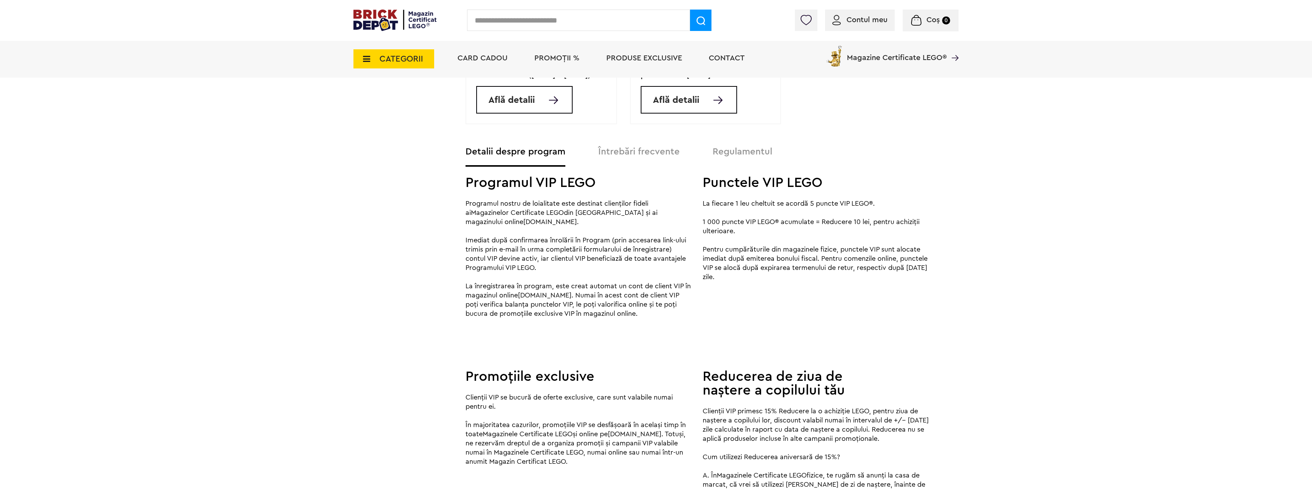
scroll to position [688, 0]
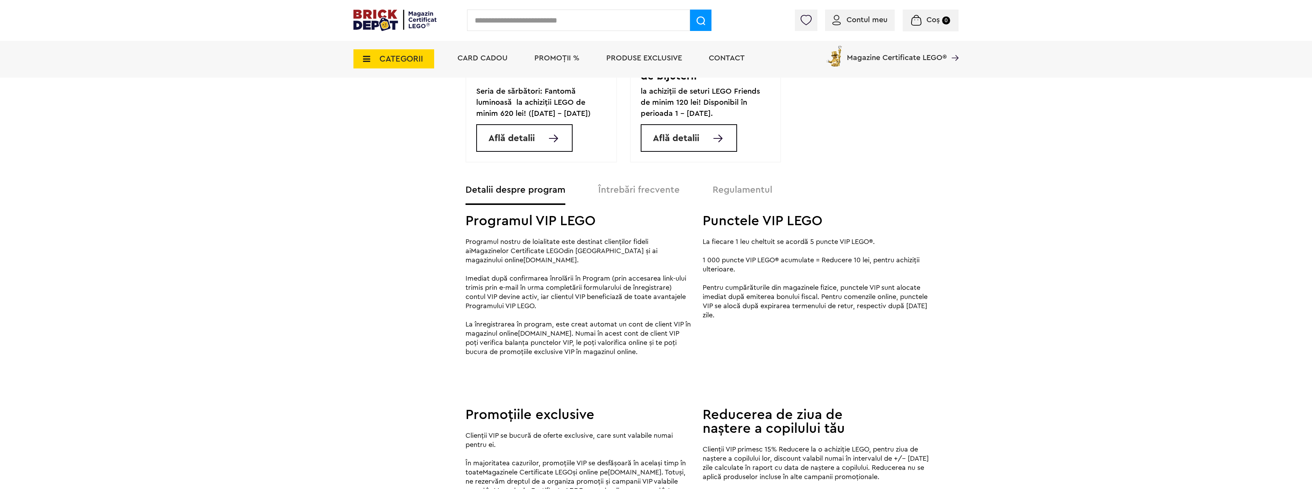
drag, startPoint x: 812, startPoint y: 272, endPoint x: 922, endPoint y: 280, distance: 110.9
click at [922, 280] on p "La fiecare 1 leu cheltuit se acordă 5 puncte VIP LEGO®. 1 000 puncte VIP LEGO® …" at bounding box center [816, 278] width 228 height 83
click at [782, 298] on p "La fiecare 1 leu cheltuit se acordă 5 puncte VIP LEGO®. 1 000 puncte VIP LEGO® …" at bounding box center [816, 278] width 228 height 83
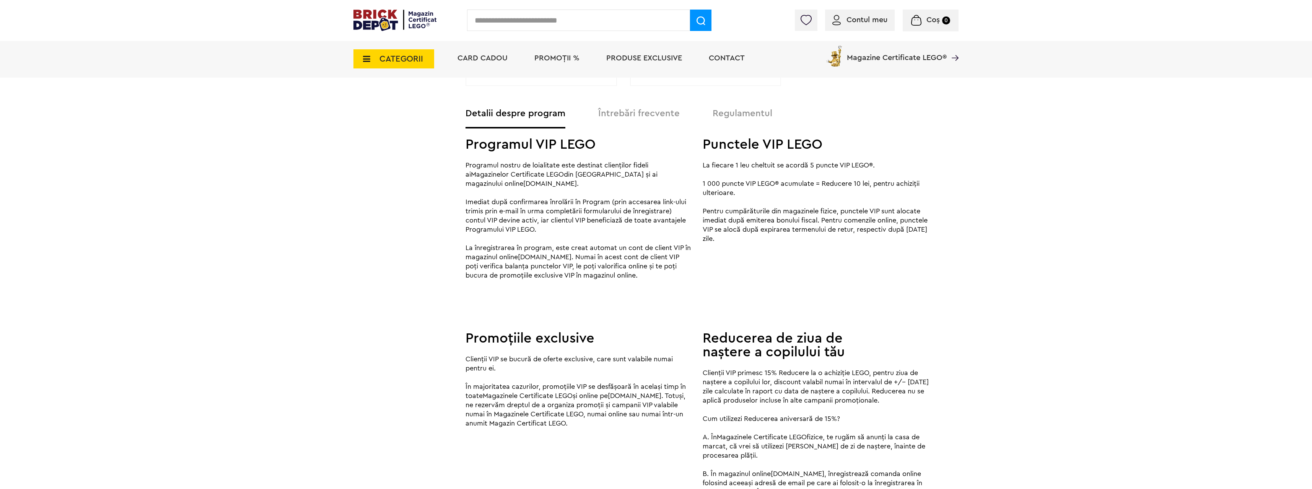
scroll to position [803, 0]
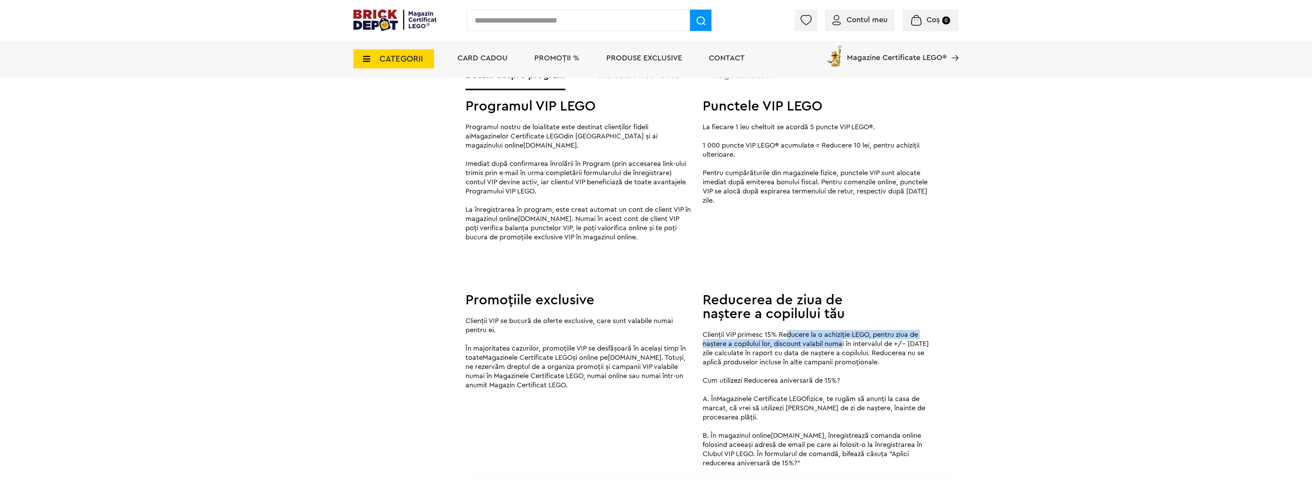
drag, startPoint x: 787, startPoint y: 327, endPoint x: 920, endPoint y: 352, distance: 135.1
click at [909, 342] on p "Clienții VIP primesc 15% Reducere la o achiziție LEGO, pentru ziua de naștere a…" at bounding box center [816, 399] width 228 height 138
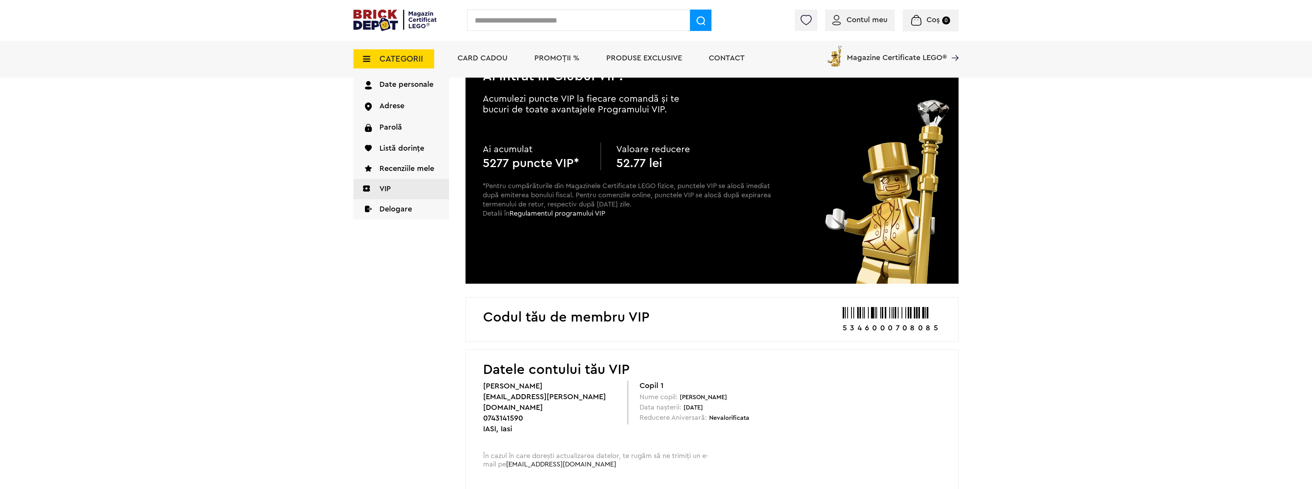
scroll to position [38, 0]
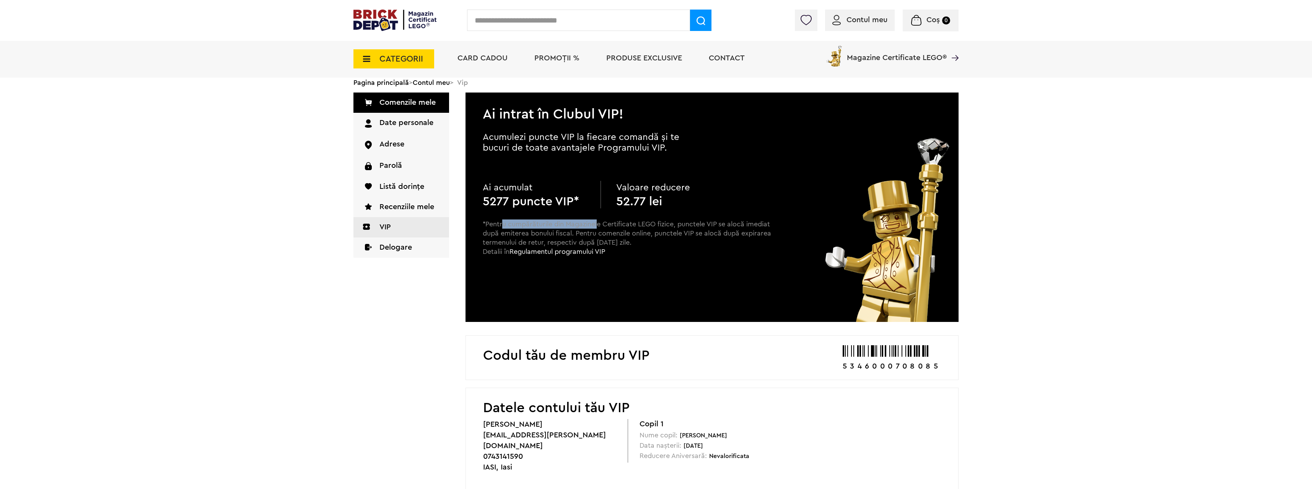
drag, startPoint x: 577, startPoint y: 221, endPoint x: 617, endPoint y: 225, distance: 40.3
click at [609, 223] on p "*Pentru cumpărăturile din Magazinele Certificate LEGO fizice, punctele VIP se a…" at bounding box center [627, 245] width 289 height 50
click at [618, 223] on p "*Pentru cumpărăturile din Magazinele Certificate LEGO fizice, punctele VIP se a…" at bounding box center [627, 245] width 289 height 50
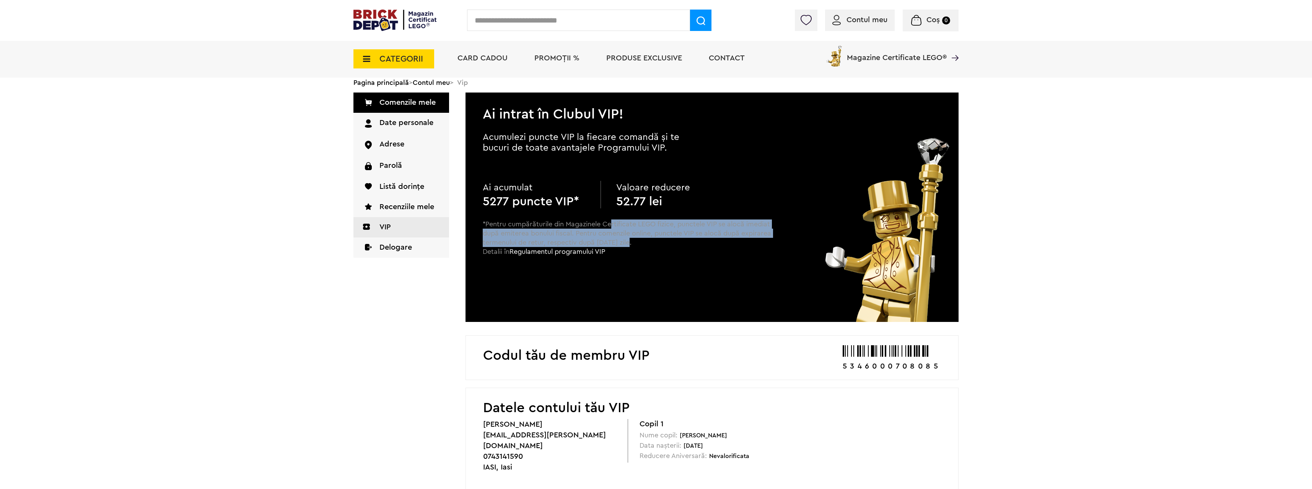
drag, startPoint x: 611, startPoint y: 223, endPoint x: 689, endPoint y: 244, distance: 80.9
click at [687, 242] on p "*Pentru cumpărăturile din Magazinele Certificate LEGO fizice, punctele VIP se a…" at bounding box center [627, 245] width 289 height 50
click at [678, 244] on p "*Pentru cumpărăturile din Magazinele Certificate LEGO fizice, punctele VIP se a…" at bounding box center [627, 245] width 289 height 50
drag, startPoint x: 627, startPoint y: 243, endPoint x: 631, endPoint y: 245, distance: 3.9
click at [629, 244] on p "*Pentru cumpărăturile din Magazinele Certificate LEGO fizice, punctele VIP se a…" at bounding box center [627, 245] width 289 height 50
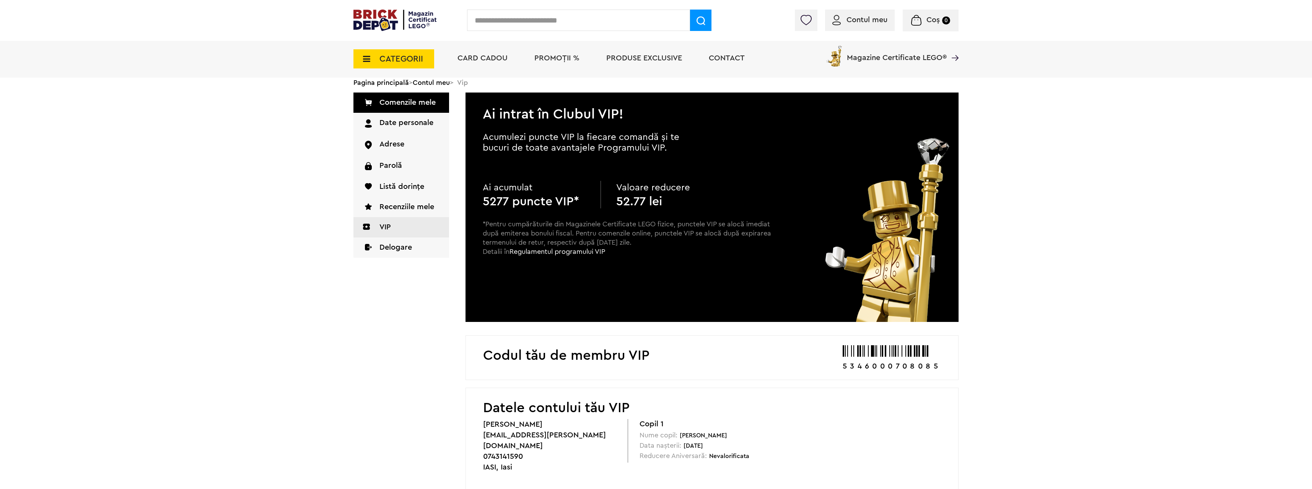
click at [596, 227] on p "*Pentru cumpărăturile din Magazinele Certificate LEGO fizice, punctele VIP se a…" at bounding box center [627, 245] width 289 height 50
drag, startPoint x: 537, startPoint y: 239, endPoint x: 593, endPoint y: 242, distance: 55.9
click at [593, 242] on p "*Pentru cumpărăturile din Magazinele Certificate LEGO fizice, punctele VIP se a…" at bounding box center [627, 245] width 289 height 50
click at [637, 241] on p "*Pentru cumpărăturile din Magazinele Certificate LEGO fizice, punctele VIP se a…" at bounding box center [627, 245] width 289 height 50
drag, startPoint x: 639, startPoint y: 242, endPoint x: 569, endPoint y: 238, distance: 70.1
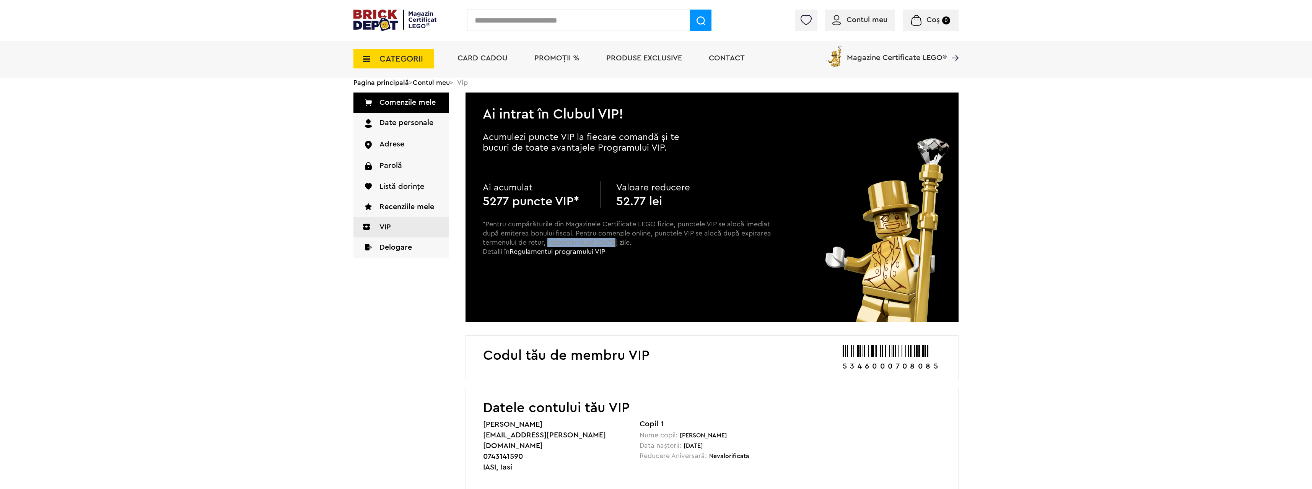
click at [569, 238] on p "*Pentru cumpărăturile din Magazinele Certificate LEGO fizice, punctele VIP se a…" at bounding box center [627, 245] width 289 height 50
drag, startPoint x: 492, startPoint y: 201, endPoint x: 586, endPoint y: 201, distance: 94.1
click at [585, 200] on div "Ai acumulat 5277 puncte VIP*" at bounding box center [542, 195] width 118 height 28
click at [579, 200] on b "5277 puncte VIP*" at bounding box center [531, 201] width 96 height 12
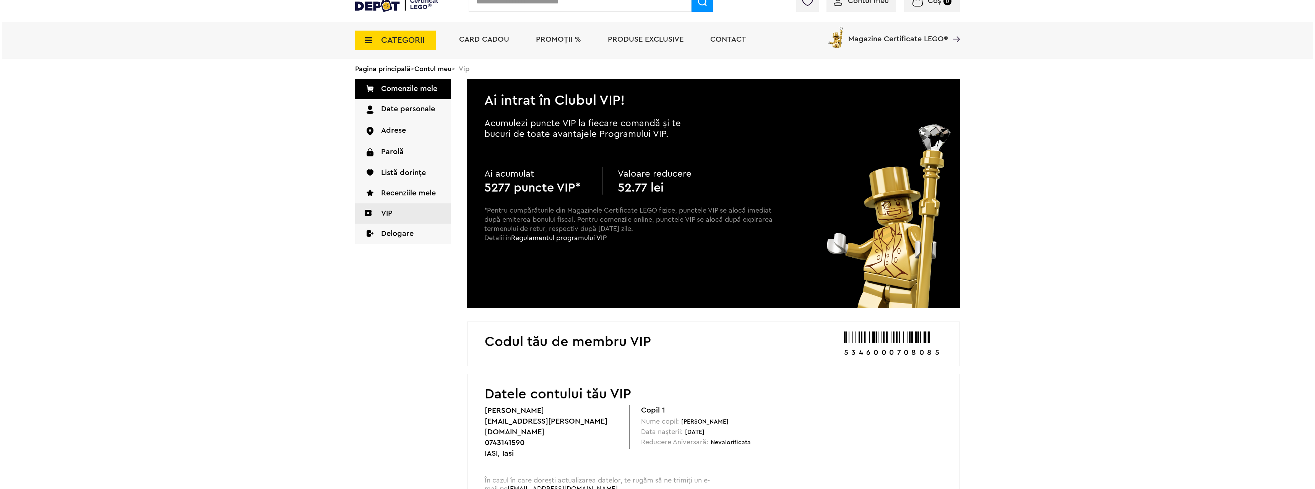
scroll to position [0, 0]
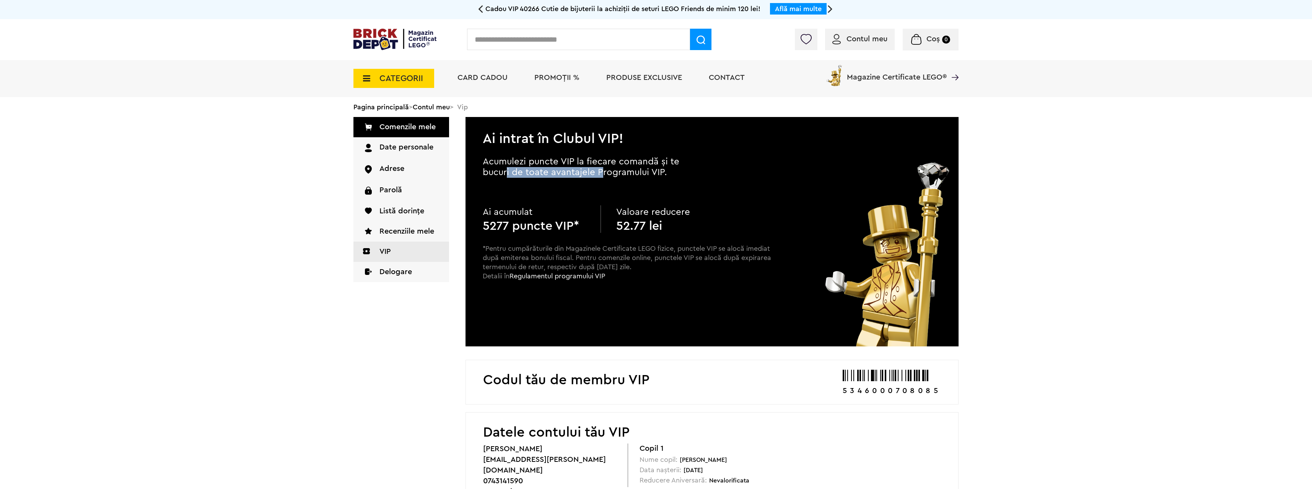
drag, startPoint x: 506, startPoint y: 173, endPoint x: 623, endPoint y: 177, distance: 116.7
click at [620, 177] on p "Acumulezi puncte VIP la fiecare comandă și te bucuri de toate avantajele Progra…" at bounding box center [594, 166] width 222 height 21
click at [647, 177] on p "Acumulezi puncte VIP la fiecare comandă și te bucuri de toate avantajele Progra…" at bounding box center [594, 166] width 222 height 21
click at [394, 74] on span "CATEGORII" at bounding box center [401, 78] width 44 height 8
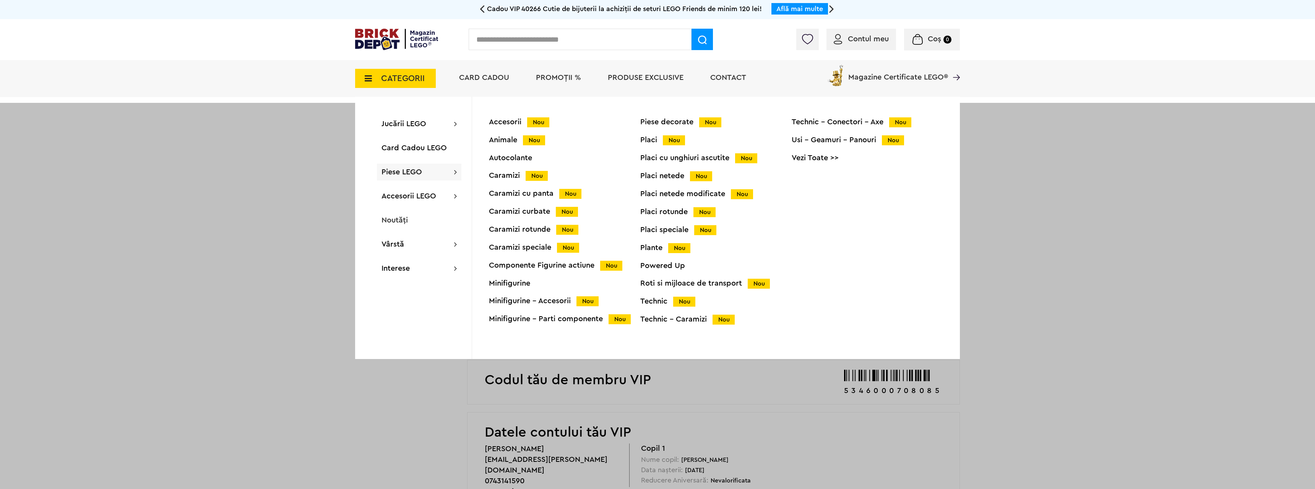
drag, startPoint x: 656, startPoint y: 266, endPoint x: 676, endPoint y: 267, distance: 19.9
click at [656, 266] on div "Powered Up" at bounding box center [716, 266] width 151 height 8
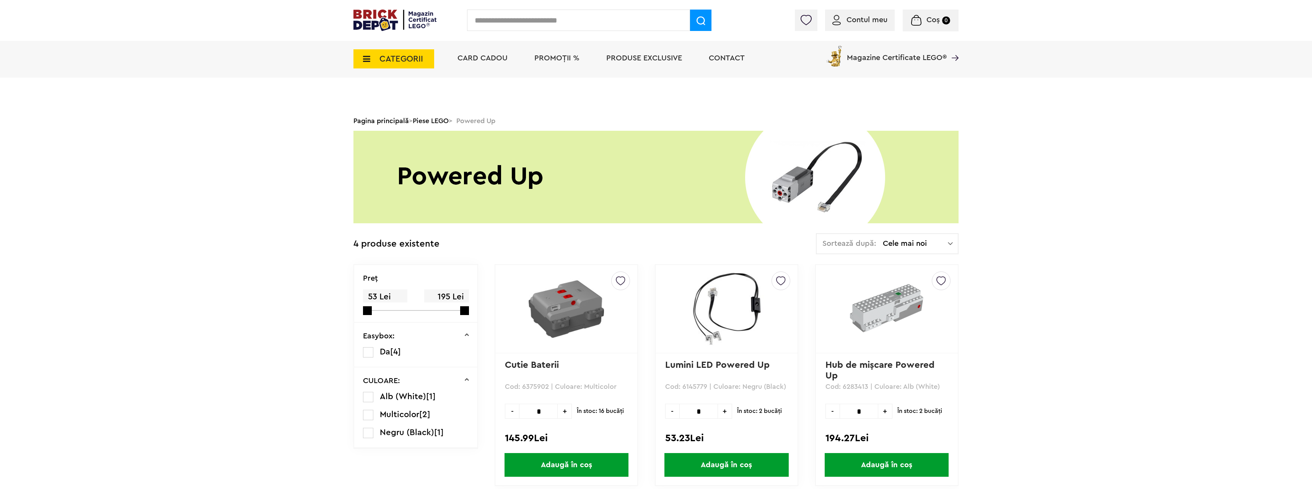
scroll to position [115, 0]
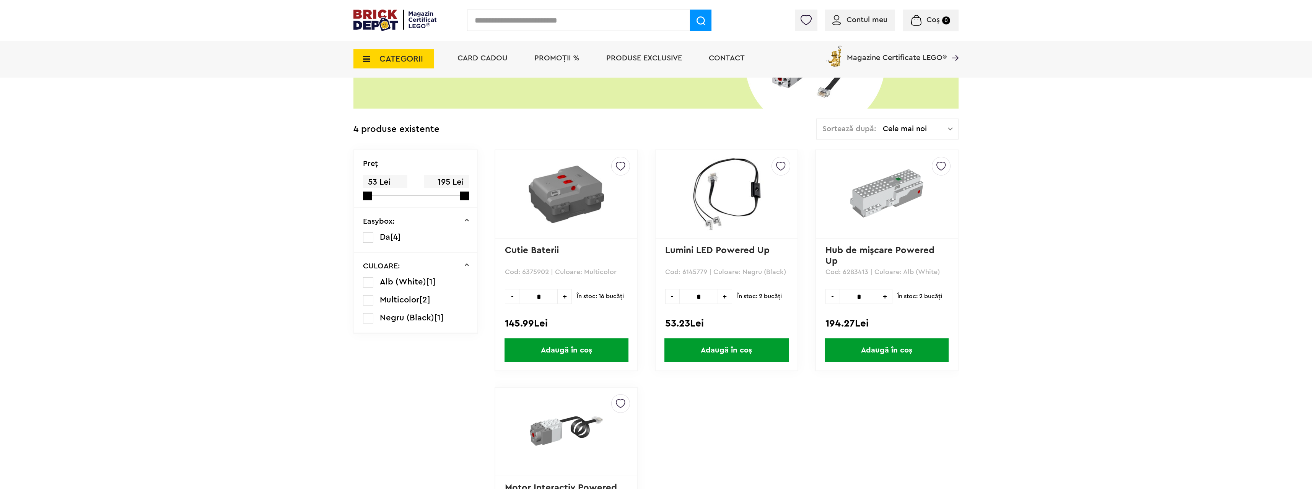
click at [741, 353] on span "Adaugă în coș" at bounding box center [726, 350] width 124 height 24
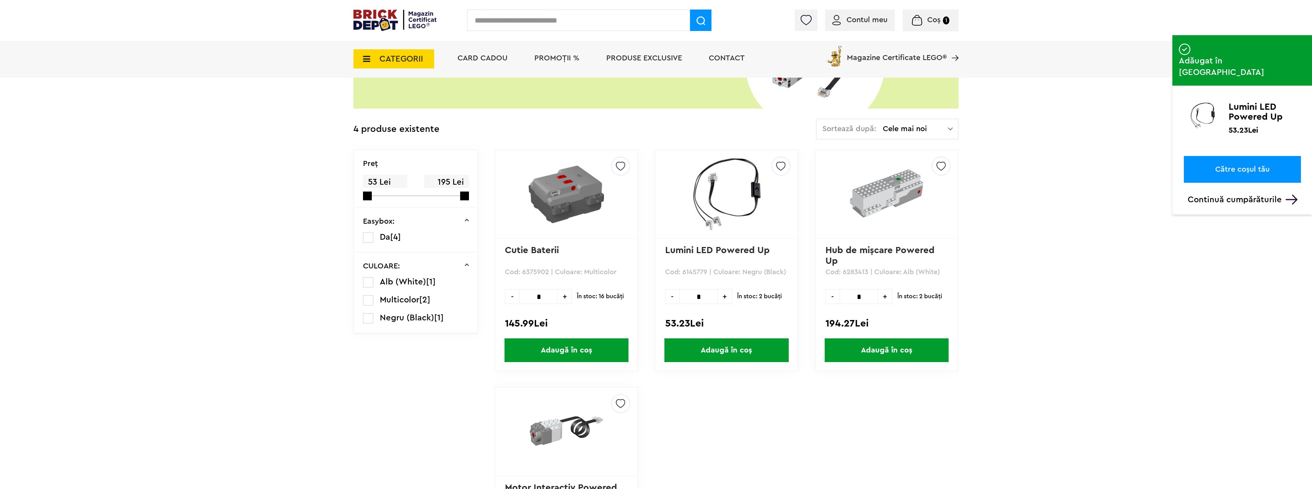
click at [1231, 156] on link "Către coșul tău" at bounding box center [1242, 169] width 117 height 27
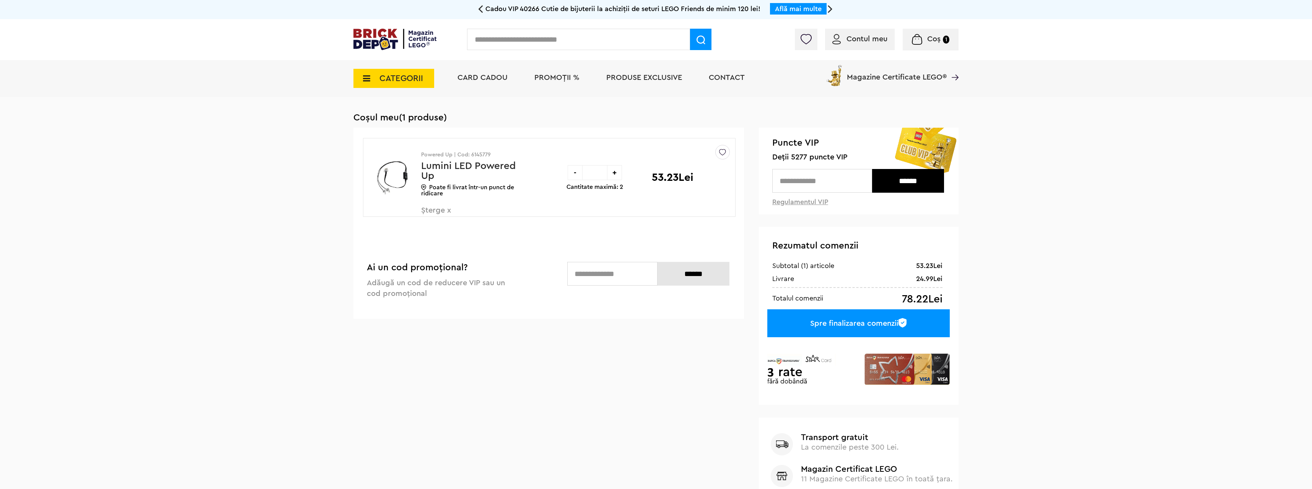
click at [800, 180] on input "text" at bounding box center [822, 181] width 100 height 24
type input "****"
drag, startPoint x: 911, startPoint y: 179, endPoint x: 924, endPoint y: 185, distance: 14.2
click at [911, 179] on input "******" at bounding box center [908, 181] width 72 height 24
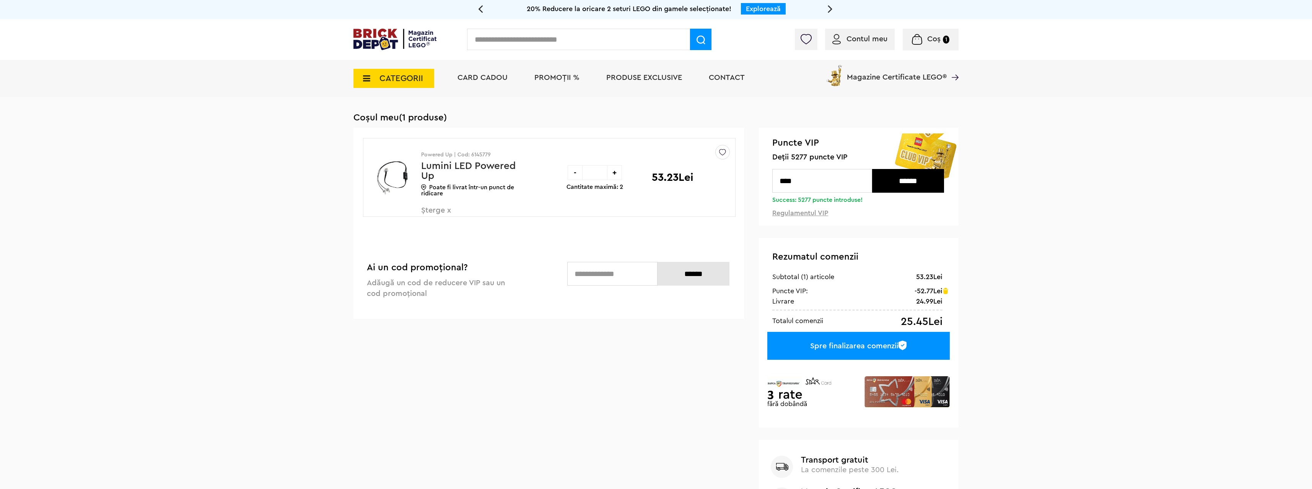
click at [834, 352] on div "Spre finalizarea comenzii" at bounding box center [858, 346] width 182 height 28
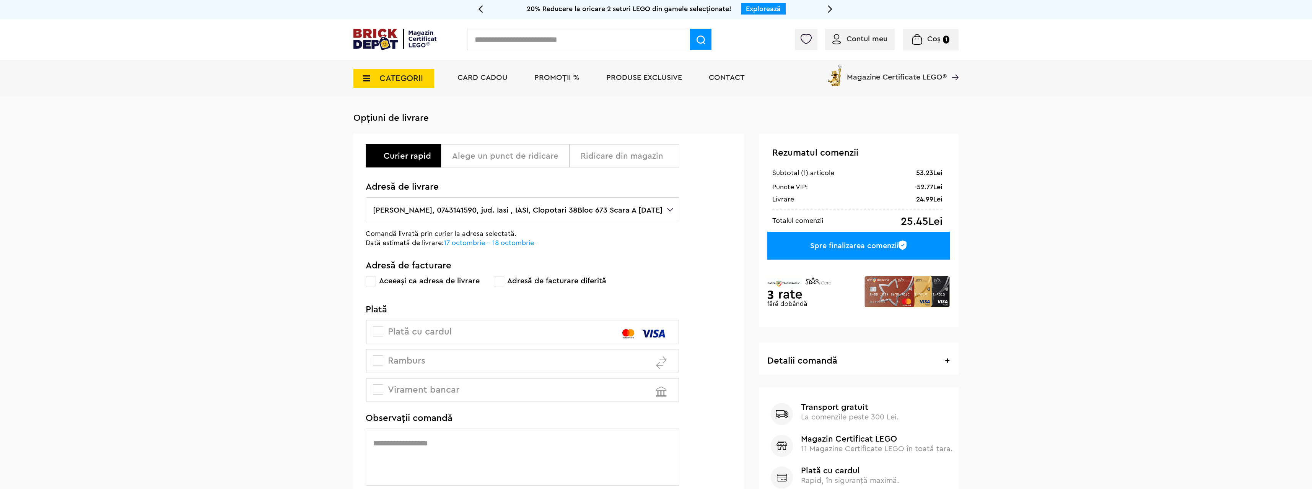
click at [535, 159] on div "Alege un punct de ridicare" at bounding box center [508, 155] width 112 height 9
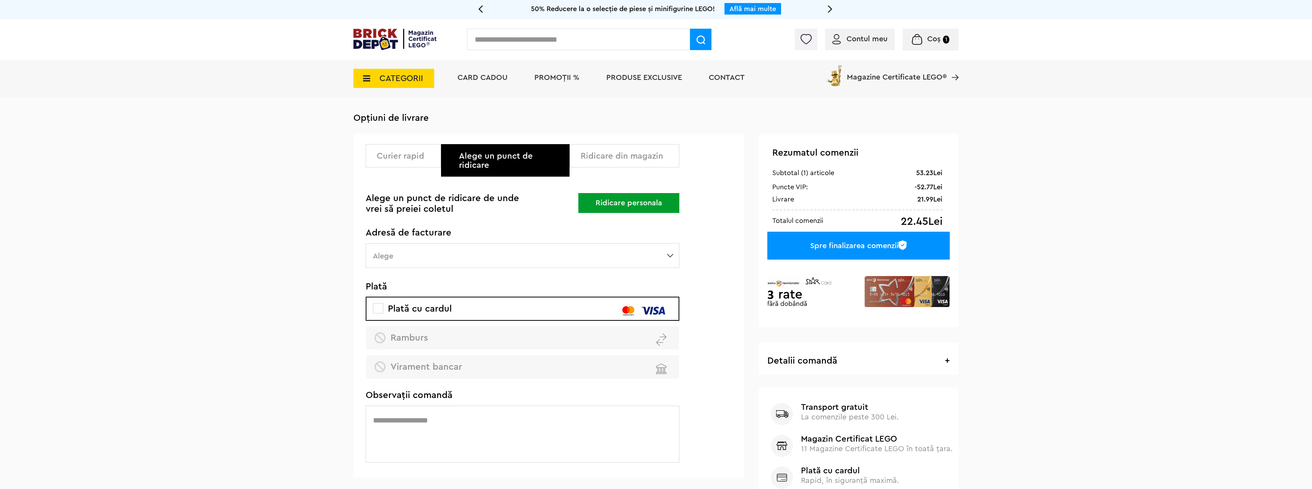
click at [624, 193] on button "Ridicare personala" at bounding box center [628, 203] width 101 height 20
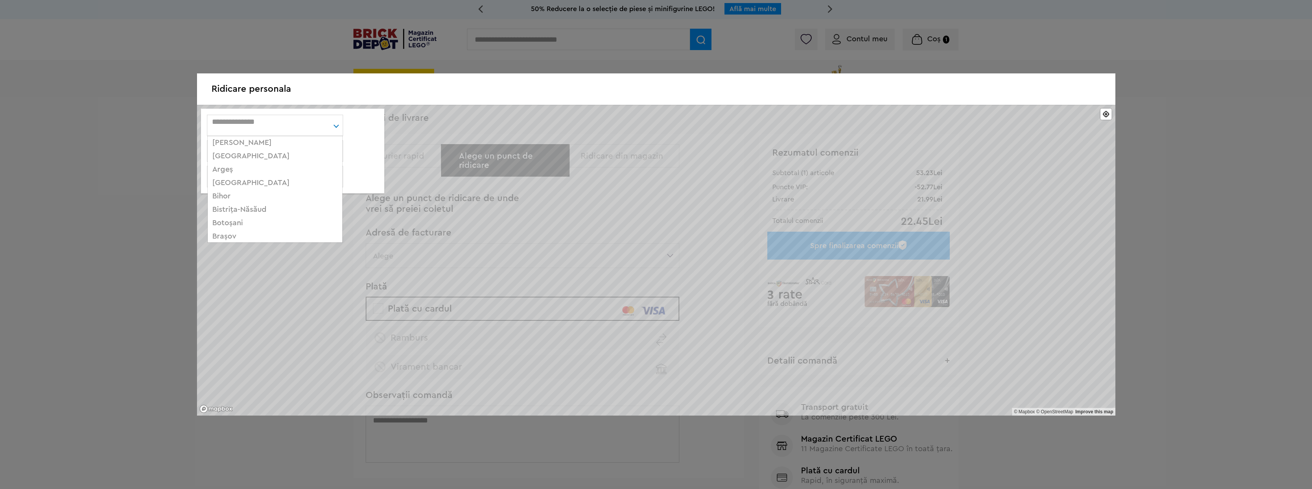
click at [285, 129] on div "[PERSON_NAME]... [GEOGRAPHIC_DATA] Argeş [GEOGRAPHIC_DATA] Bihor Bistriţa-[GEOG…" at bounding box center [275, 125] width 136 height 21
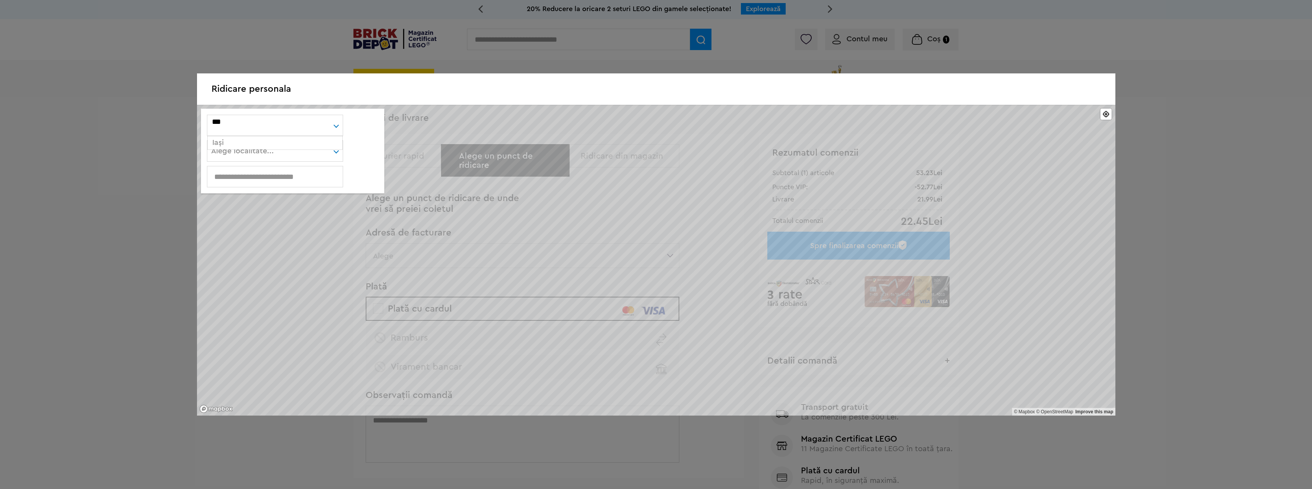
type input "****"
click at [273, 141] on div "Iaşi" at bounding box center [275, 142] width 135 height 13
click at [252, 151] on div "Alege localitate... [PERSON_NAME] [PERSON_NAME] [PERSON_NAME] Andrieseni [PERSO…" at bounding box center [275, 150] width 136 height 21
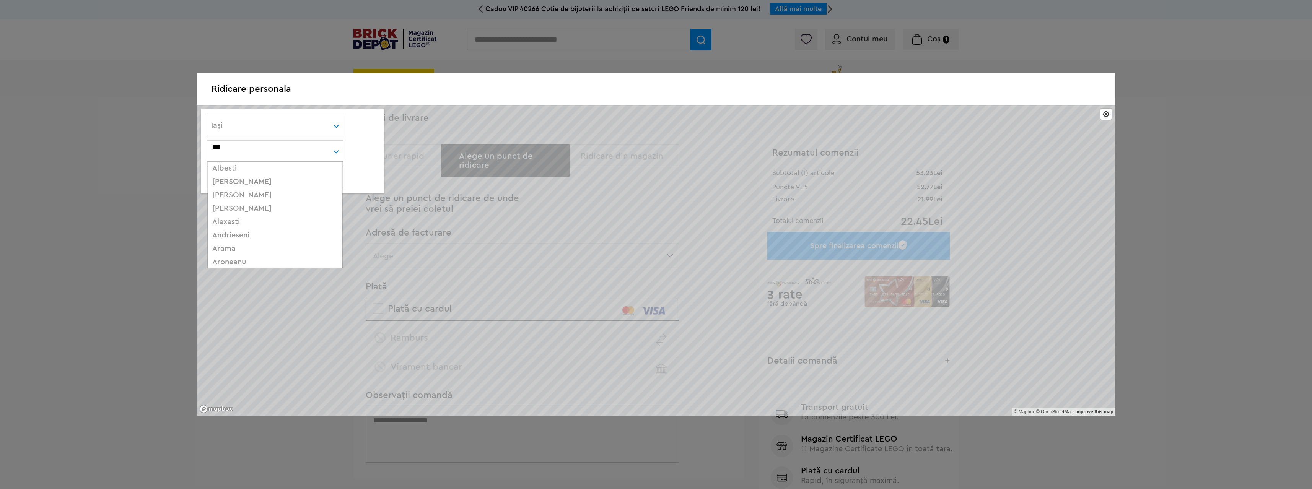
type input "****"
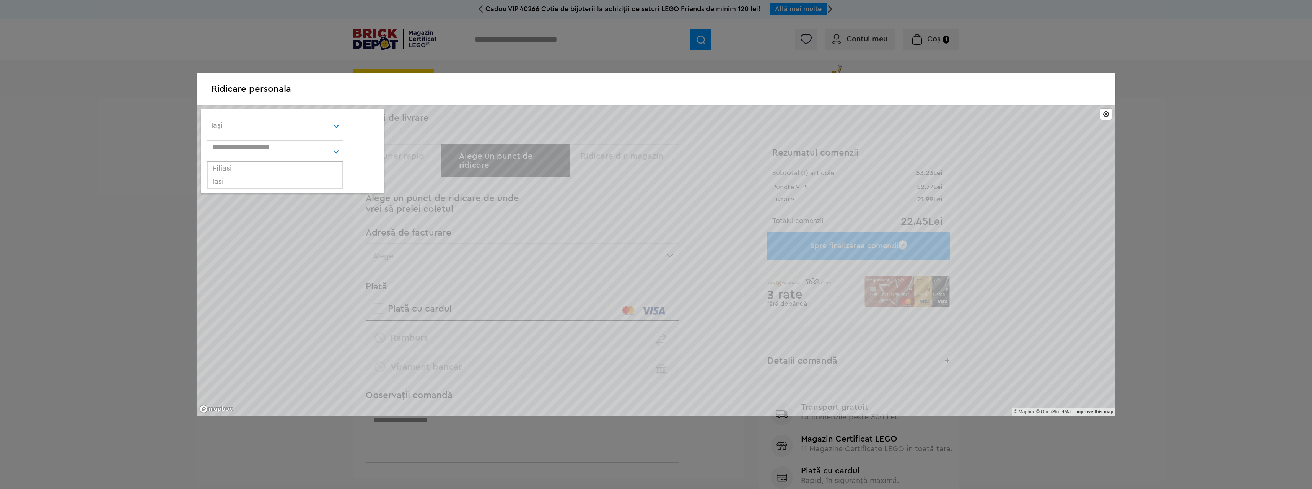
drag, startPoint x: 222, startPoint y: 183, endPoint x: 286, endPoint y: 184, distance: 64.2
click at [222, 183] on div "Iasi" at bounding box center [275, 181] width 135 height 13
click at [256, 178] on input "text" at bounding box center [274, 176] width 135 height 8
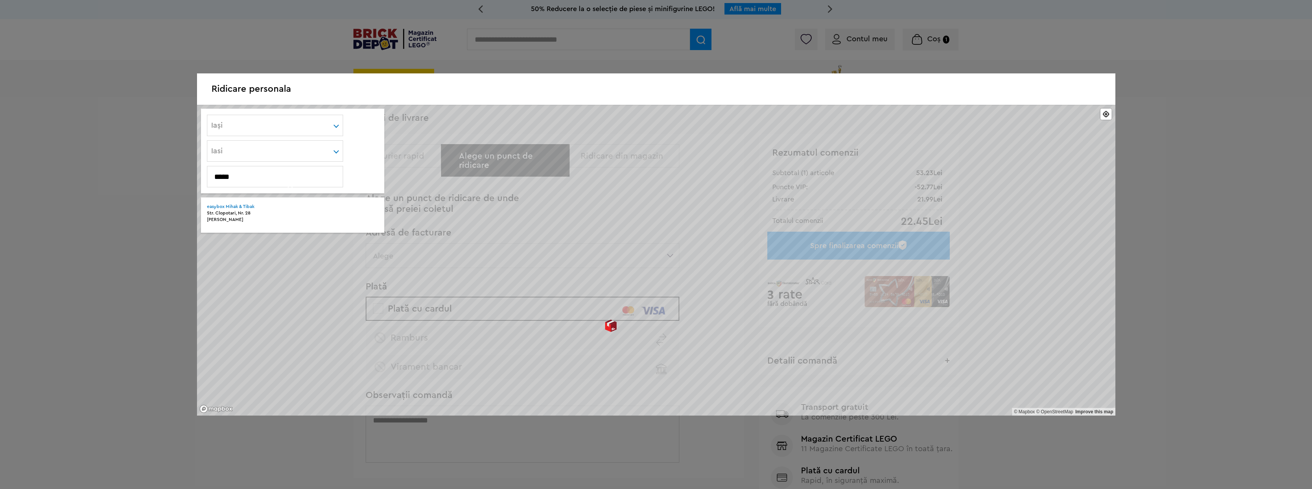
type input "*****"
click at [228, 208] on strong "easybox Mihak & Tibak" at bounding box center [230, 206] width 47 height 5
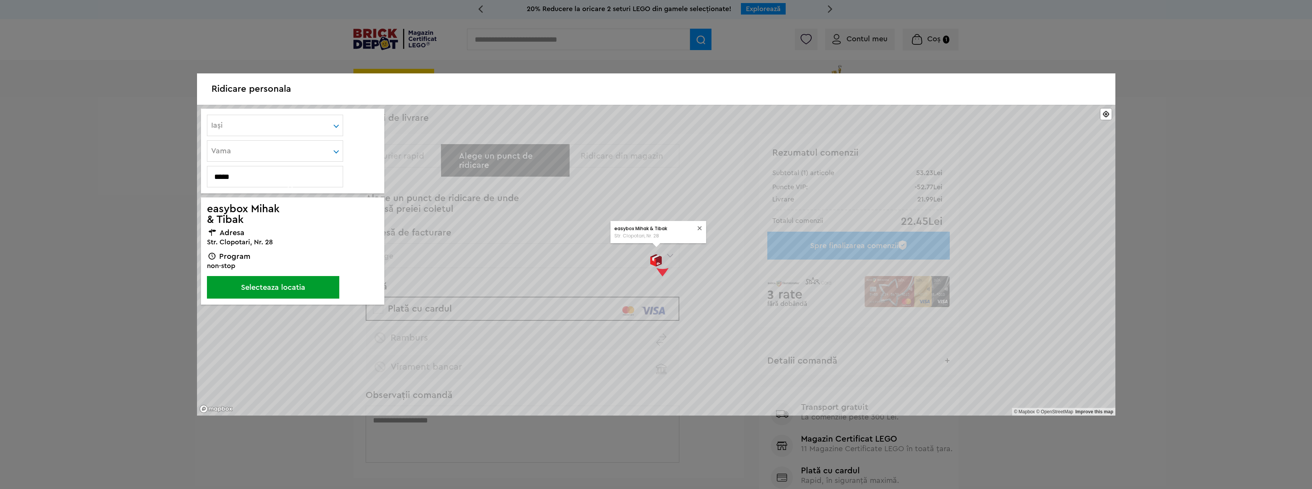
drag, startPoint x: 278, startPoint y: 288, endPoint x: 434, endPoint y: 288, distance: 155.6
click at [278, 288] on button "Selecteaza locatia" at bounding box center [273, 287] width 132 height 23
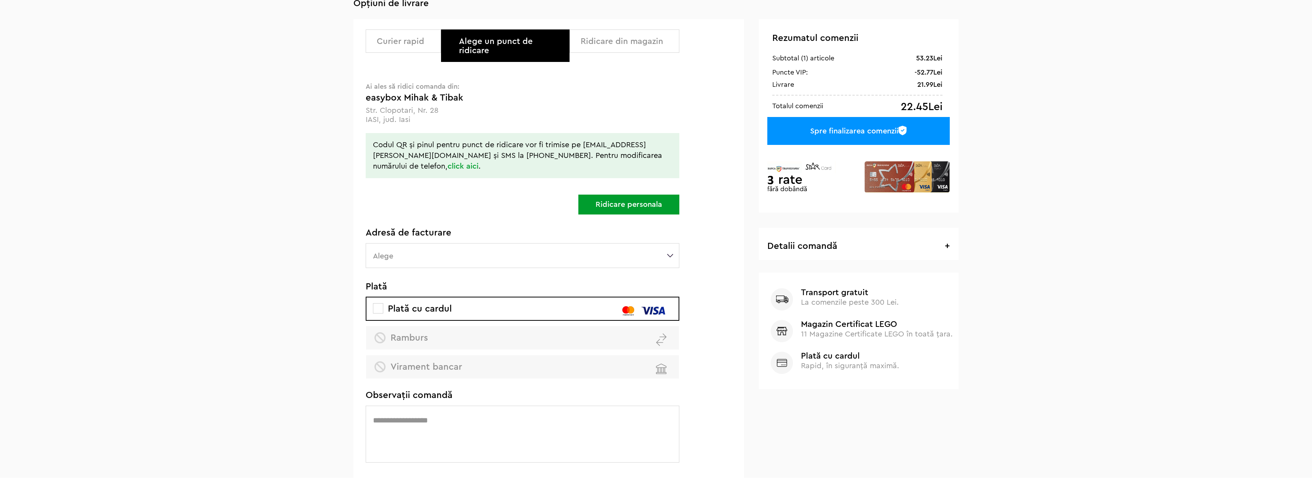
scroll to position [191, 0]
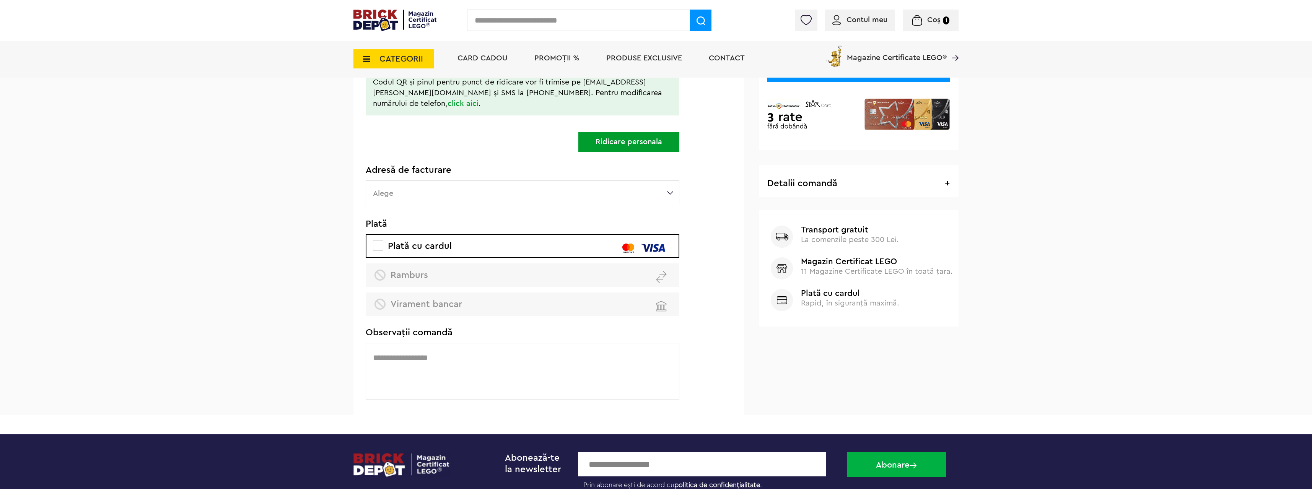
click at [440, 180] on label "Alege" at bounding box center [523, 192] width 314 height 25
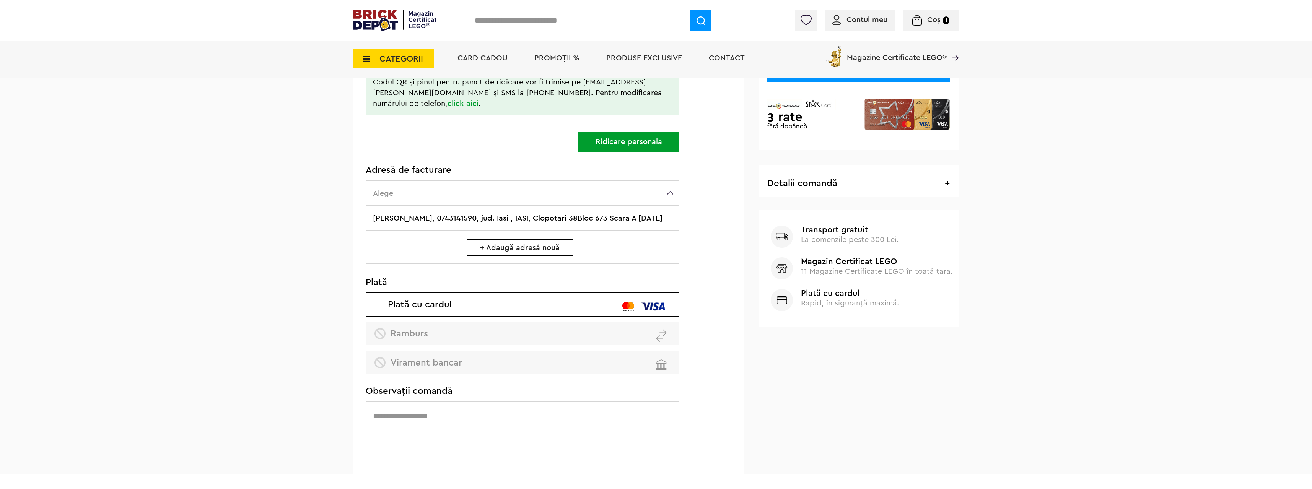
click at [531, 205] on label "[PERSON_NAME], 0743141590, jud. Iasi , IASI, Clopotari 38Bloc 673 Scara A [DATE]" at bounding box center [523, 217] width 314 height 25
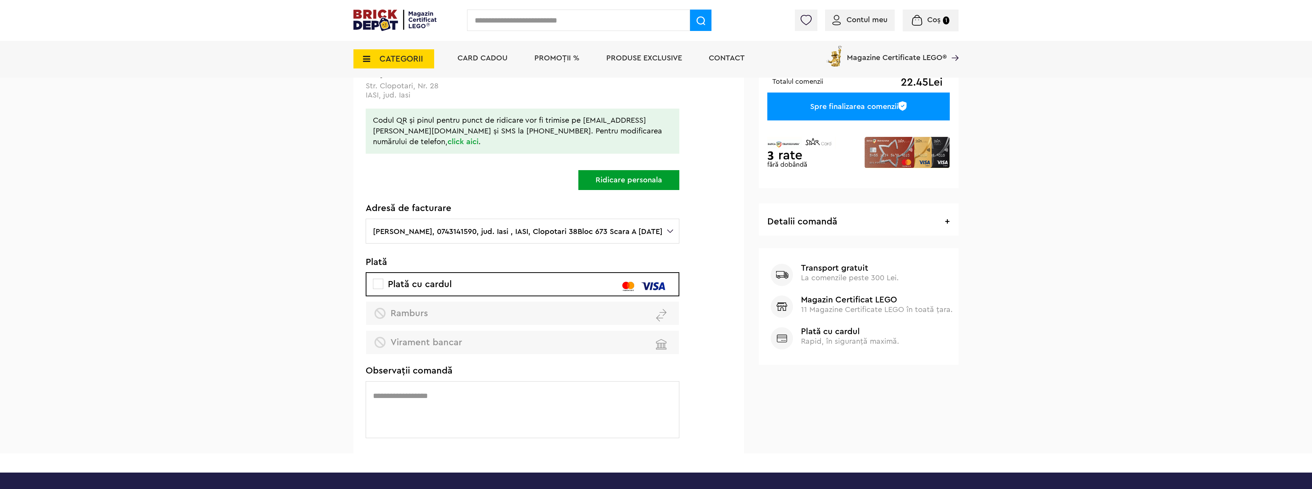
scroll to position [0, 0]
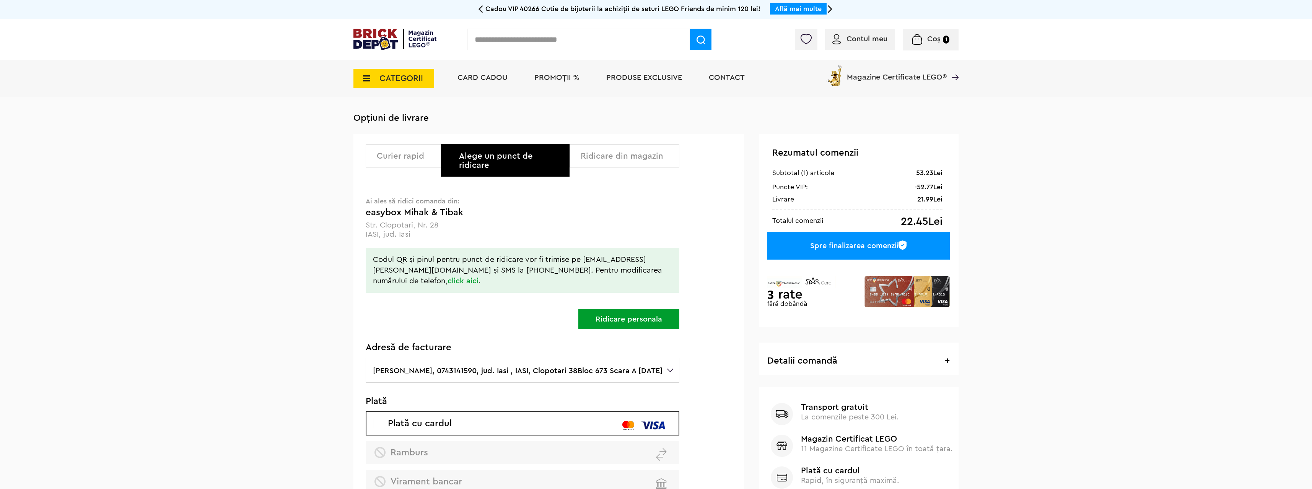
click at [629, 157] on div "Ridicare din magazin" at bounding box center [626, 155] width 93 height 9
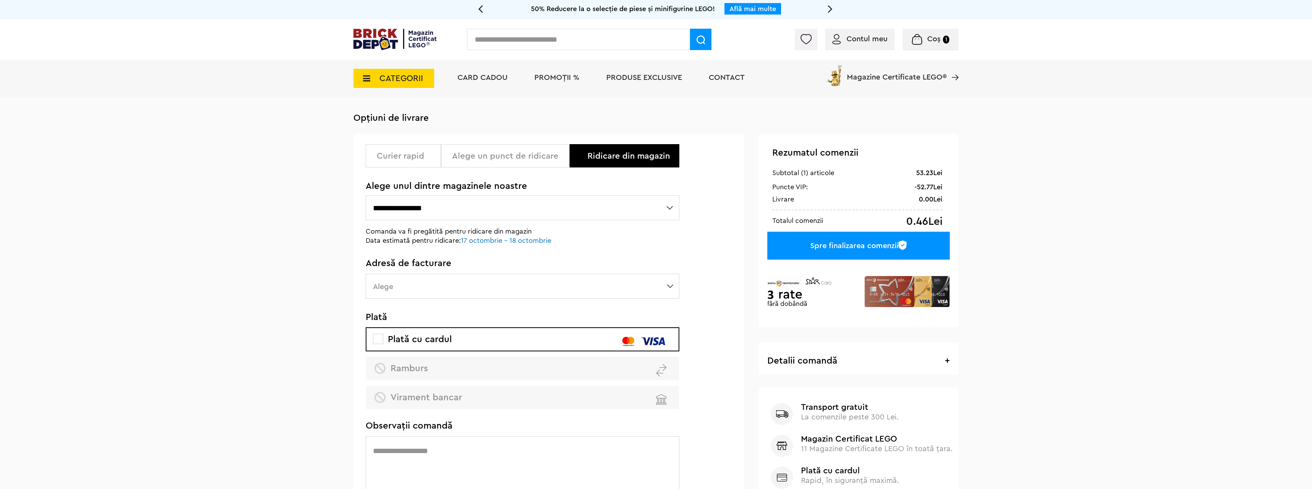
click at [453, 210] on select "**********" at bounding box center [523, 207] width 314 height 25
select select "**"
click at [366, 196] on select "**********" at bounding box center [523, 207] width 314 height 25
click at [459, 295] on label "Alege" at bounding box center [523, 286] width 314 height 25
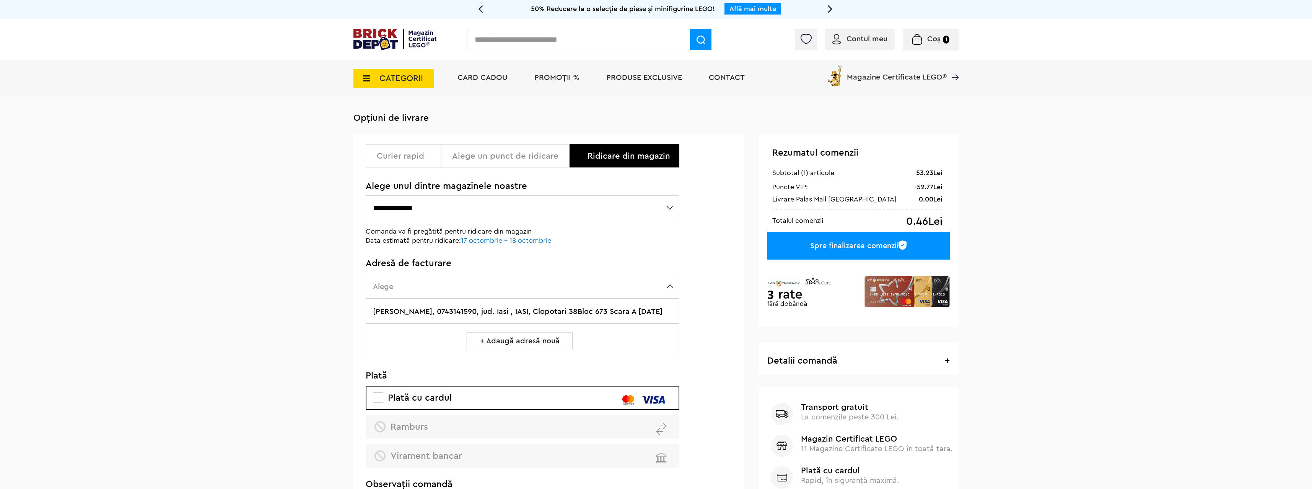
click at [496, 311] on label "[PERSON_NAME], 0743141590, jud. Iasi , IASI, Clopotari 38Bloc 673 Scara A [DATE]" at bounding box center [523, 311] width 314 height 25
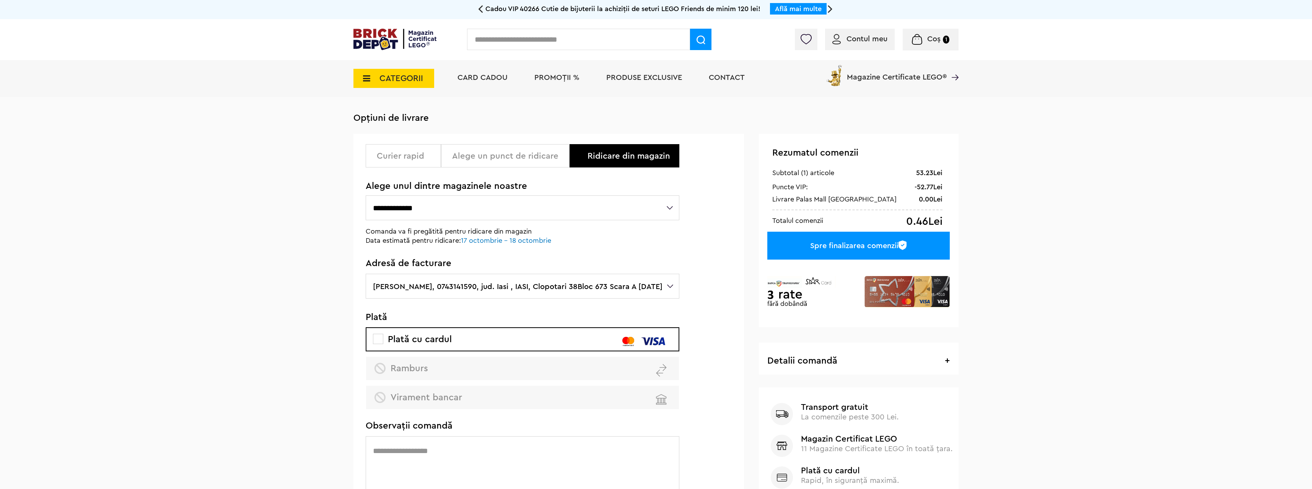
click at [667, 210] on select "**********" at bounding box center [523, 207] width 314 height 25
click at [693, 210] on div "**********" at bounding box center [548, 321] width 390 height 375
